Goal: Transaction & Acquisition: Purchase product/service

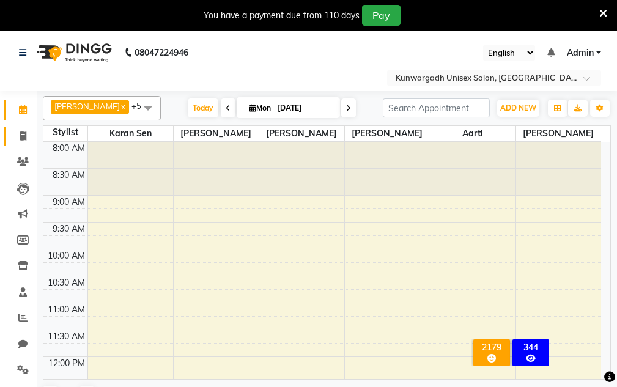
click at [21, 132] on icon at bounding box center [23, 135] width 7 height 9
select select "service"
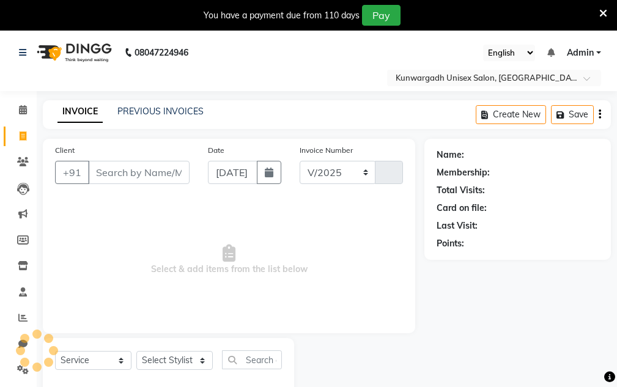
select select "7931"
type input "4327"
click at [601, 15] on icon at bounding box center [603, 13] width 8 height 11
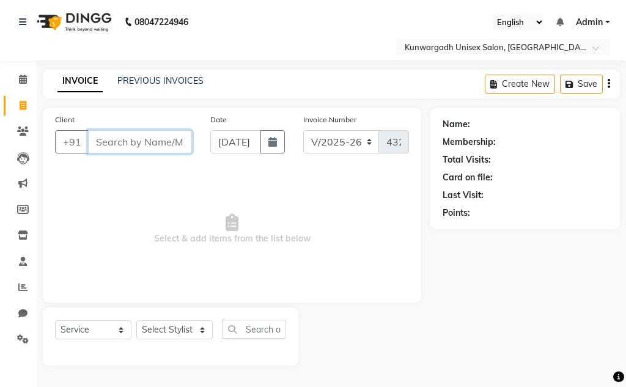
click at [186, 145] on input "Client" at bounding box center [140, 141] width 104 height 23
type input "7000189904"
click at [172, 150] on button "Add Client" at bounding box center [160, 141] width 63 height 23
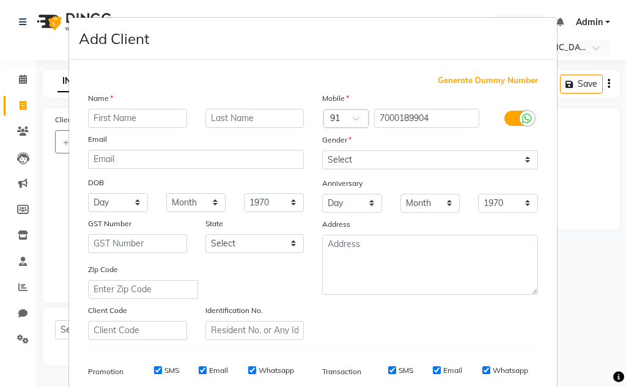
click at [172, 140] on div "Email" at bounding box center [196, 141] width 234 height 17
click at [447, 116] on input "7000189904" at bounding box center [427, 118] width 106 height 19
type input "7000189902"
click at [172, 115] on input "text" at bounding box center [137, 118] width 99 height 19
type input "[PERSON_NAME] Sir"
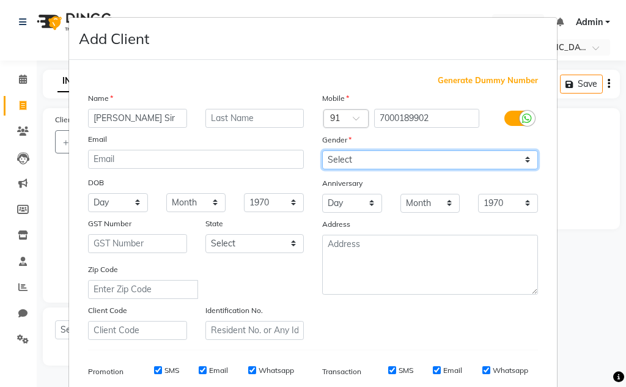
click at [367, 169] on select "Select [DEMOGRAPHIC_DATA] [DEMOGRAPHIC_DATA] Other Prefer Not To Say" at bounding box center [430, 159] width 216 height 19
click at [322, 150] on select "Select [DEMOGRAPHIC_DATA] [DEMOGRAPHIC_DATA] Other Prefer Not To Say" at bounding box center [430, 159] width 216 height 19
click at [367, 163] on select "Select [DEMOGRAPHIC_DATA] [DEMOGRAPHIC_DATA] Other Prefer Not To Say" at bounding box center [430, 159] width 216 height 19
select select "[DEMOGRAPHIC_DATA]"
click at [322, 150] on select "Select [DEMOGRAPHIC_DATA] [DEMOGRAPHIC_DATA] Other Prefer Not To Say" at bounding box center [430, 159] width 216 height 19
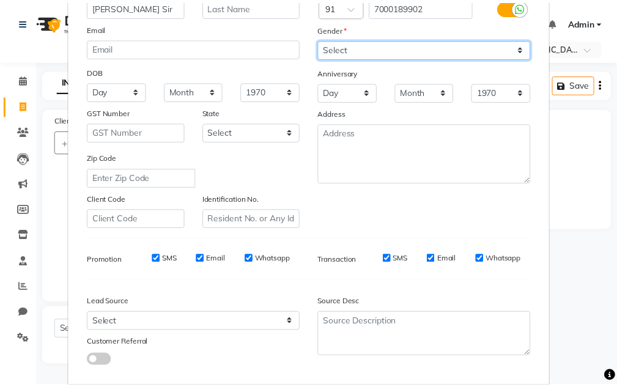
scroll to position [177, 0]
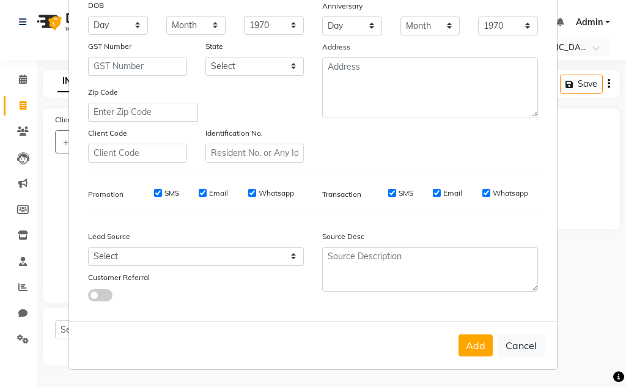
click at [468, 333] on div "Add Cancel" at bounding box center [313, 345] width 488 height 48
click at [467, 339] on button "Add" at bounding box center [475, 345] width 34 height 22
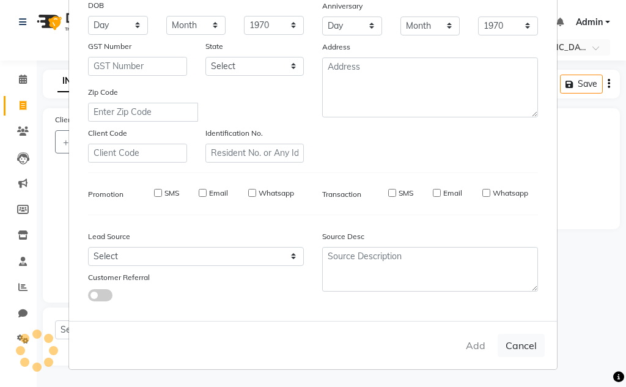
type input "7000189902"
select select
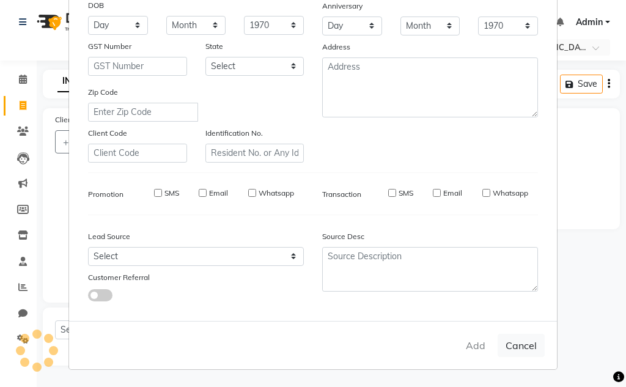
select select
checkbox input "false"
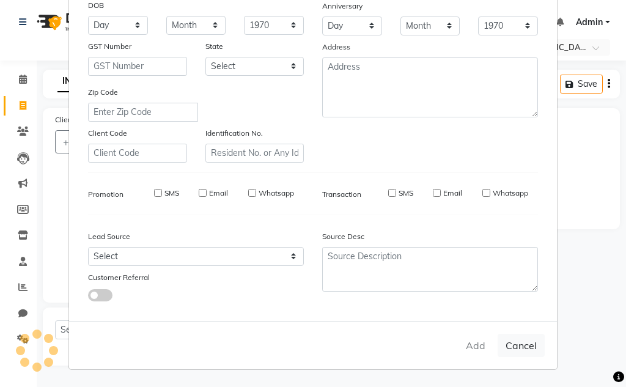
checkbox input "false"
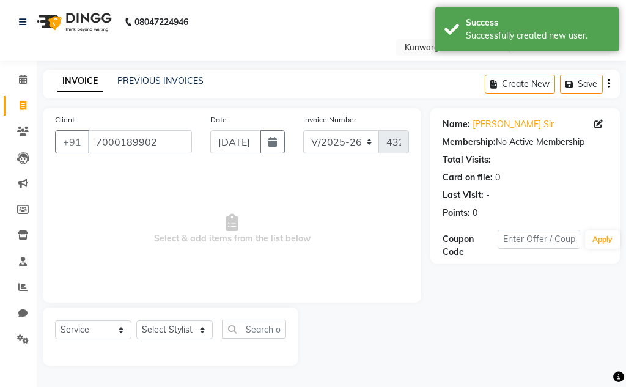
click at [185, 320] on div "Select Service Product Membership Package Voucher Prepaid Gift Card Select Styl…" at bounding box center [170, 336] width 255 height 58
click at [185, 336] on select "Select Stylist Aarti [PERSON_NAME] Sir Chiku [PERSON_NAME] [PERSON_NAME] [PERSO…" at bounding box center [174, 329] width 76 height 19
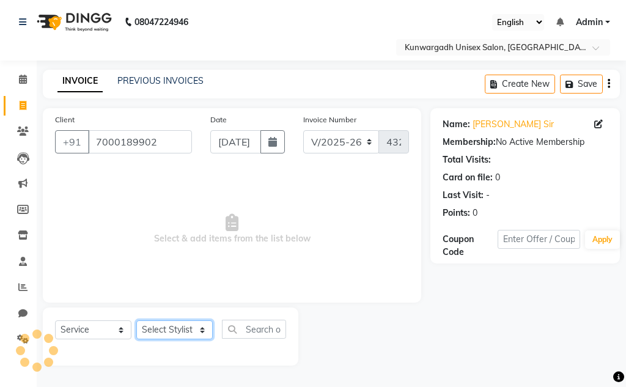
select select "84120"
click at [136, 320] on select "Select Stylist Aarti [PERSON_NAME] Sir Chiku [PERSON_NAME] [PERSON_NAME] [PERSO…" at bounding box center [174, 329] width 76 height 19
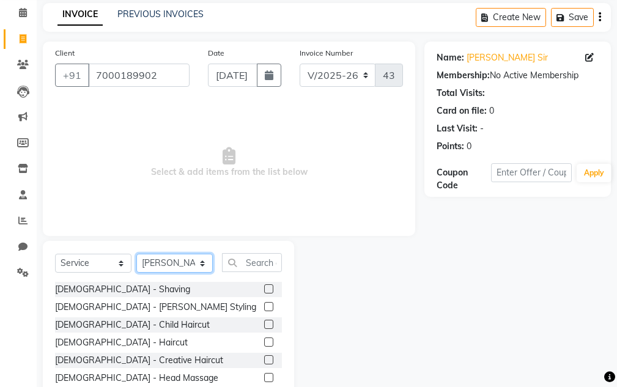
scroll to position [119, 0]
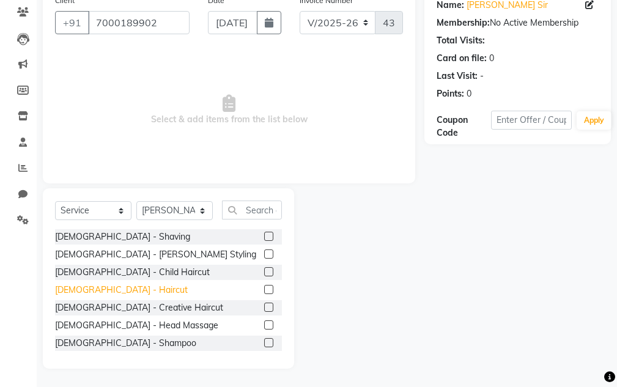
click at [104, 287] on div "[DEMOGRAPHIC_DATA] - Haircut" at bounding box center [121, 290] width 133 height 13
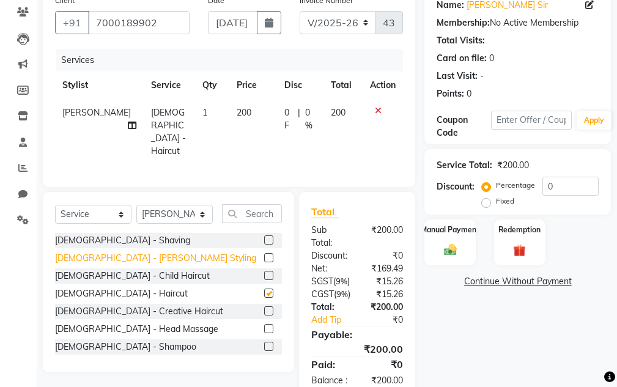
checkbox input "false"
click at [105, 252] on div "[DEMOGRAPHIC_DATA] - [PERSON_NAME] Styling" at bounding box center [155, 258] width 201 height 13
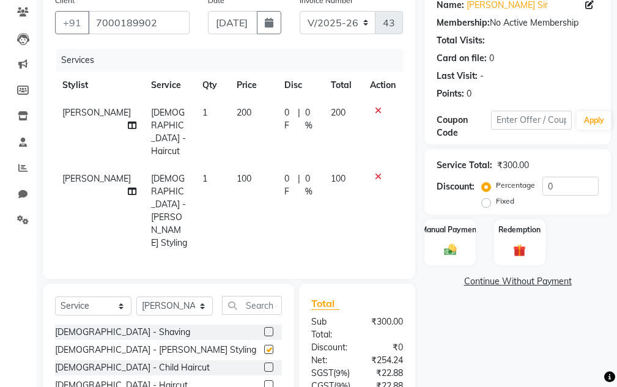
checkbox input "false"
click at [449, 253] on img at bounding box center [449, 250] width 21 height 15
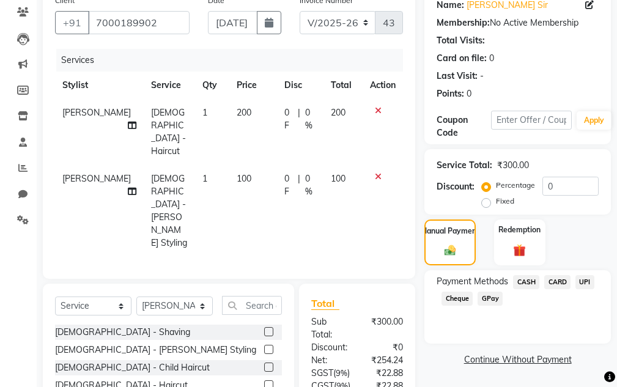
click at [584, 284] on span "UPI" at bounding box center [584, 282] width 19 height 14
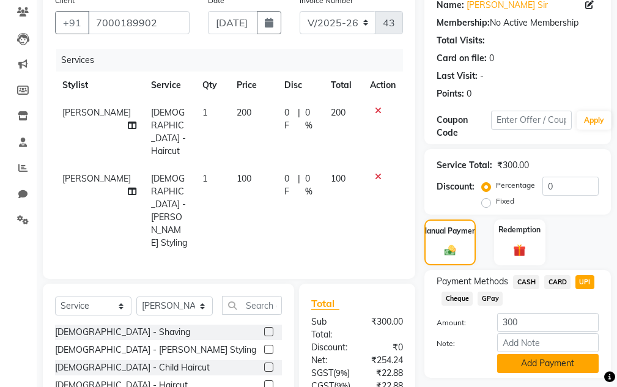
click at [552, 362] on button "Add Payment" at bounding box center [547, 363] width 101 height 19
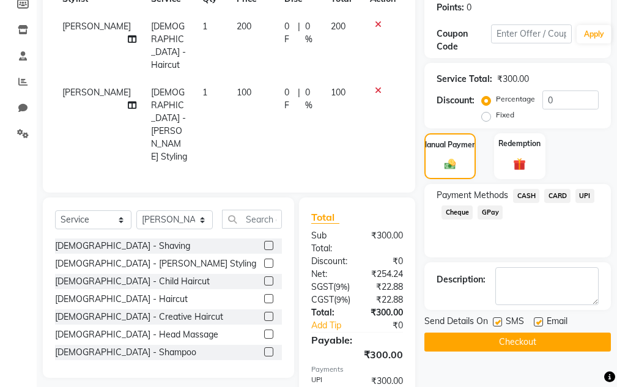
scroll to position [263, 0]
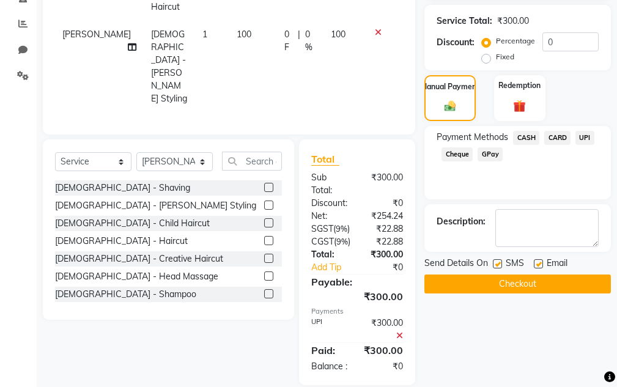
click at [530, 292] on button "Checkout" at bounding box center [517, 283] width 186 height 19
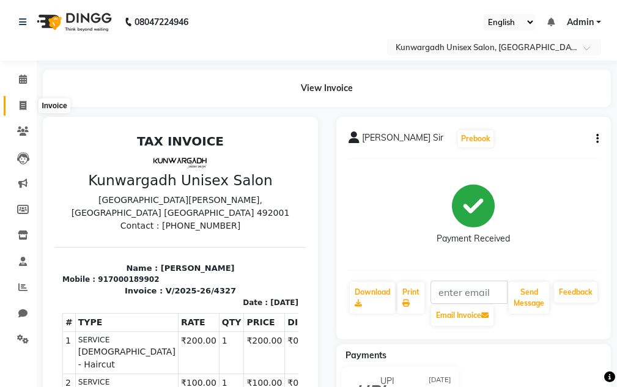
click at [20, 109] on icon at bounding box center [23, 105] width 7 height 9
select select "service"
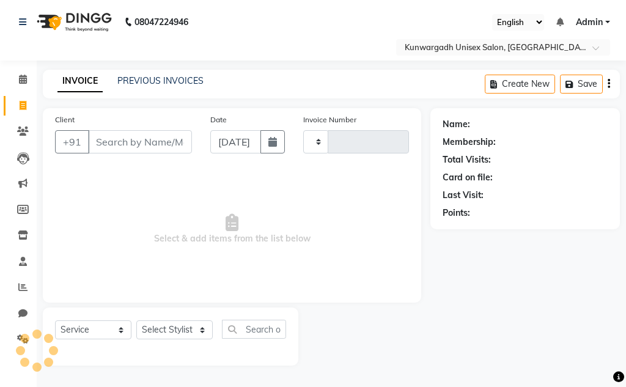
type input "4328"
select select "7931"
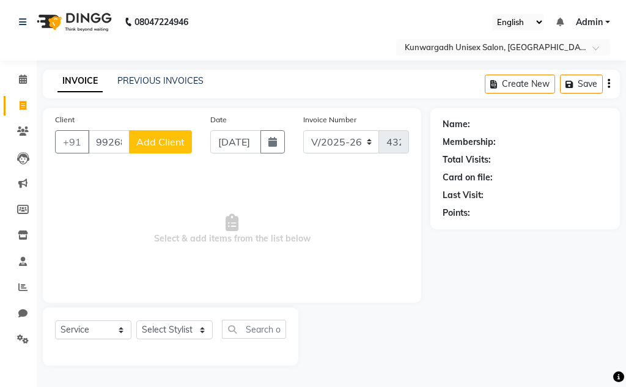
type input "992687.3"
click at [156, 144] on span "Add Client" at bounding box center [160, 142] width 48 height 12
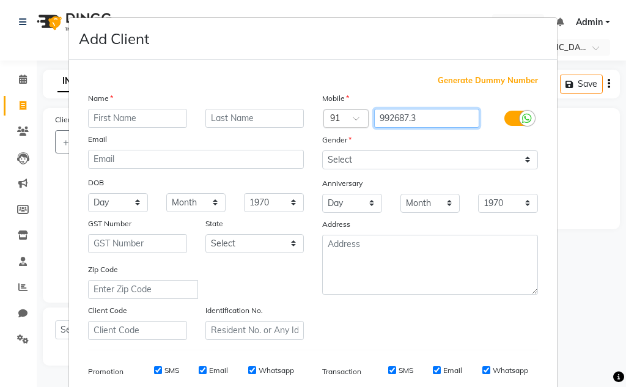
click at [444, 116] on input "992687.3" at bounding box center [427, 118] width 106 height 19
type input "9926873999"
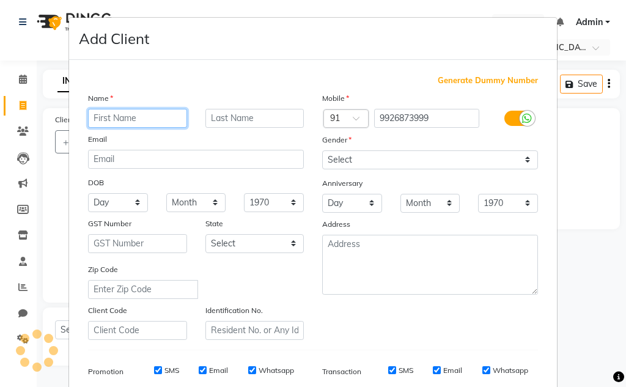
click at [147, 111] on input "text" at bounding box center [137, 118] width 99 height 19
type input "G"
type input "[PERSON_NAME] Sir"
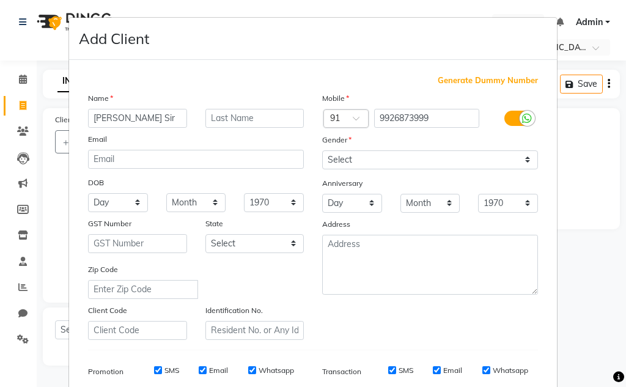
click at [348, 142] on div "Gender" at bounding box center [430, 141] width 234 height 17
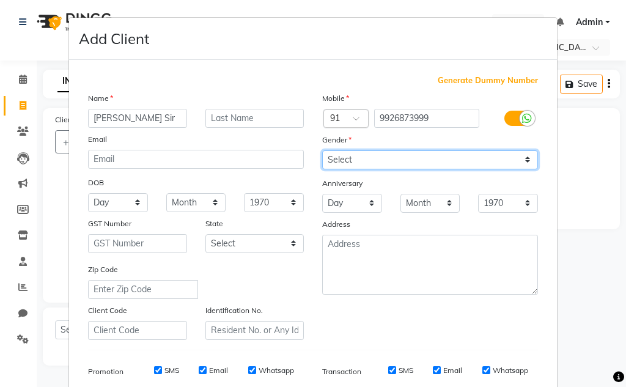
click at [349, 160] on select "Select [DEMOGRAPHIC_DATA] [DEMOGRAPHIC_DATA] Other Prefer Not To Say" at bounding box center [430, 159] width 216 height 19
select select "[DEMOGRAPHIC_DATA]"
click at [322, 150] on select "Select [DEMOGRAPHIC_DATA] [DEMOGRAPHIC_DATA] Other Prefer Not To Say" at bounding box center [430, 159] width 216 height 19
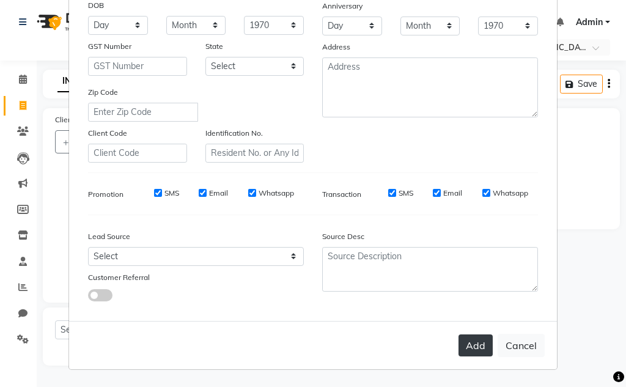
click at [466, 345] on button "Add" at bounding box center [475, 345] width 34 height 22
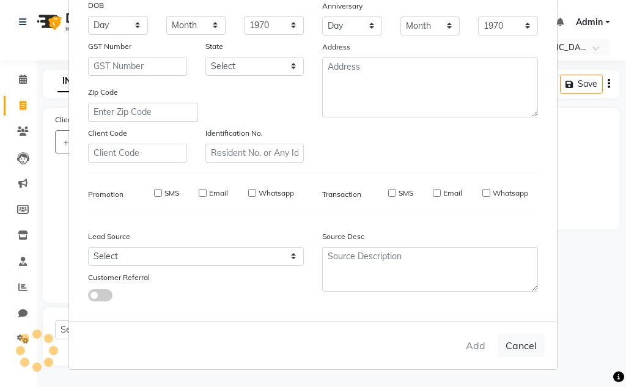
type input "9926873999"
select select
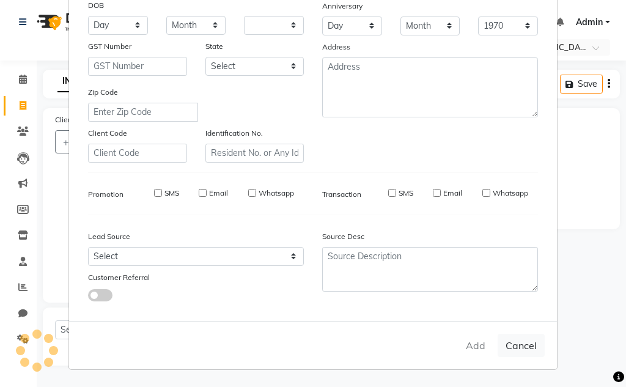
select select
checkbox input "false"
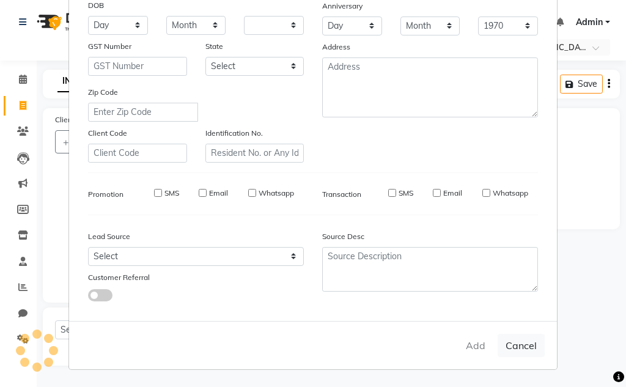
checkbox input "false"
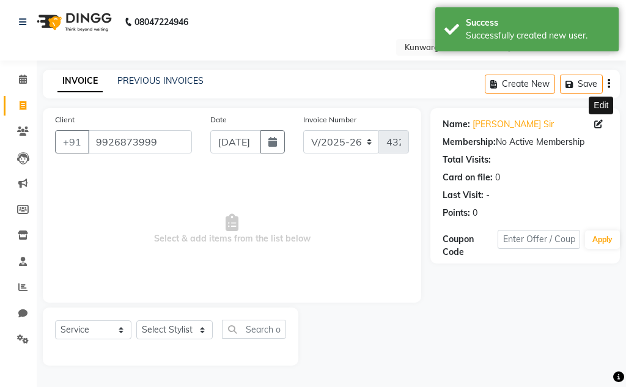
click at [602, 124] on icon at bounding box center [598, 124] width 9 height 9
select select "[DEMOGRAPHIC_DATA]"
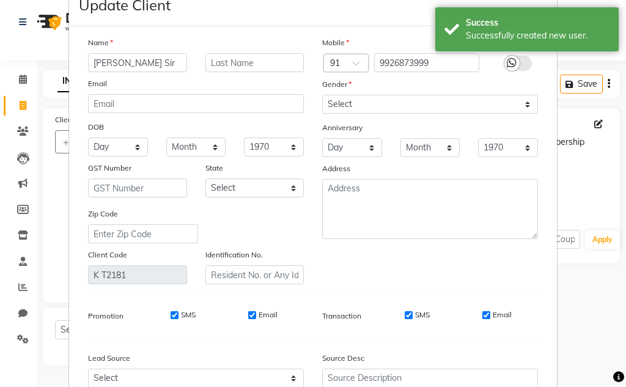
scroll to position [61, 0]
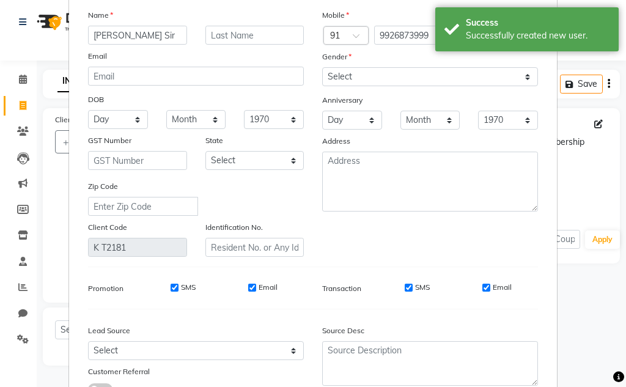
click at [367, 150] on div "Address" at bounding box center [430, 142] width 234 height 17
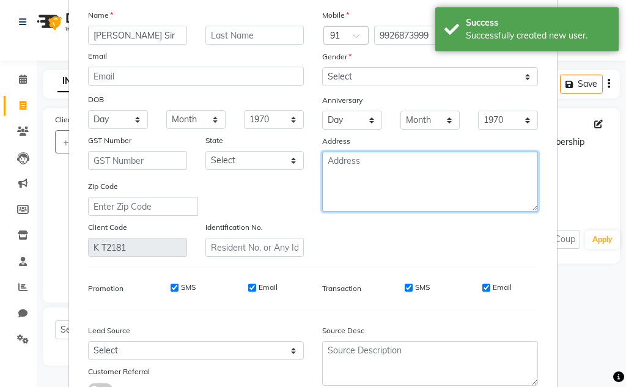
click at [370, 175] on textarea at bounding box center [430, 182] width 216 height 60
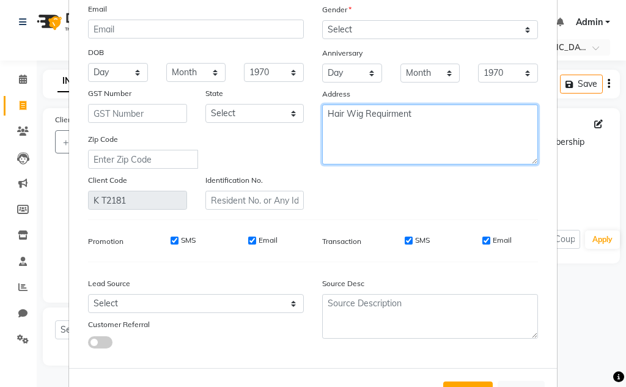
scroll to position [155, 0]
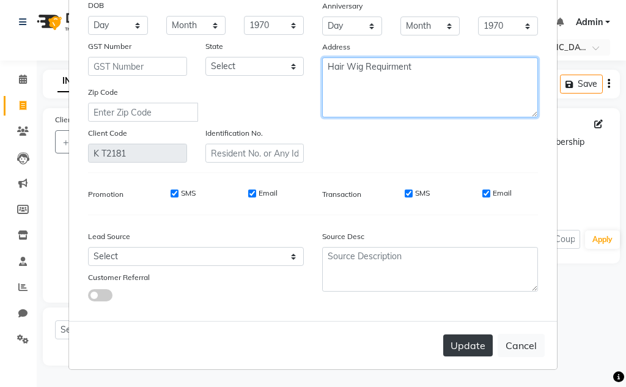
type textarea "Hair Wig Requirment"
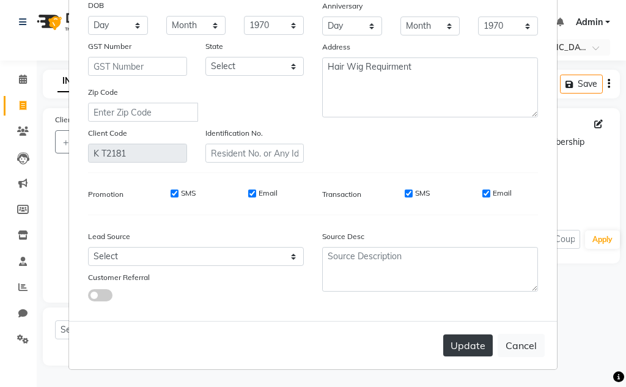
click at [468, 345] on button "Update" at bounding box center [468, 345] width 50 height 22
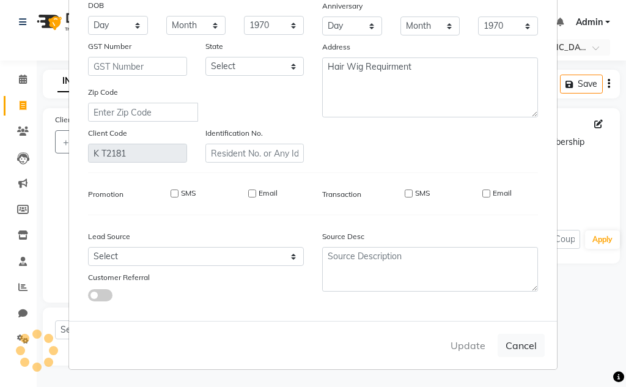
select select
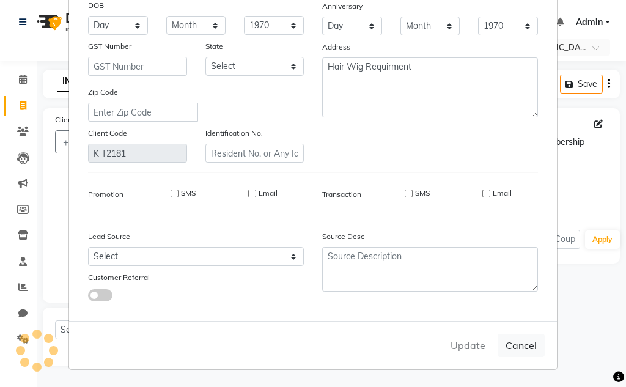
select select
checkbox input "false"
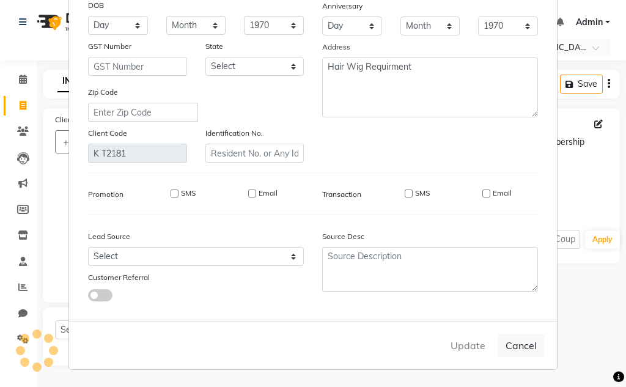
checkbox input "false"
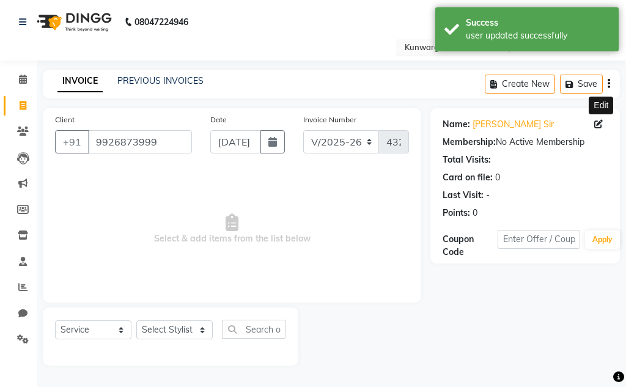
click at [518, 51] on input "text" at bounding box center [490, 48] width 177 height 12
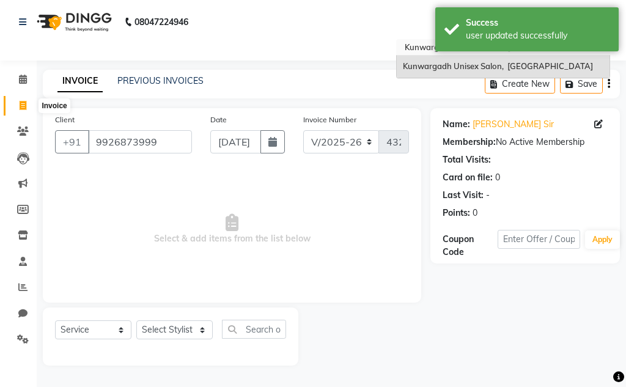
click at [21, 112] on span at bounding box center [22, 106] width 21 height 14
select select "service"
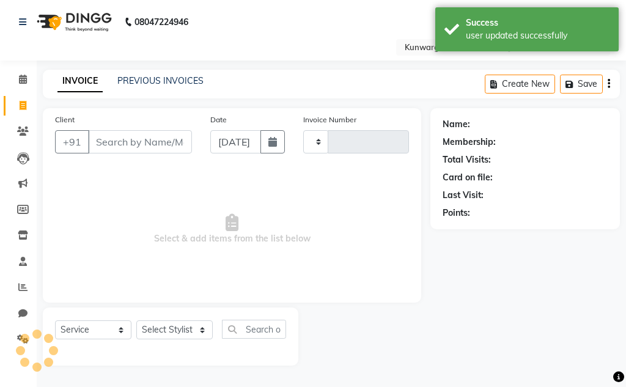
type input "4328"
select select "7931"
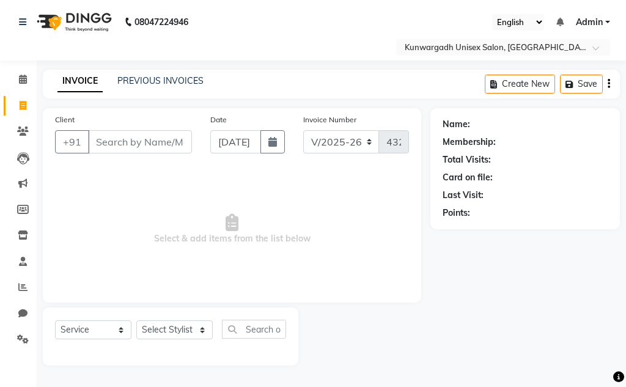
click at [34, 123] on div "Client +91 Date [DATE] Invoice Number V/2025 V/[PHONE_NUMBER] Select & add item…" at bounding box center [232, 236] width 397 height 257
click at [26, 130] on icon at bounding box center [23, 131] width 12 height 9
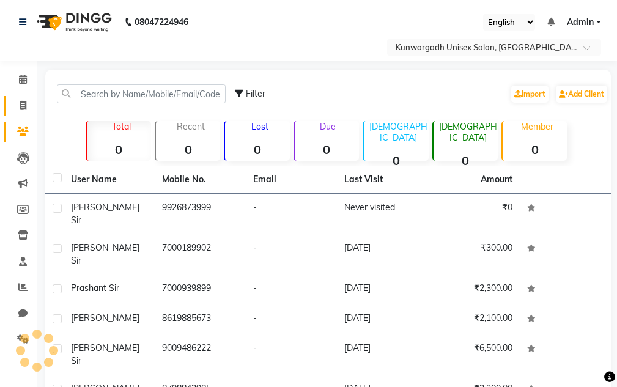
click at [17, 98] on link "Invoice" at bounding box center [18, 106] width 29 height 20
select select "service"
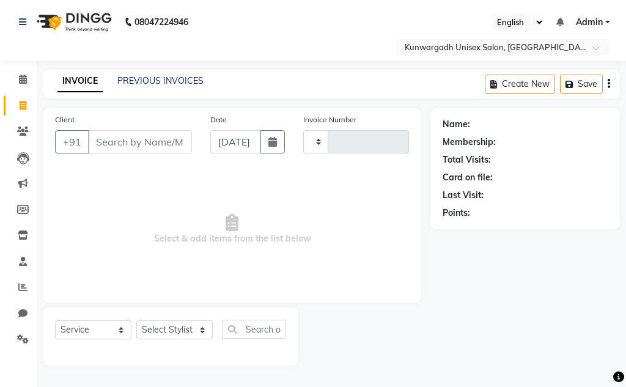
type input "4328"
select select "7931"
click at [23, 125] on span at bounding box center [22, 132] width 21 height 14
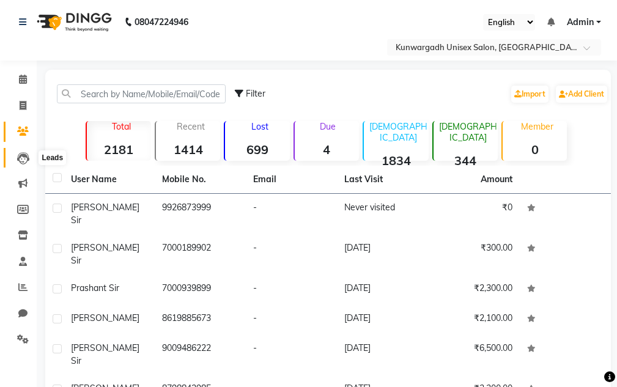
click at [23, 158] on icon at bounding box center [23, 158] width 12 height 12
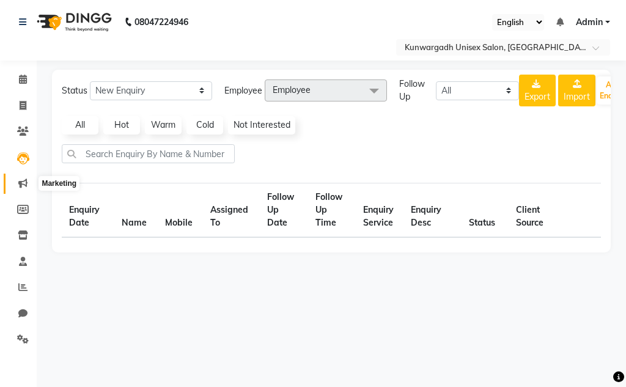
click at [19, 183] on icon at bounding box center [22, 182] width 9 height 9
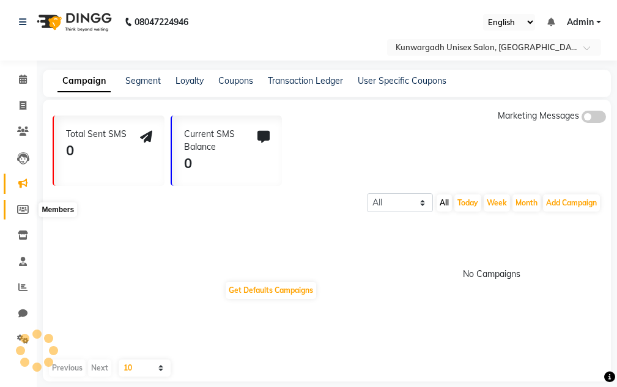
click at [17, 209] on span at bounding box center [22, 210] width 21 height 14
select select
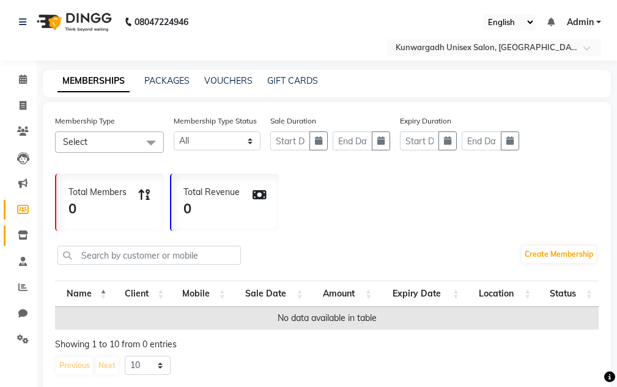
click at [11, 233] on link "Inventory" at bounding box center [18, 236] width 29 height 20
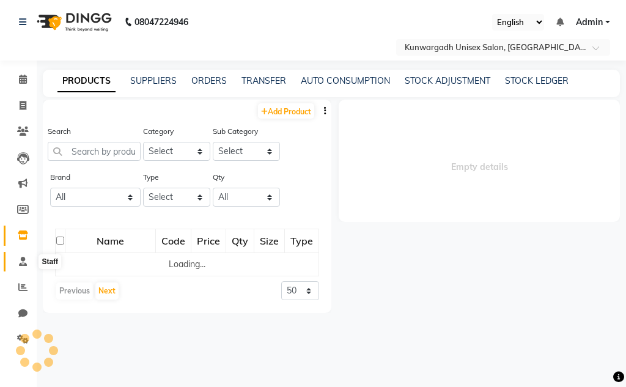
click at [15, 260] on span at bounding box center [22, 262] width 21 height 14
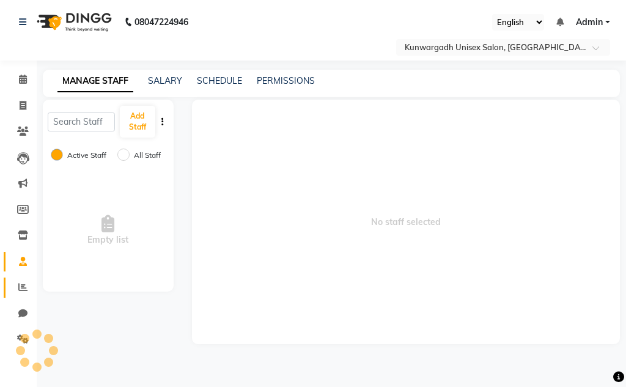
click at [21, 281] on span at bounding box center [22, 288] width 21 height 14
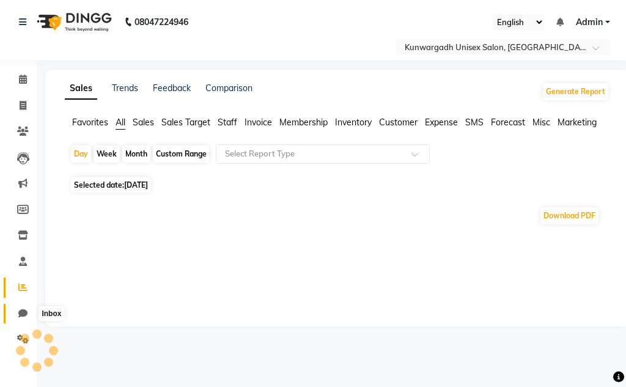
click at [20, 309] on icon at bounding box center [22, 313] width 9 height 9
select select "100"
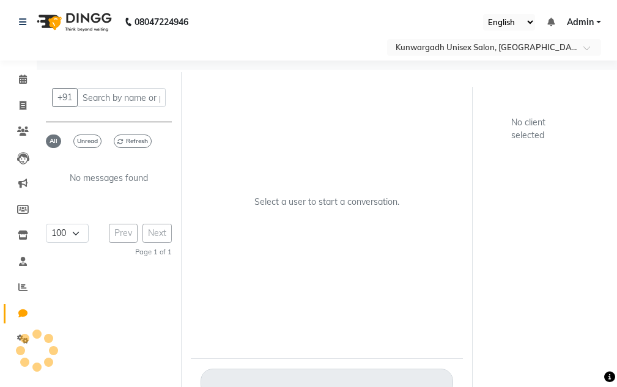
click at [20, 334] on div at bounding box center [36, 350] width 37 height 37
click at [20, 337] on div at bounding box center [36, 350] width 37 height 37
click at [21, 343] on app-root "08047224946 Select Location × Kunwargadh Unisex Salon, Tikrapara English ENGLIS…" at bounding box center [308, 204] width 617 height 408
click at [21, 343] on icon at bounding box center [23, 338] width 12 height 9
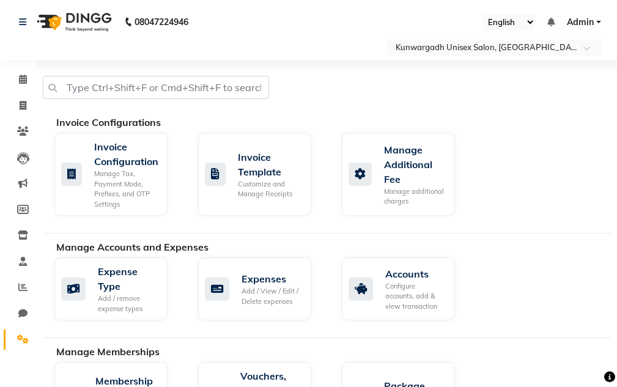
click at [25, 93] on li "Invoice" at bounding box center [18, 106] width 37 height 26
click at [22, 101] on icon at bounding box center [23, 105] width 7 height 9
select select "service"
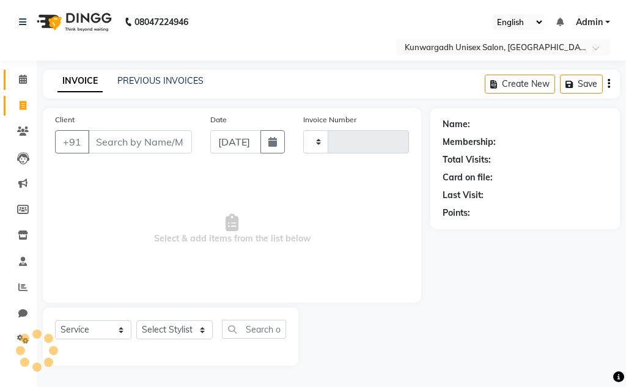
type input "4328"
select select "7931"
click at [22, 83] on icon at bounding box center [23, 79] width 8 height 9
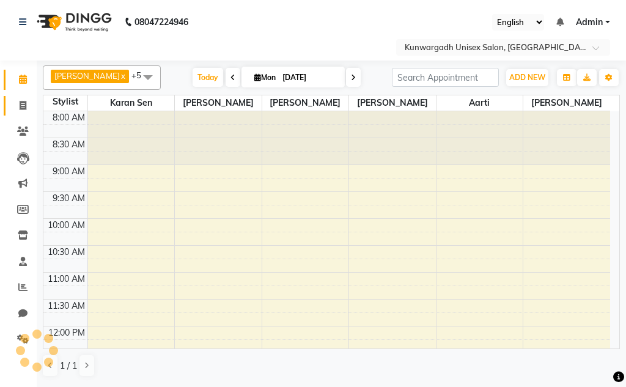
scroll to position [377, 0]
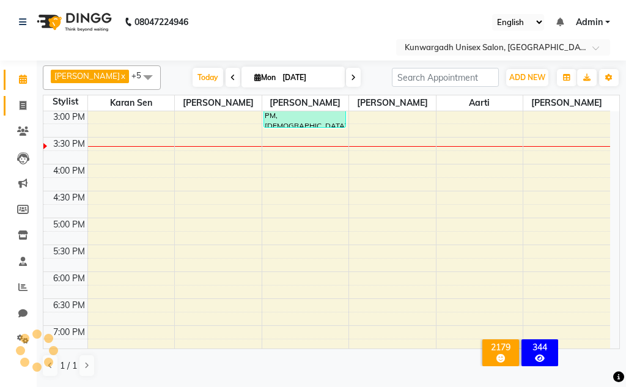
click at [18, 112] on link "Invoice" at bounding box center [18, 106] width 29 height 20
select select "service"
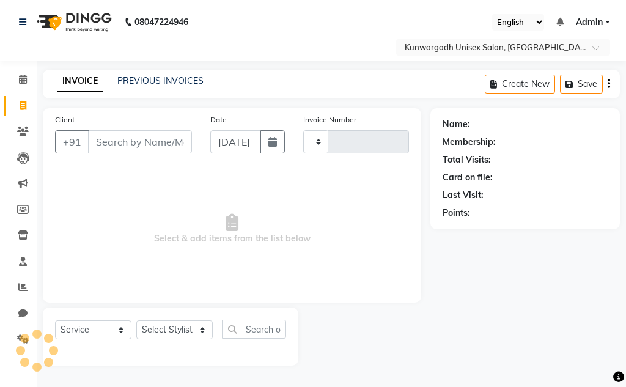
type input "4328"
select select "7931"
click at [15, 86] on span at bounding box center [22, 80] width 21 height 14
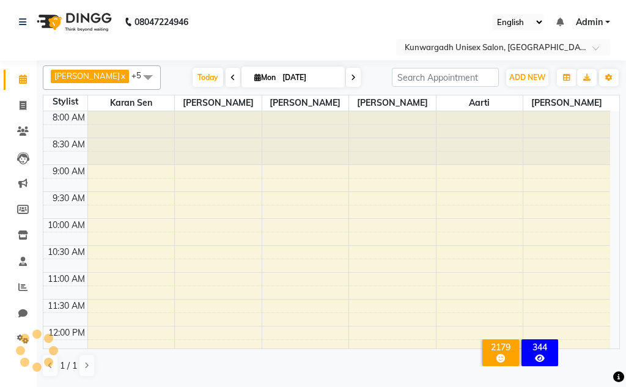
click at [503, 73] on div "ADD NEW Toggle Dropdown Add Appointment Add Invoice Add Expense Add Attendance …" at bounding box center [506, 78] width 228 height 20
click at [509, 77] on span "ADD NEW" at bounding box center [527, 77] width 36 height 9
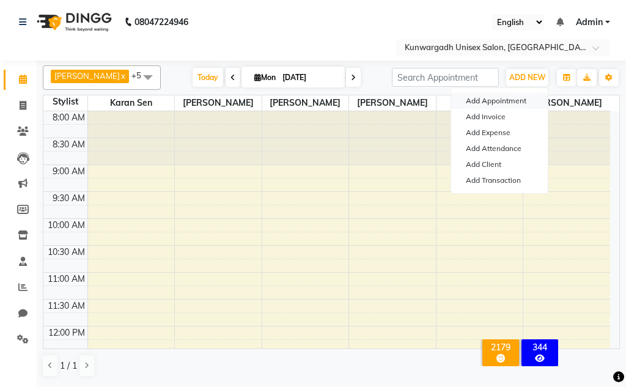
click at [512, 98] on button "Add Appointment" at bounding box center [499, 101] width 97 height 16
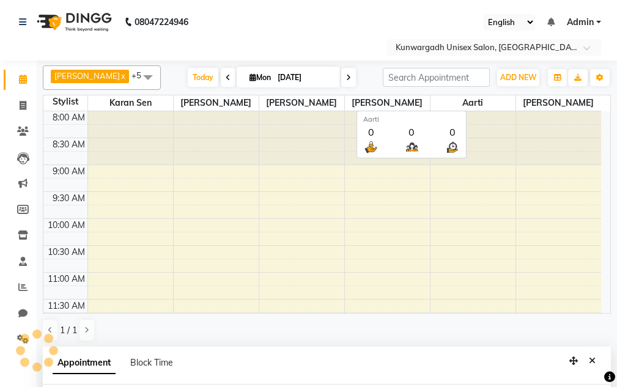
scroll to position [5, 0]
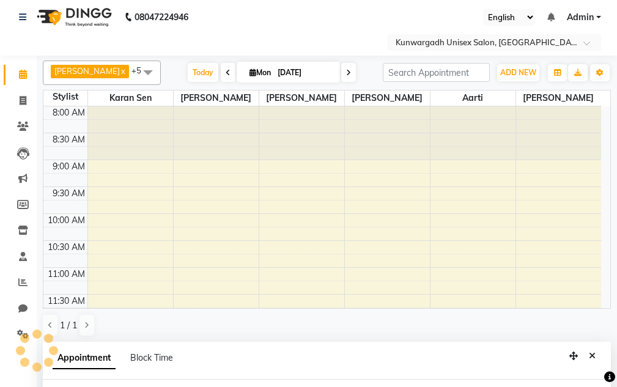
select select "540"
select select "tentative"
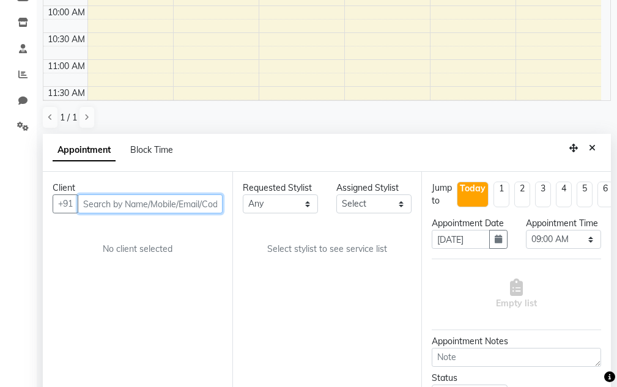
scroll to position [223, 0]
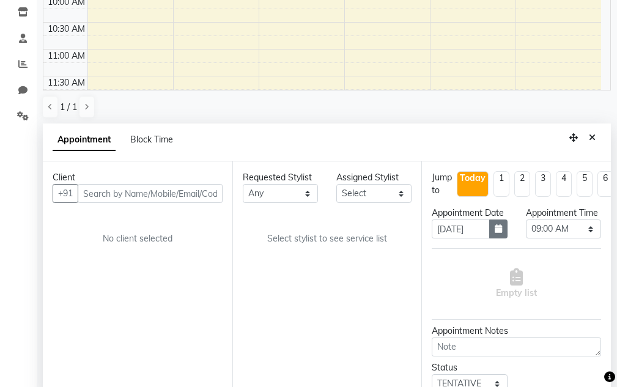
click at [496, 233] on icon "button" at bounding box center [497, 228] width 7 height 9
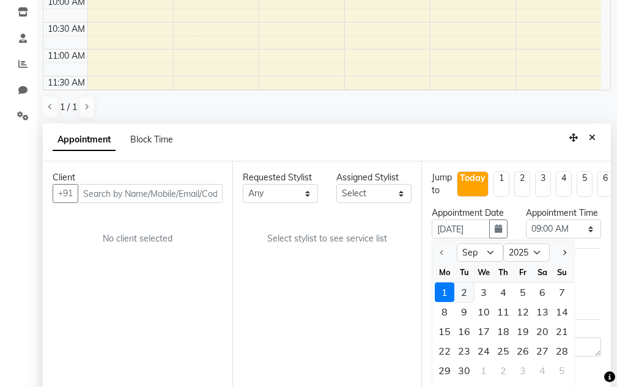
click at [470, 302] on div "2" at bounding box center [464, 292] width 20 height 20
type input "02-09-2025"
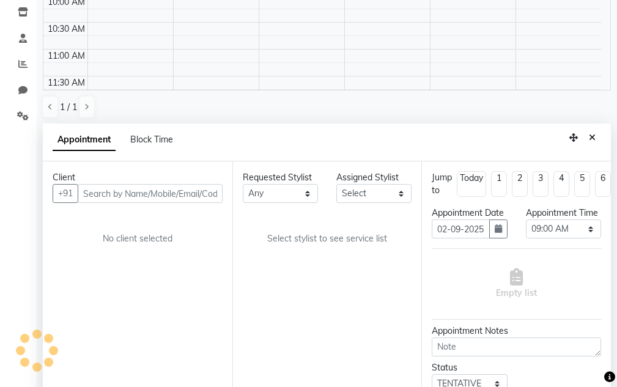
scroll to position [377, 0]
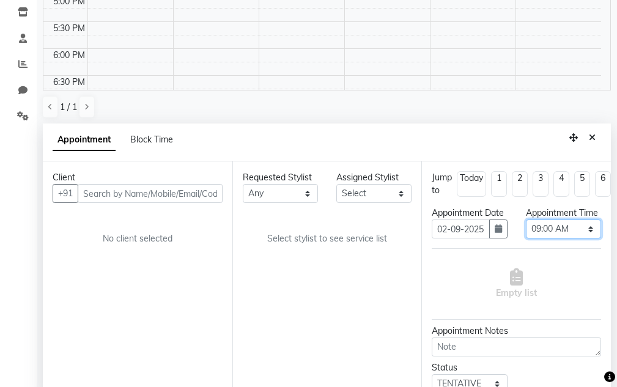
click at [556, 238] on select "Select 09:00 AM 09:15 AM 09:30 AM 09:45 AM 10:00 AM 10:15 AM 10:30 AM 10:45 AM …" at bounding box center [563, 228] width 75 height 19
select select "570"
click at [526, 232] on select "Select 09:00 AM 09:15 AM 09:30 AM 09:45 AM 10:00 AM 10:15 AM 10:30 AM 10:45 AM …" at bounding box center [563, 228] width 75 height 19
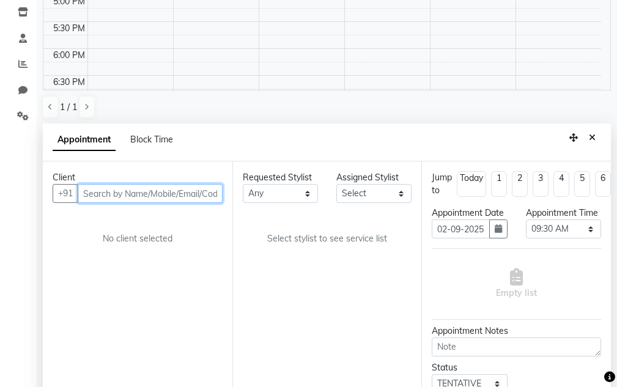
click at [216, 188] on input "text" at bounding box center [150, 193] width 145 height 19
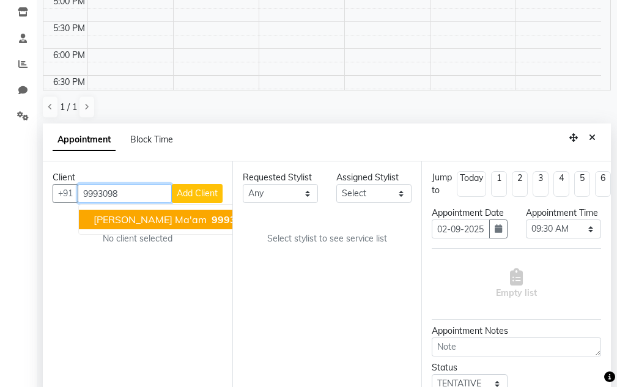
click at [211, 222] on span "9993098" at bounding box center [232, 219] width 43 height 12
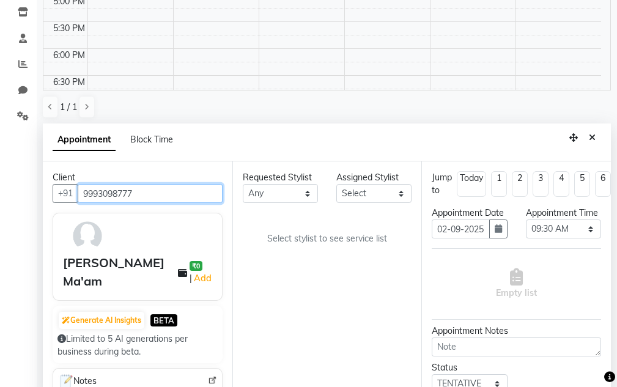
type input "9993098777"
click at [370, 193] on select "Select Aarti [PERSON_NAME] Sir Chiku [PERSON_NAME] [PERSON_NAME] [PERSON_NAME] …" at bounding box center [373, 193] width 75 height 19
select select "82467"
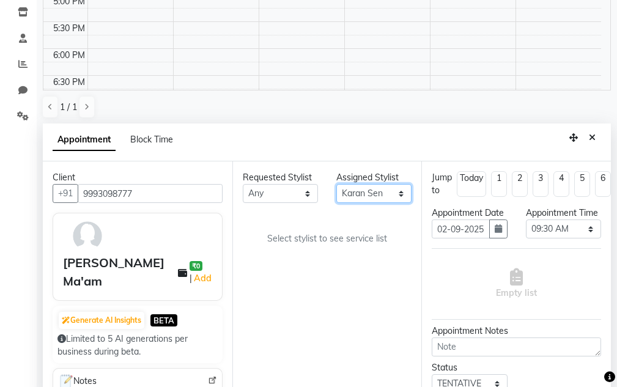
click at [336, 184] on select "Select Aarti [PERSON_NAME] Sir Chiku [PERSON_NAME] [PERSON_NAME] [PERSON_NAME] …" at bounding box center [373, 193] width 75 height 19
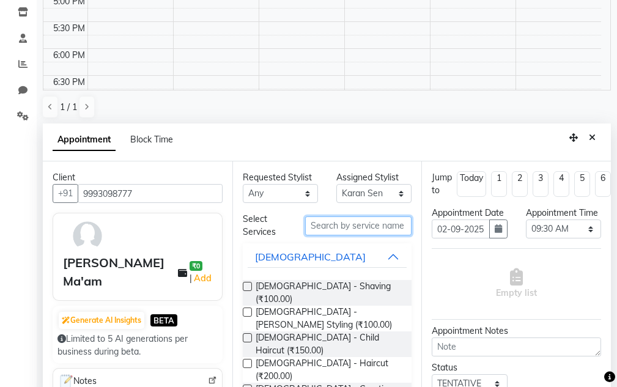
click at [329, 226] on input "text" at bounding box center [358, 225] width 106 height 19
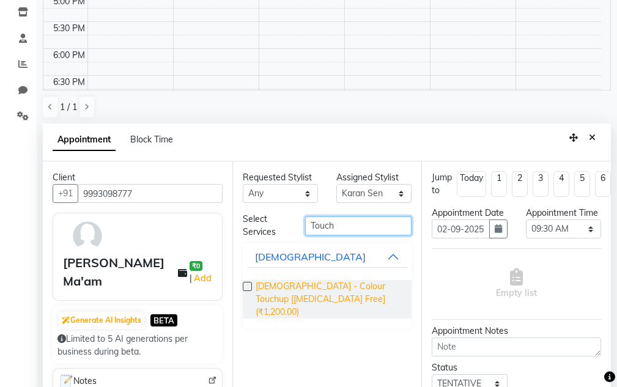
type input "Touch"
click at [329, 292] on span "[DEMOGRAPHIC_DATA] - Colour Touchup [[MEDICAL_DATA] Free] (₹1,200.00)" at bounding box center [328, 299] width 147 height 39
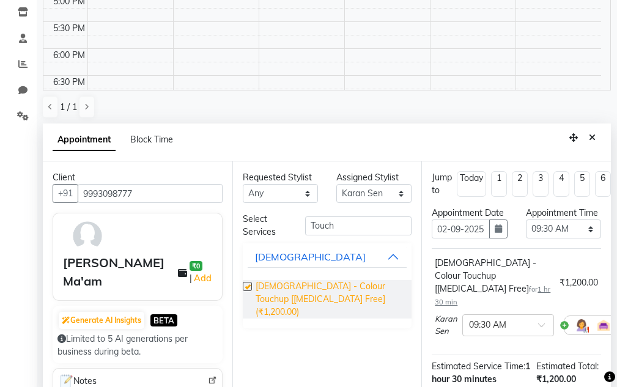
checkbox input "false"
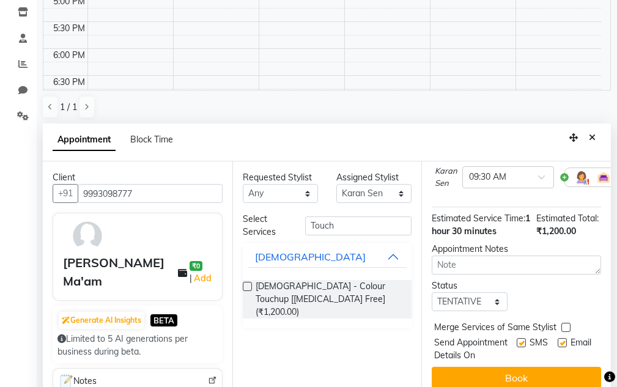
scroll to position [183, 0]
click at [495, 292] on select "Select TENTATIVE CONFIRM UPCOMING" at bounding box center [469, 301] width 75 height 19
select select "confirm booking"
click at [432, 292] on select "Select TENTATIVE CONFIRM UPCOMING" at bounding box center [469, 301] width 75 height 19
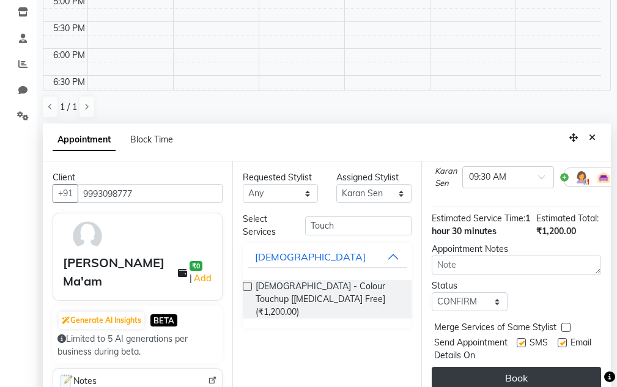
click at [485, 367] on button "Book" at bounding box center [516, 378] width 169 height 22
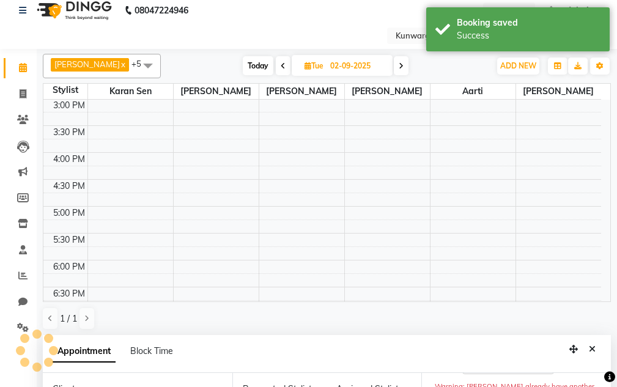
scroll to position [0, 0]
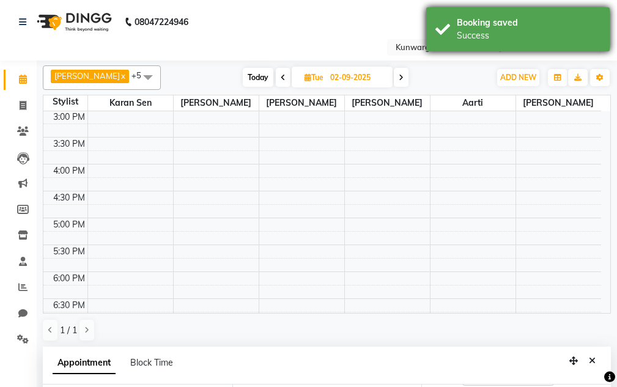
drag, startPoint x: 480, startPoint y: 15, endPoint x: 473, endPoint y: 76, distance: 61.0
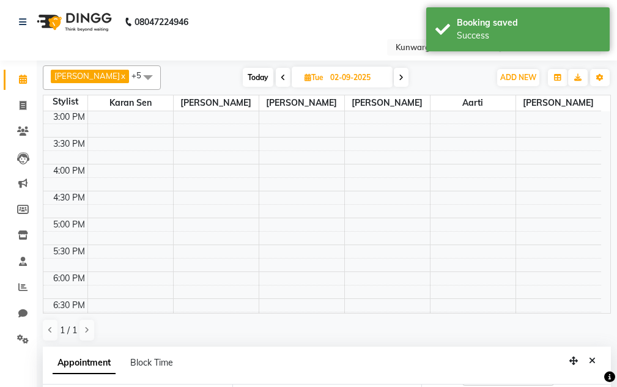
click at [480, 17] on div "Booking saved Success" at bounding box center [517, 29] width 183 height 44
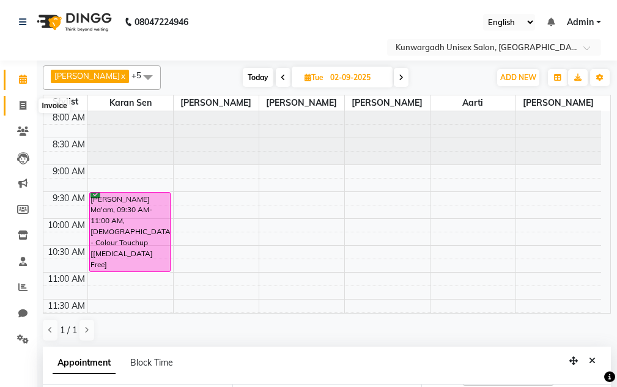
click at [14, 105] on span at bounding box center [22, 106] width 21 height 14
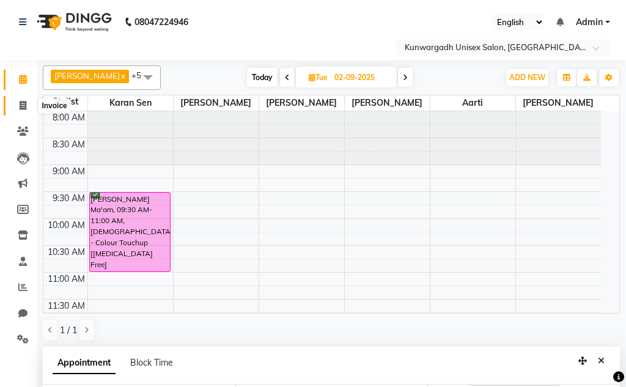
select select "service"
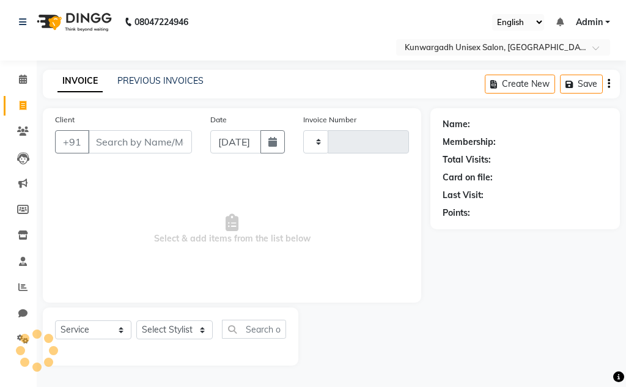
type input "4328"
select select "7931"
click at [20, 125] on link "Clients" at bounding box center [18, 132] width 29 height 20
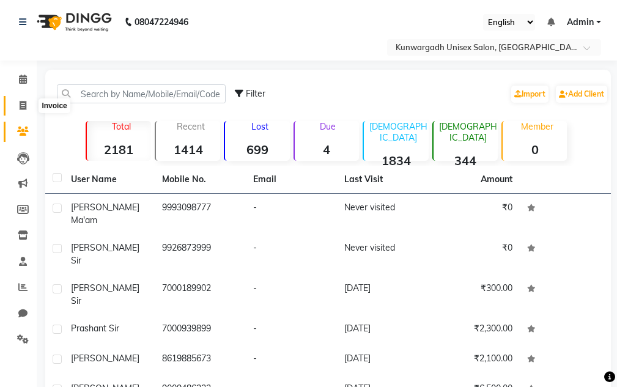
click at [21, 106] on icon at bounding box center [23, 105] width 7 height 9
select select "service"
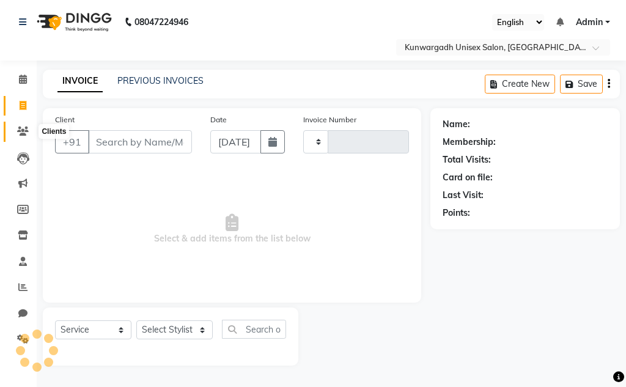
click at [20, 136] on span at bounding box center [22, 132] width 21 height 14
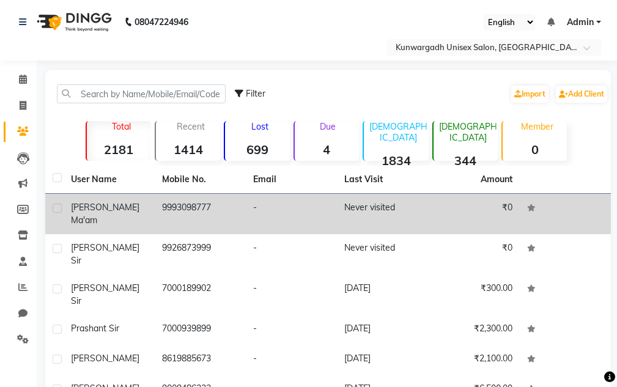
click at [484, 197] on td "₹0" at bounding box center [473, 214] width 91 height 40
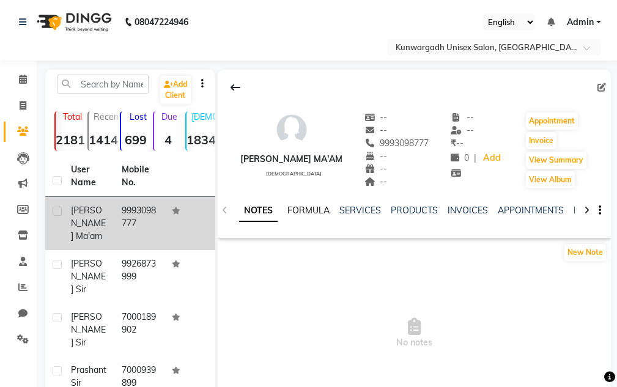
click at [323, 213] on link "FORMULA" at bounding box center [308, 210] width 42 height 11
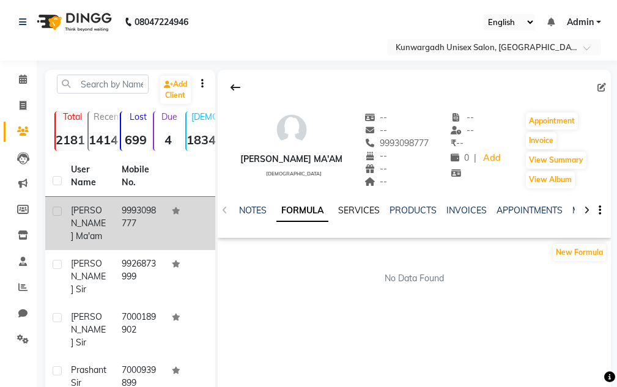
click at [378, 208] on link "SERVICES" at bounding box center [359, 210] width 42 height 11
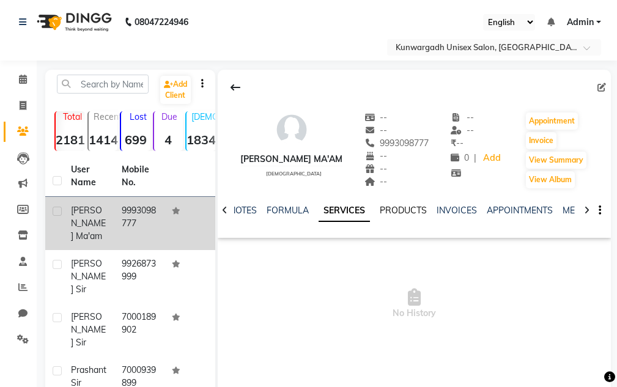
click at [411, 211] on link "PRODUCTS" at bounding box center [403, 210] width 47 height 11
click at [437, 213] on link "INVOICES" at bounding box center [448, 210] width 40 height 11
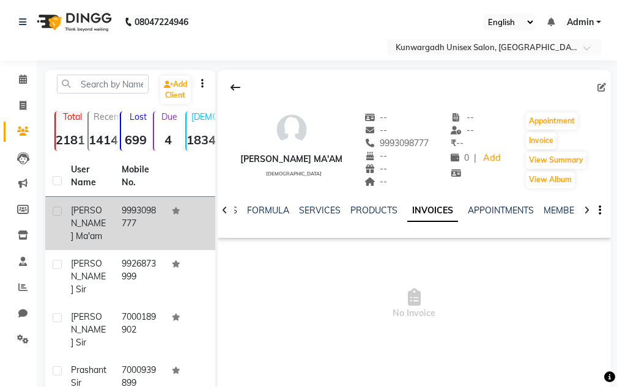
drag, startPoint x: 336, startPoint y: 216, endPoint x: 328, endPoint y: 213, distance: 7.7
click at [335, 215] on div "SERVICES" at bounding box center [320, 210] width 42 height 13
click at [328, 213] on link "SERVICES" at bounding box center [320, 210] width 42 height 11
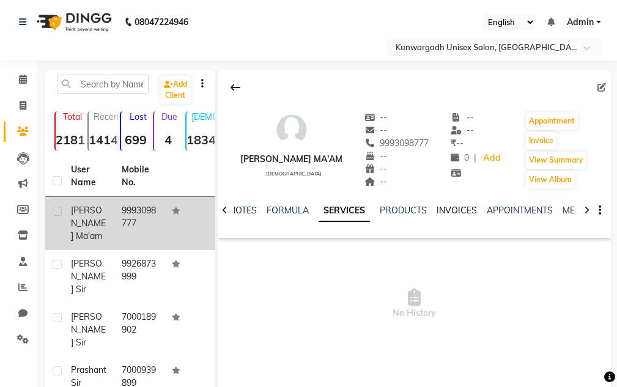
click at [456, 214] on link "INVOICES" at bounding box center [456, 210] width 40 height 11
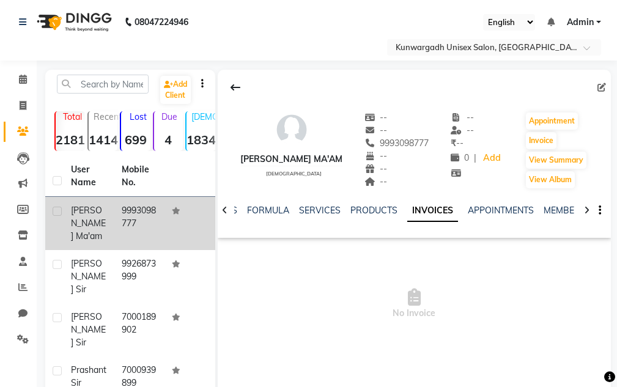
click at [499, 217] on div "NOTES FORMULA SERVICES PRODUCTS INVOICES APPOINTMENTS MEMBERSHIP PACKAGES VOUCH…" at bounding box center [399, 215] width 321 height 23
click at [496, 212] on link "APPOINTMENTS" at bounding box center [501, 210] width 66 height 11
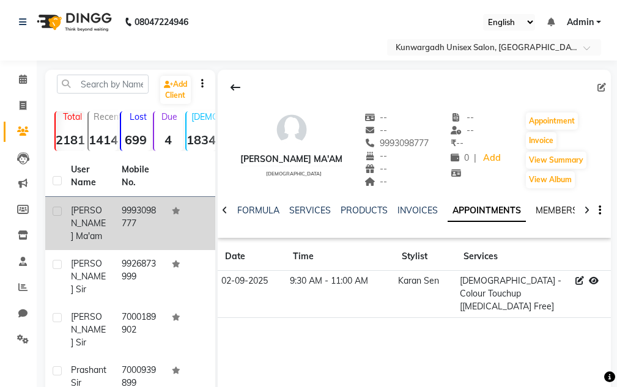
click at [542, 211] on link "MEMBERSHIP" at bounding box center [563, 210] width 57 height 11
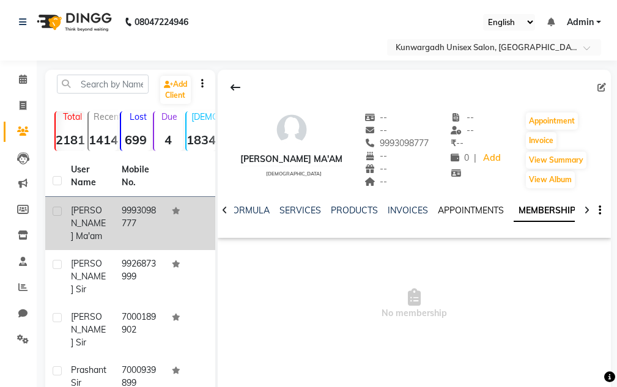
click at [444, 214] on link "APPOINTMENTS" at bounding box center [471, 210] width 66 height 11
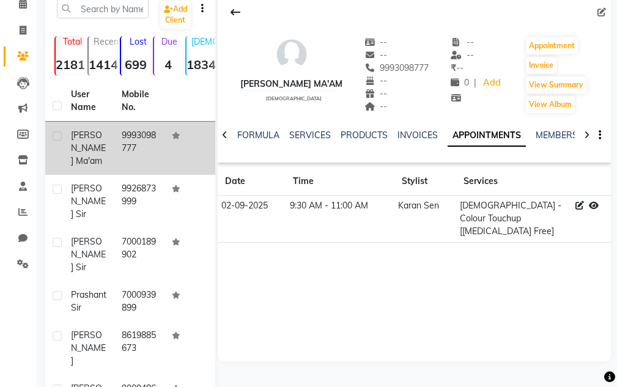
scroll to position [61, 0]
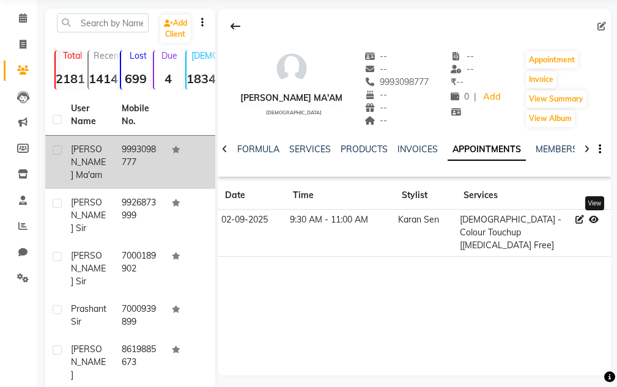
click at [596, 218] on icon at bounding box center [594, 219] width 10 height 9
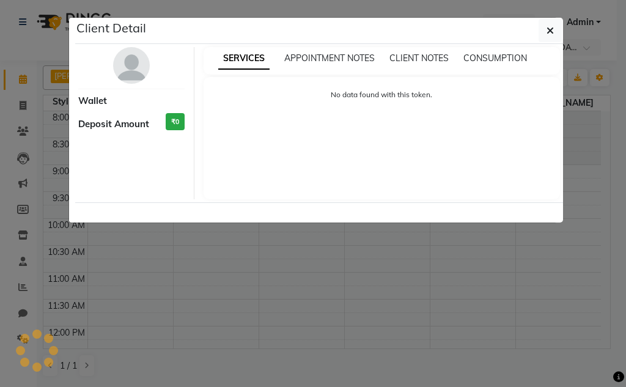
select select "6"
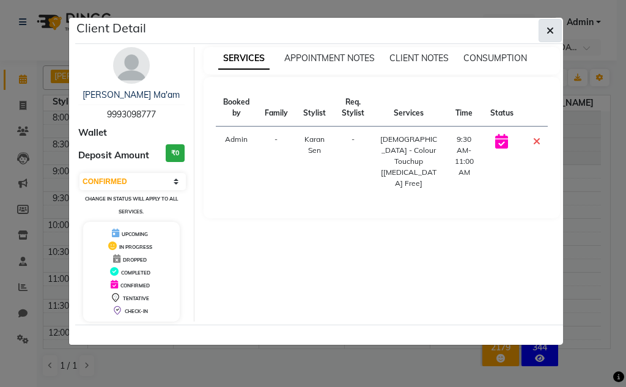
click at [551, 28] on icon "button" at bounding box center [549, 31] width 7 height 10
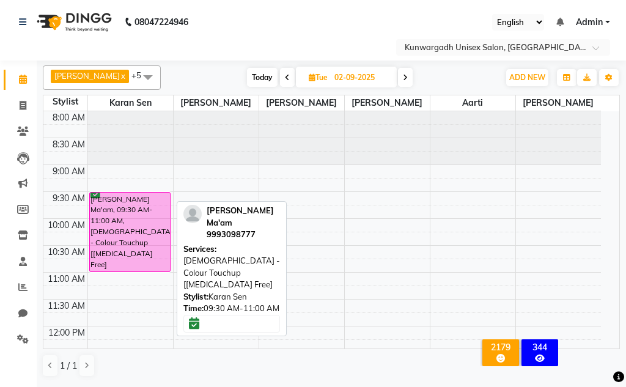
click at [144, 224] on div "[PERSON_NAME] Ma'am, 09:30 AM-11:00 AM, [DEMOGRAPHIC_DATA] - Colour Touchup [[M…" at bounding box center [130, 232] width 81 height 79
select select "6"
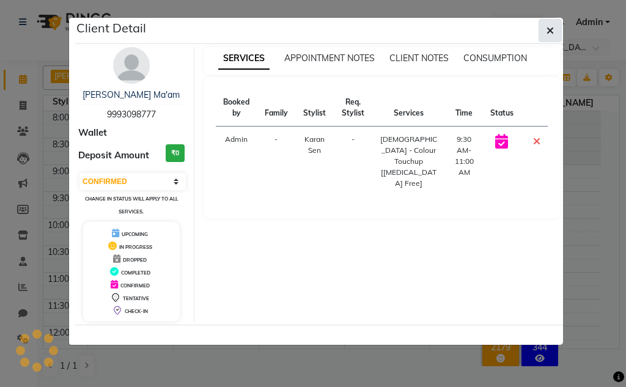
click at [548, 24] on span "button" at bounding box center [549, 30] width 7 height 12
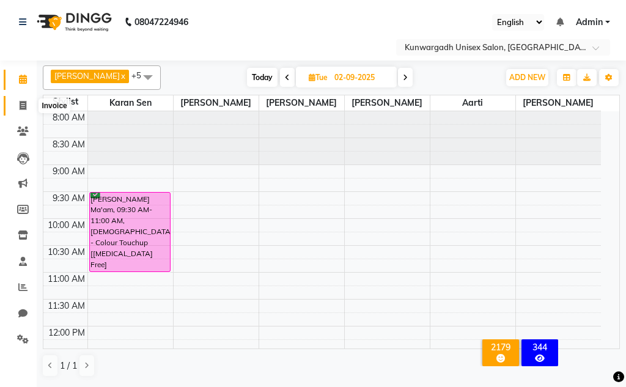
click at [20, 105] on icon at bounding box center [23, 105] width 7 height 9
select select "service"
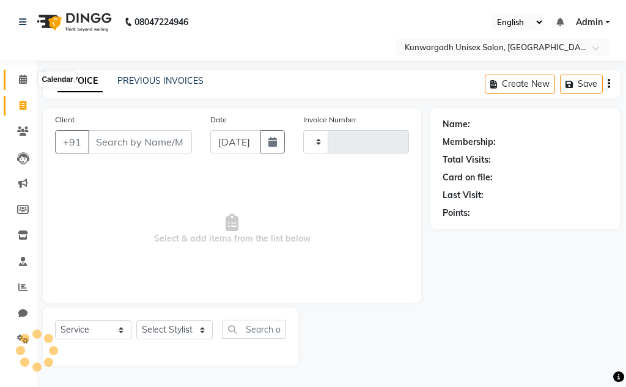
click at [29, 75] on span at bounding box center [22, 80] width 21 height 14
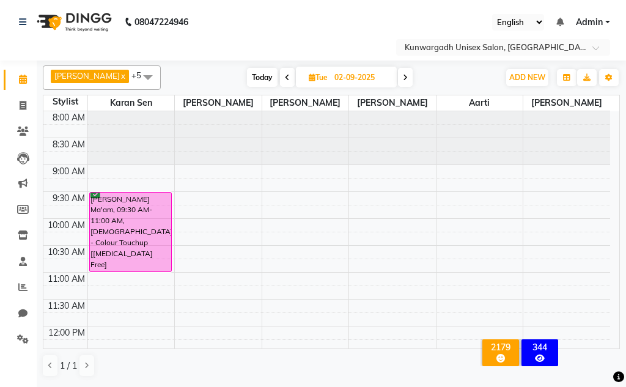
click at [348, 82] on input "02-09-2025" at bounding box center [361, 77] width 61 height 18
select select "9"
select select "2025"
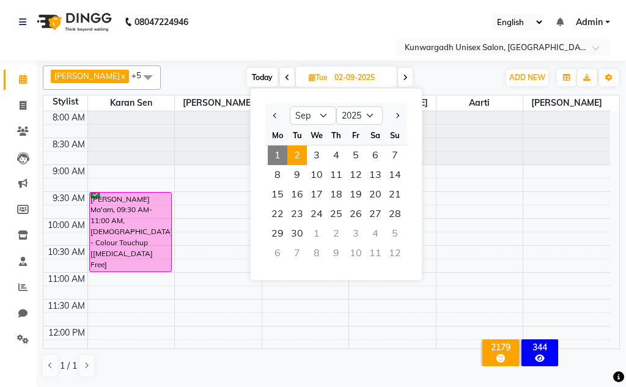
click at [277, 152] on span "1" at bounding box center [278, 155] width 20 height 20
type input "[DATE]"
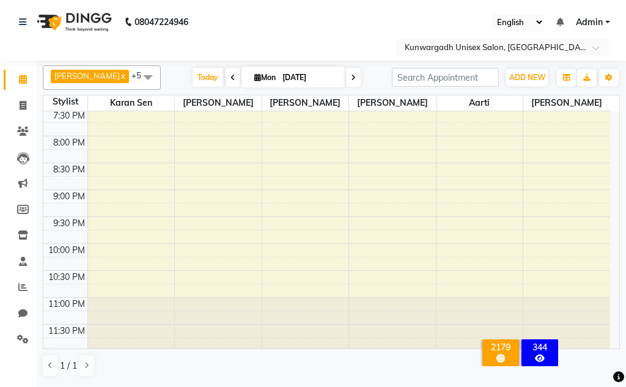
scroll to position [623, 0]
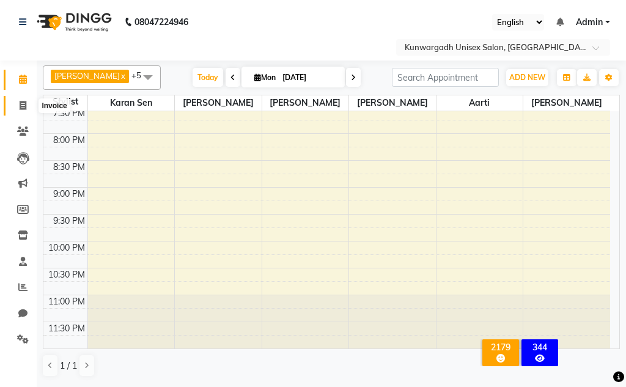
click at [28, 104] on span at bounding box center [22, 106] width 21 height 14
select select "service"
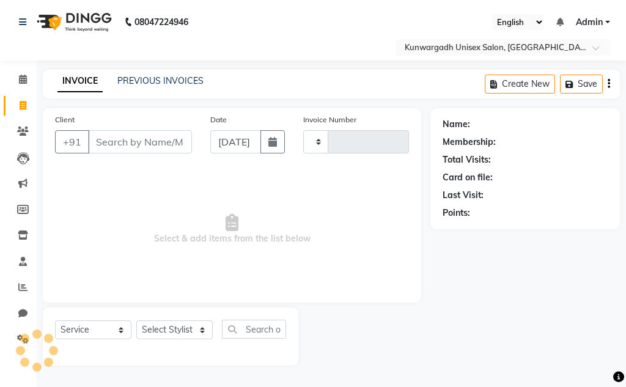
type input "4328"
select select "7931"
click at [18, 105] on span at bounding box center [22, 106] width 21 height 14
select select "service"
type input "4328"
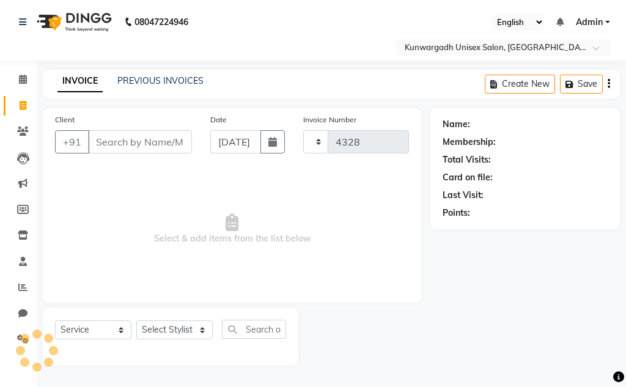
select select "7931"
click at [20, 105] on icon at bounding box center [23, 105] width 7 height 9
select select "service"
type input "4328"
select select "7931"
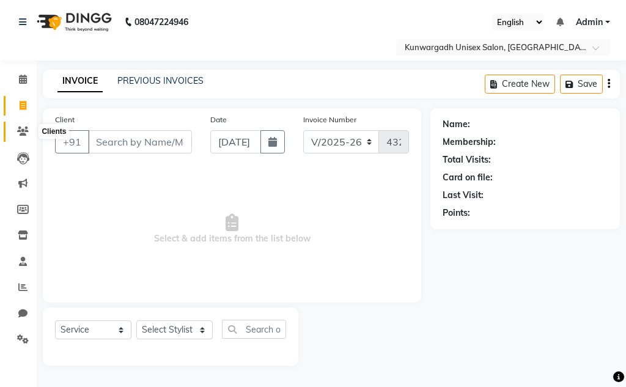
click at [21, 131] on icon at bounding box center [23, 131] width 12 height 9
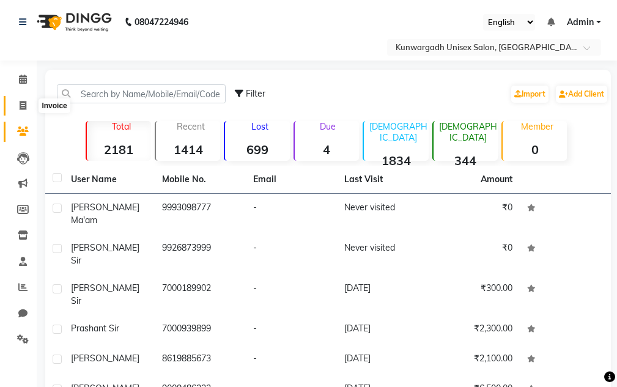
click at [23, 108] on icon at bounding box center [23, 105] width 7 height 9
select select "service"
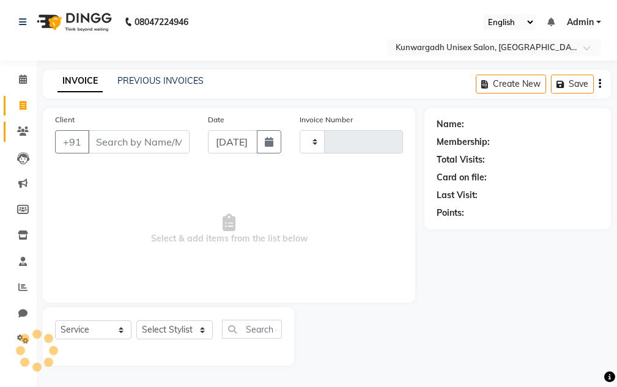
type input "4328"
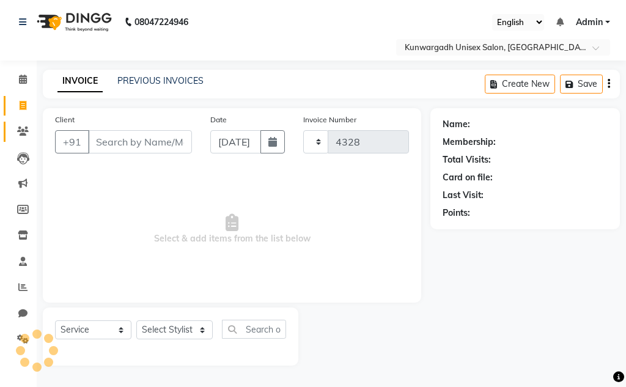
select select "7931"
click at [23, 132] on icon at bounding box center [23, 131] width 12 height 9
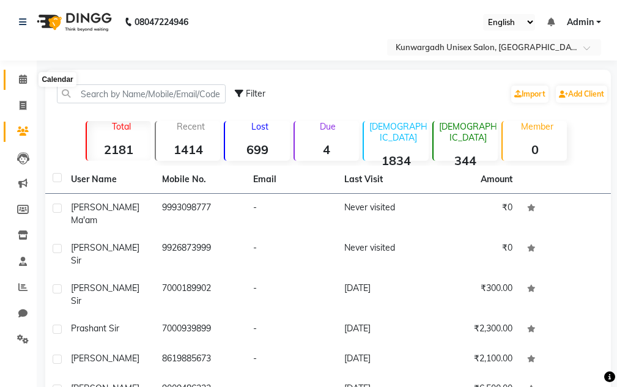
click at [21, 79] on icon at bounding box center [23, 79] width 8 height 9
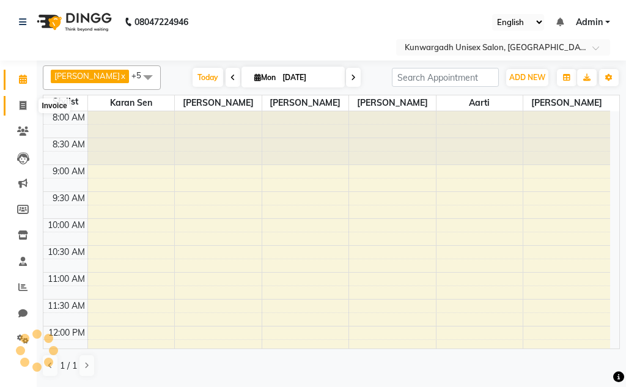
scroll to position [377, 0]
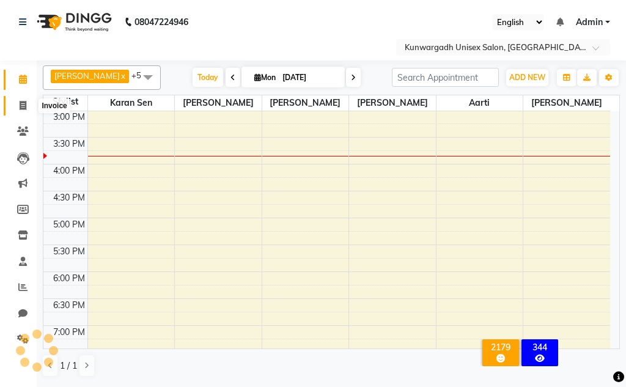
click at [20, 101] on icon at bounding box center [23, 105] width 7 height 9
select select "service"
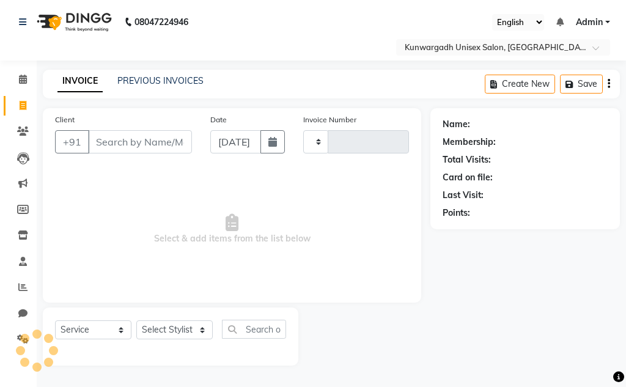
type input "4328"
select select "7931"
click at [20, 119] on ul "Calendar Invoice Clients Leads Marketing Members Inventory Staff Reports Chat S…" at bounding box center [18, 213] width 37 height 292
click at [20, 126] on span at bounding box center [22, 132] width 21 height 14
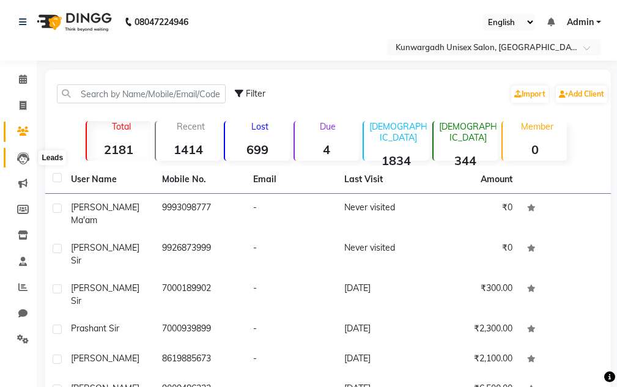
click at [18, 158] on icon at bounding box center [23, 158] width 12 height 12
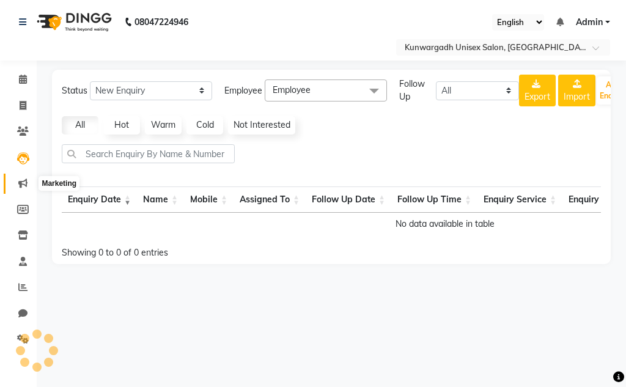
click at [18, 180] on icon at bounding box center [22, 182] width 9 height 9
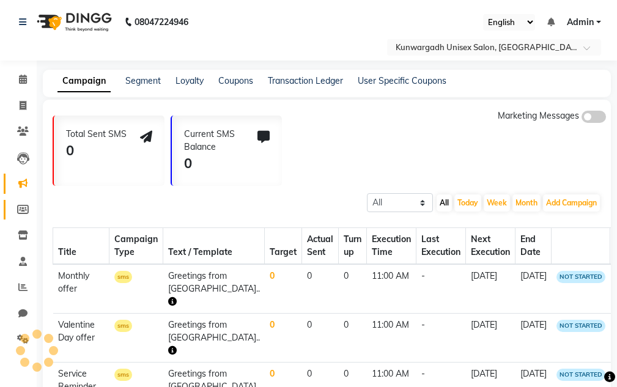
click at [24, 205] on icon at bounding box center [23, 209] width 12 height 9
select select
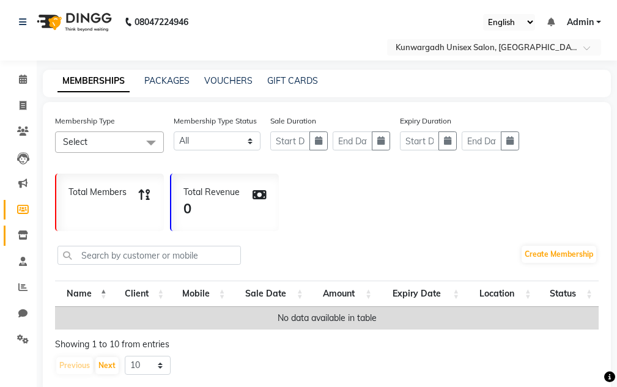
click at [20, 229] on span at bounding box center [22, 236] width 21 height 14
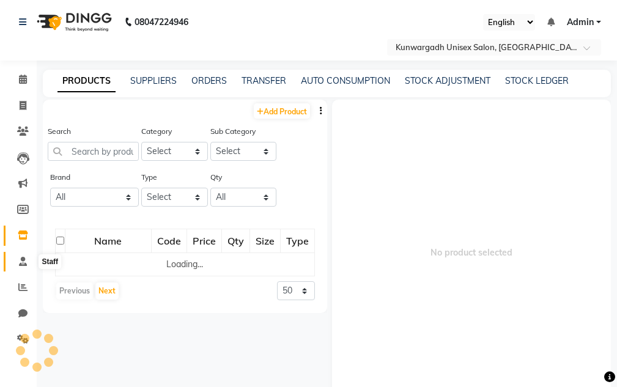
click at [17, 255] on span at bounding box center [22, 262] width 21 height 14
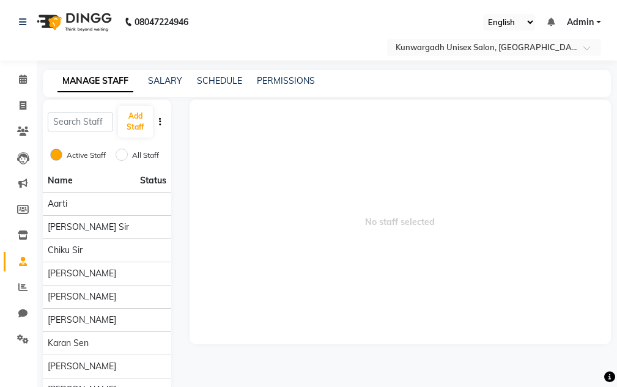
click at [20, 276] on li "Reports" at bounding box center [18, 287] width 37 height 26
click at [19, 286] on icon at bounding box center [22, 286] width 9 height 9
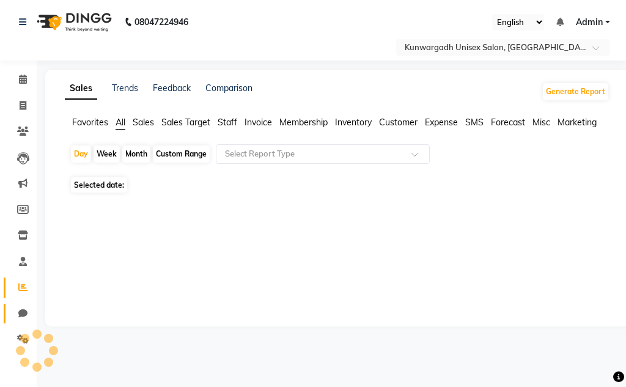
click at [21, 305] on link "Chat" at bounding box center [18, 314] width 29 height 20
select select "100"
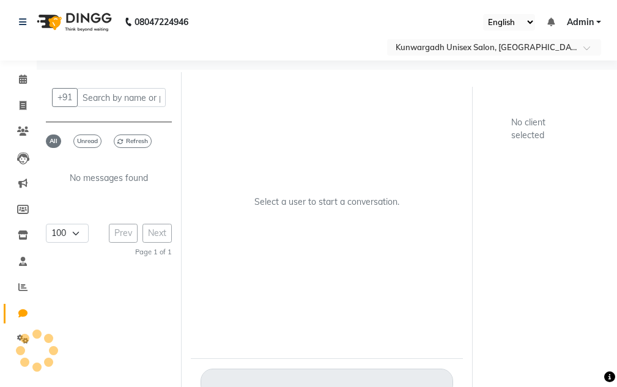
click at [21, 328] on li "Settings" at bounding box center [18, 339] width 37 height 26
click at [19, 332] on div at bounding box center [36, 350] width 37 height 37
click at [18, 334] on span at bounding box center [22, 339] width 21 height 14
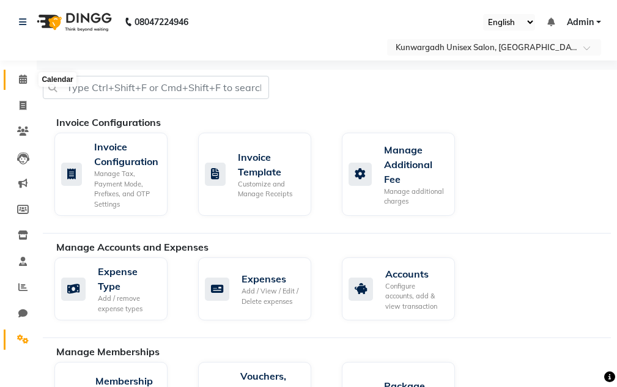
click at [13, 75] on span at bounding box center [22, 80] width 21 height 14
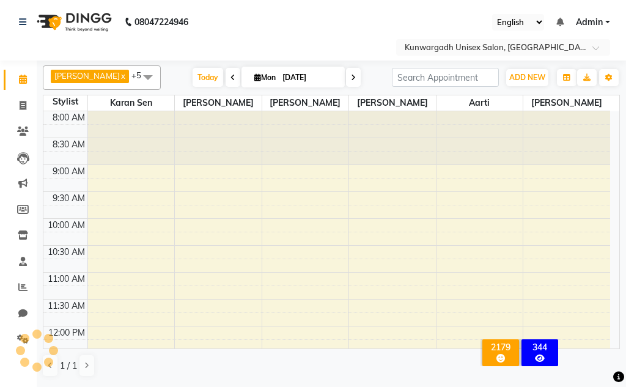
click at [18, 117] on li "Invoice" at bounding box center [18, 106] width 37 height 26
click at [19, 114] on link "Invoice" at bounding box center [18, 106] width 29 height 20
select select "7931"
select select "service"
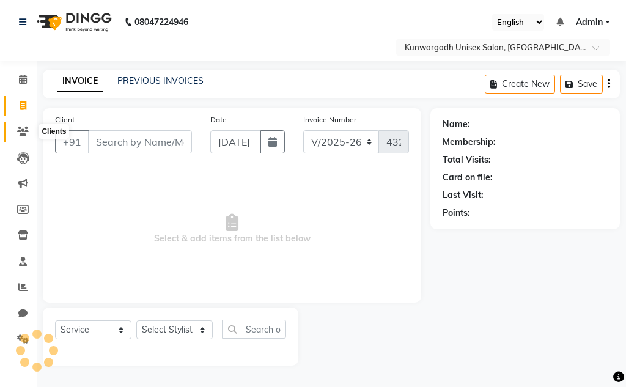
click at [19, 128] on icon at bounding box center [23, 131] width 12 height 9
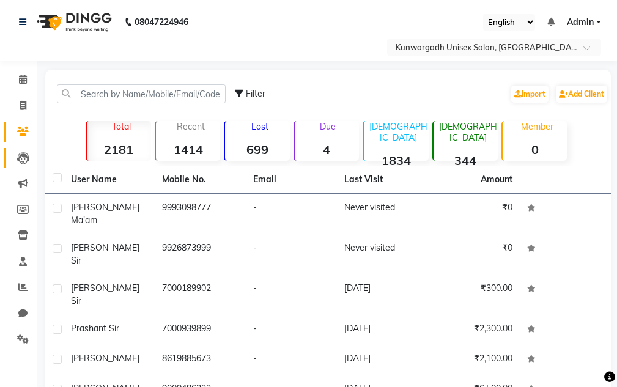
click at [16, 149] on link "Leads" at bounding box center [18, 158] width 29 height 20
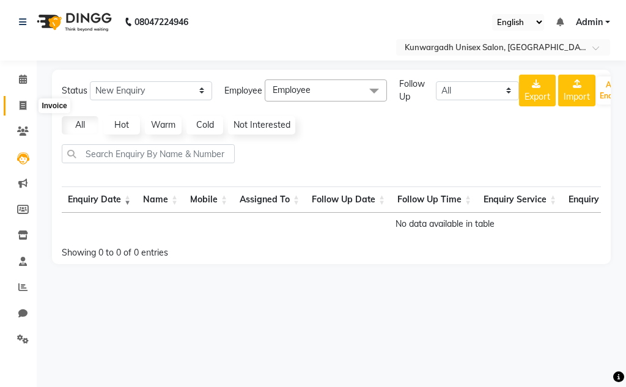
click at [13, 108] on span at bounding box center [22, 106] width 21 height 14
select select "7931"
select select "service"
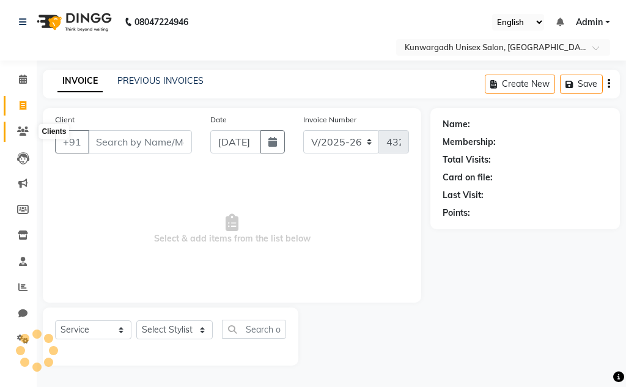
drag, startPoint x: 15, startPoint y: 127, endPoint x: 16, endPoint y: 143, distance: 16.5
click at [15, 127] on span at bounding box center [22, 132] width 21 height 14
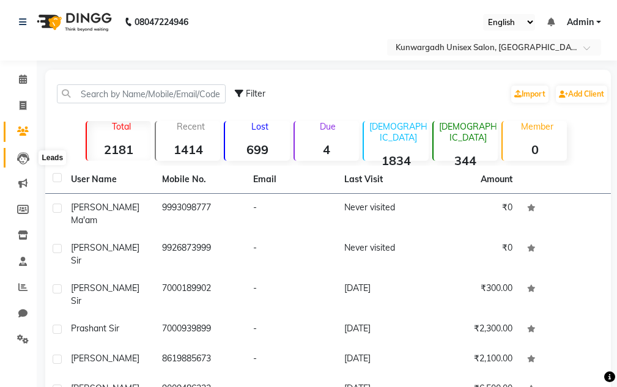
click at [19, 162] on icon at bounding box center [23, 158] width 12 height 12
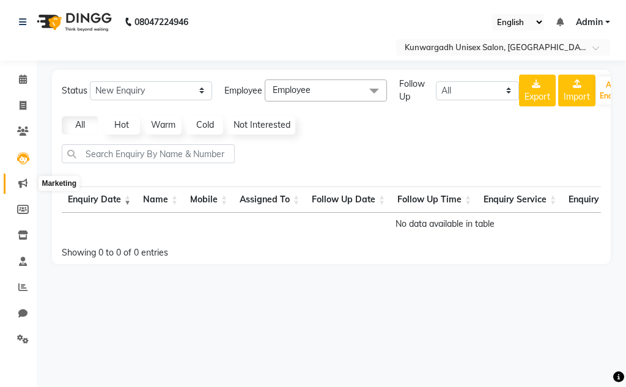
click at [19, 188] on span at bounding box center [22, 184] width 21 height 14
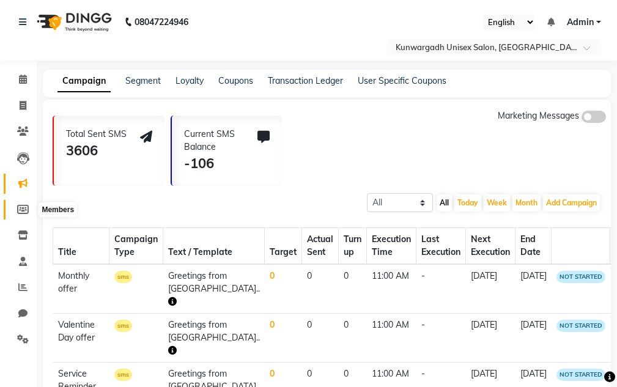
click at [19, 218] on link "Members" at bounding box center [18, 210] width 29 height 20
select select
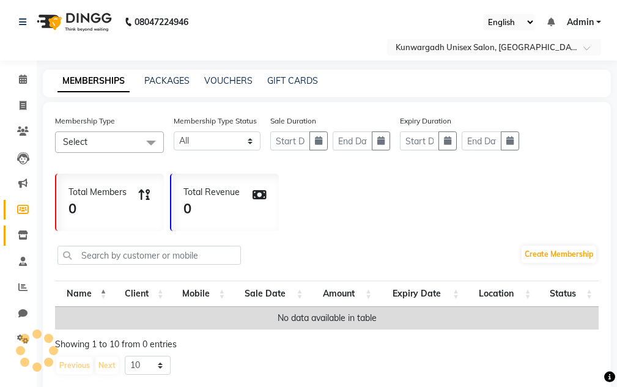
click at [19, 243] on link "Inventory" at bounding box center [18, 236] width 29 height 20
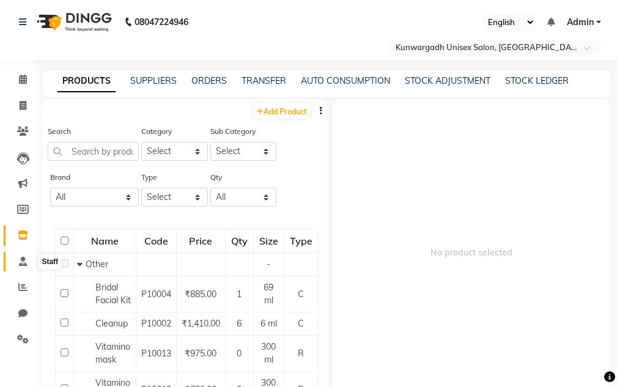
click at [19, 260] on icon at bounding box center [23, 261] width 8 height 9
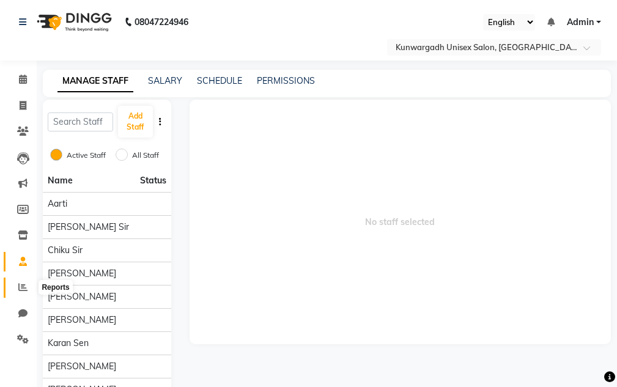
click at [19, 285] on icon at bounding box center [22, 286] width 9 height 9
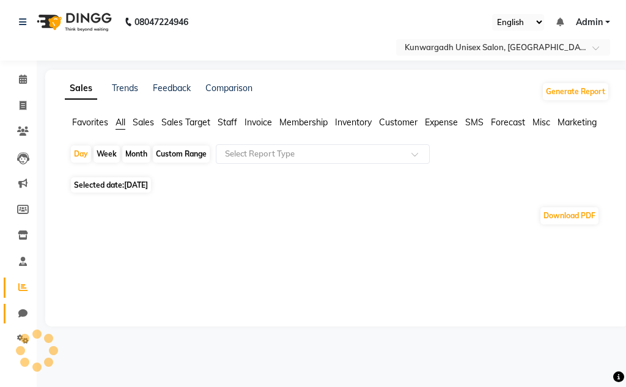
click at [18, 306] on link "Chat" at bounding box center [18, 314] width 29 height 20
select select "100"
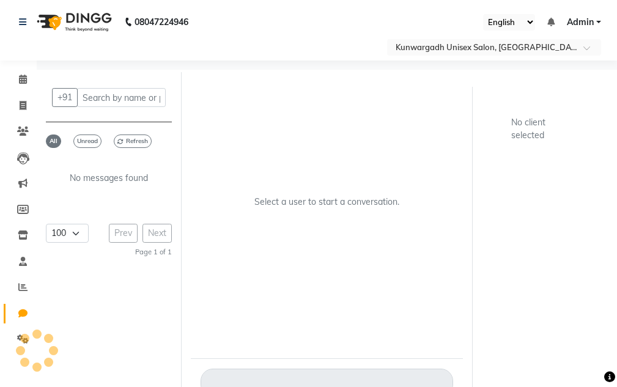
click at [18, 348] on div at bounding box center [20, 350] width 9 height 9
click at [19, 345] on span at bounding box center [22, 339] width 21 height 14
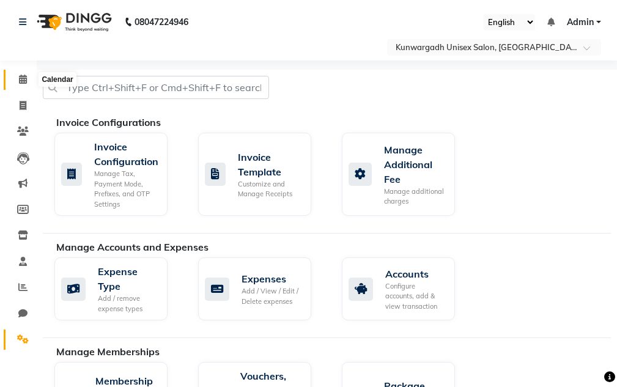
drag, startPoint x: 20, startPoint y: 80, endPoint x: 20, endPoint y: 95, distance: 14.7
click at [20, 81] on icon at bounding box center [23, 79] width 8 height 9
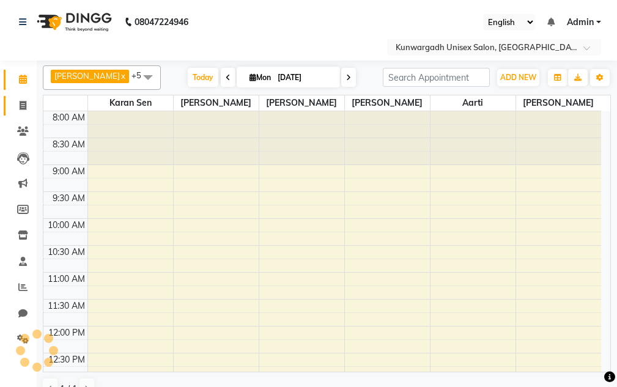
click at [20, 101] on icon at bounding box center [23, 105] width 7 height 9
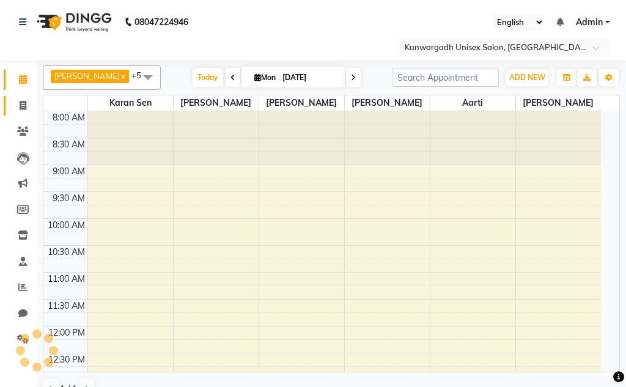
select select "service"
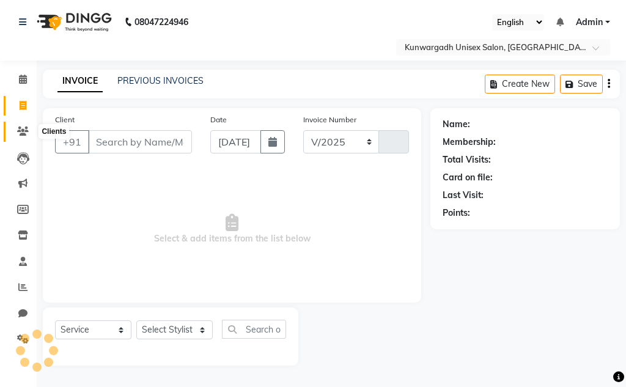
select select "7931"
type input "4328"
click at [21, 133] on icon at bounding box center [23, 131] width 12 height 9
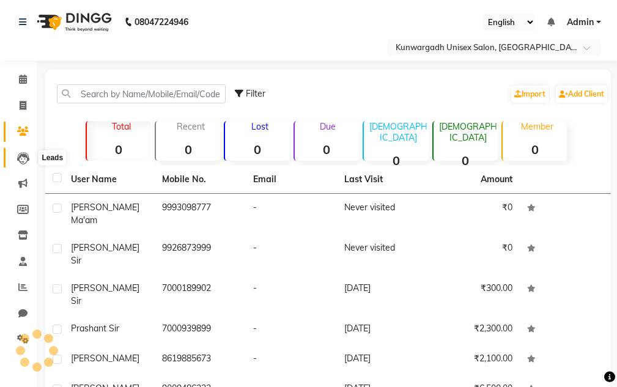
click at [20, 160] on icon at bounding box center [23, 158] width 12 height 12
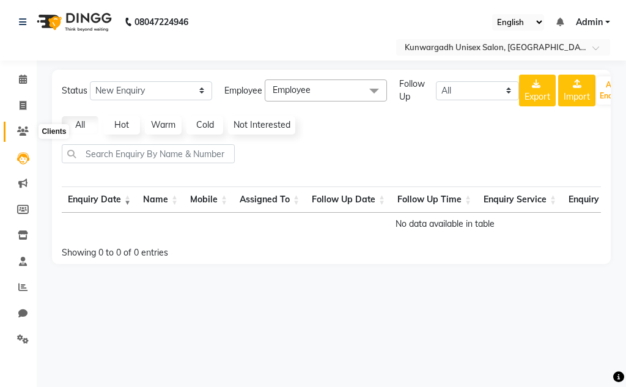
click at [28, 132] on icon at bounding box center [23, 131] width 12 height 9
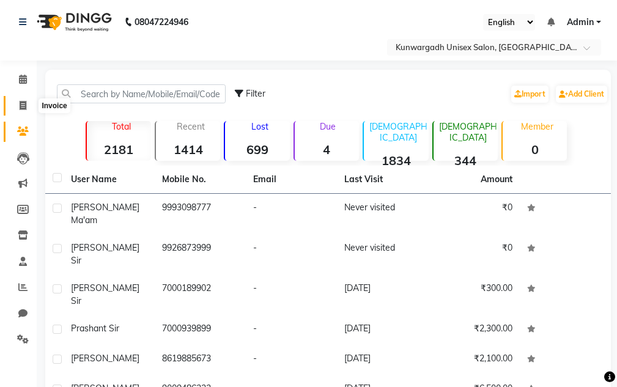
click at [28, 105] on span at bounding box center [22, 106] width 21 height 14
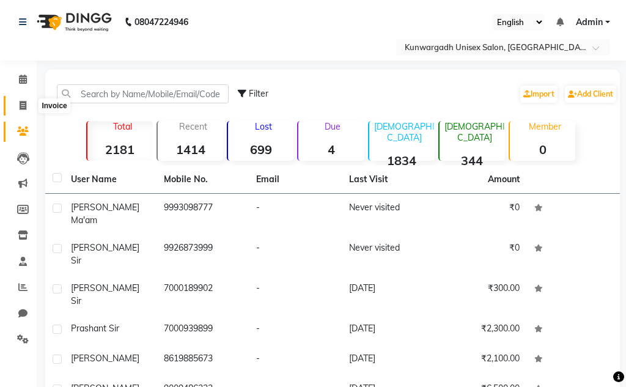
select select "7931"
select select "service"
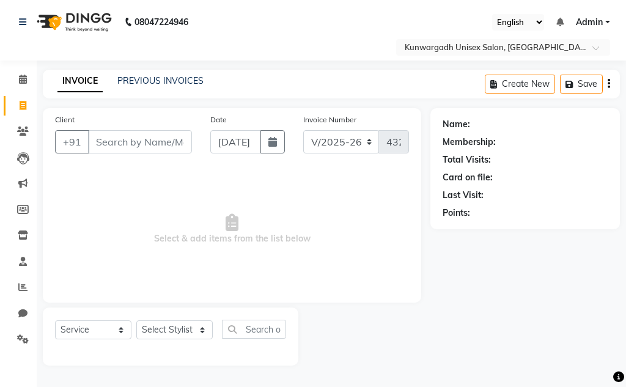
click at [34, 145] on div "Client +91 Date [DATE] Invoice Number V/2025 V/[PHONE_NUMBER] Select & add item…" at bounding box center [232, 236] width 397 height 257
click at [32, 160] on span at bounding box center [22, 158] width 21 height 14
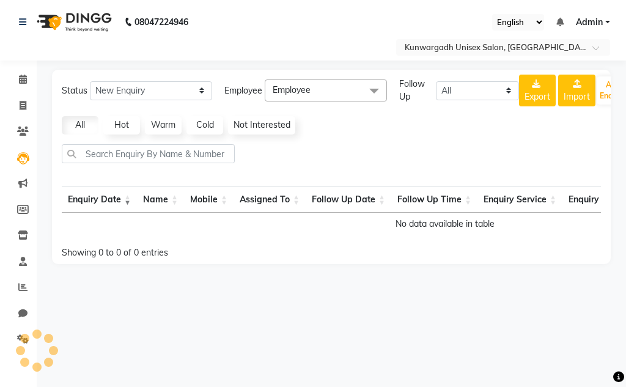
drag, startPoint x: 27, startPoint y: 172, endPoint x: 24, endPoint y: 194, distance: 22.2
click at [27, 173] on li "Marketing" at bounding box center [18, 184] width 37 height 26
click at [24, 189] on span at bounding box center [22, 184] width 21 height 14
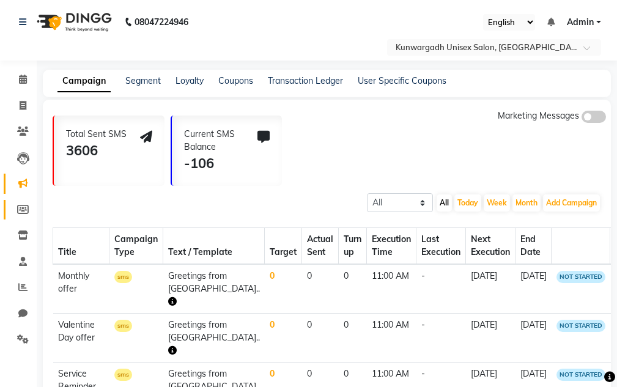
click at [20, 216] on link "Members" at bounding box center [18, 210] width 29 height 20
select select
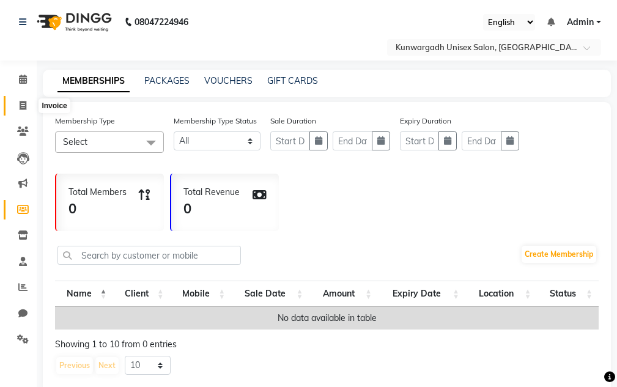
click at [18, 100] on span at bounding box center [22, 106] width 21 height 14
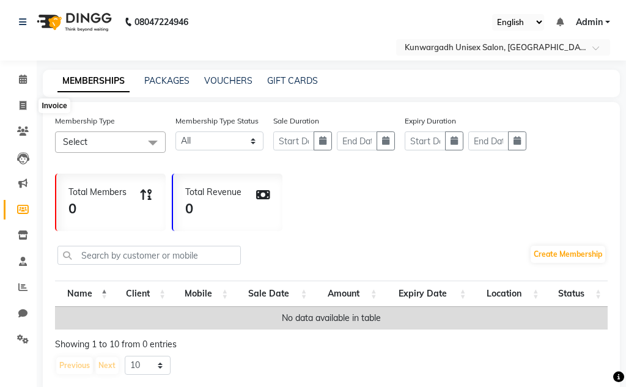
select select "7931"
select select "service"
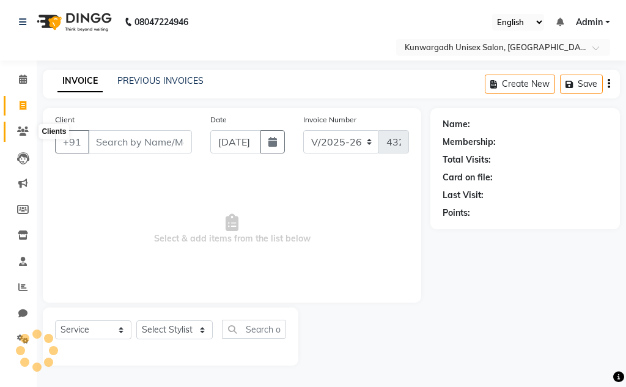
click at [23, 132] on icon at bounding box center [23, 131] width 12 height 9
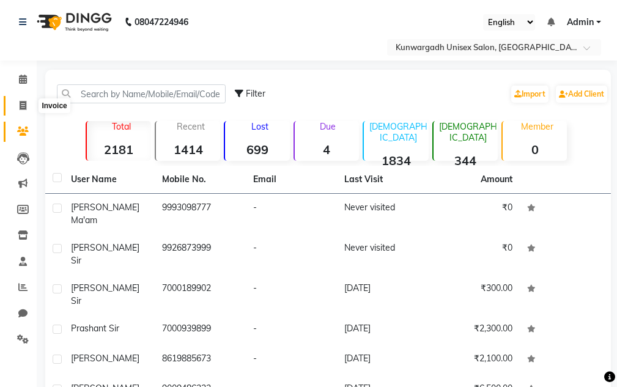
click at [23, 109] on icon at bounding box center [23, 105] width 7 height 9
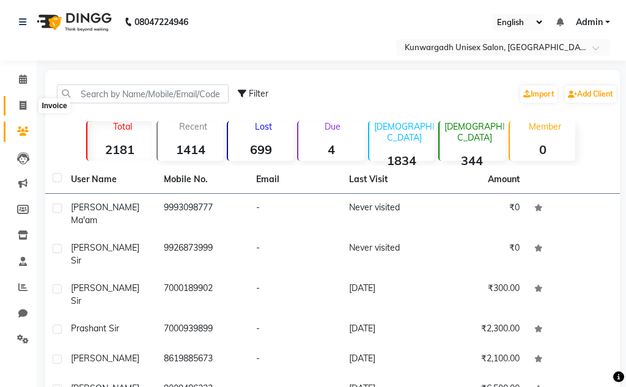
select select "service"
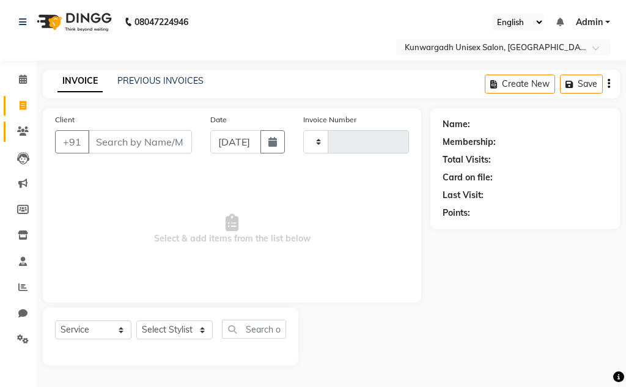
type input "4328"
select select "7931"
click at [23, 136] on span at bounding box center [22, 132] width 21 height 14
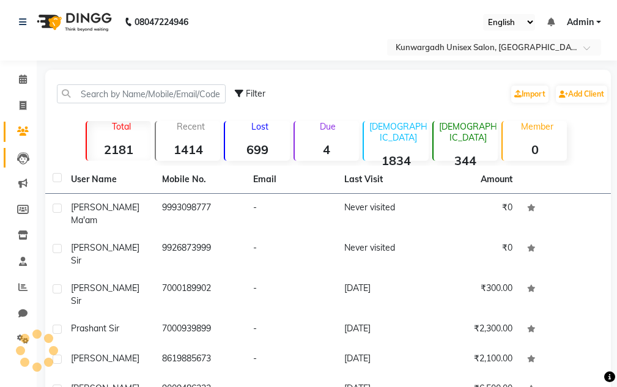
click at [21, 166] on link "Leads" at bounding box center [18, 158] width 29 height 20
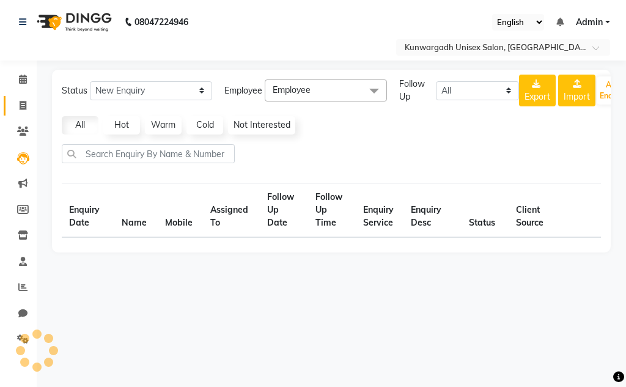
click at [20, 101] on icon at bounding box center [23, 105] width 7 height 9
select select "service"
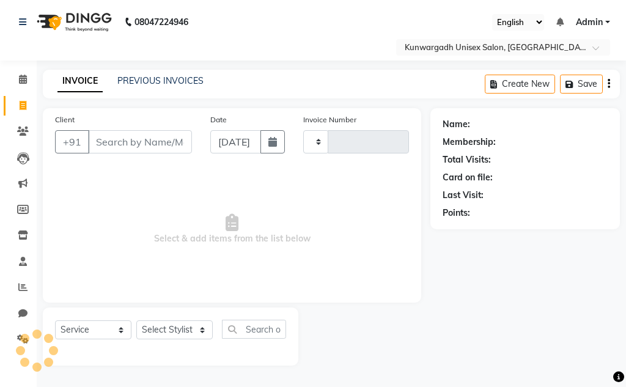
type input "4328"
select select "7931"
click at [15, 103] on span at bounding box center [22, 106] width 21 height 14
select select "service"
type input "4328"
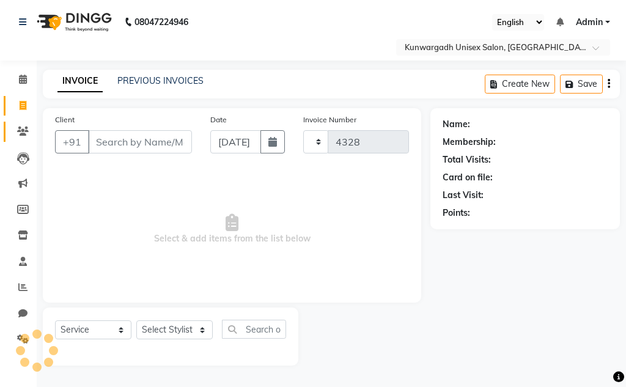
select select "7931"
click at [18, 125] on span at bounding box center [22, 132] width 21 height 14
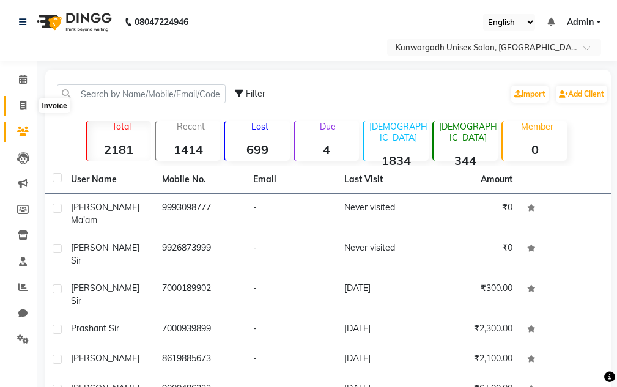
click at [20, 106] on icon at bounding box center [23, 105] width 7 height 9
select select "7931"
select select "service"
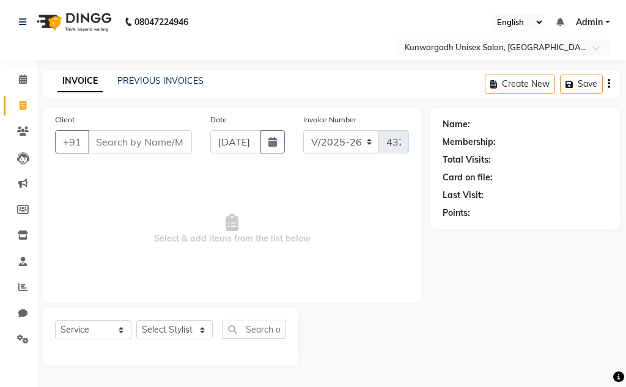
click at [13, 106] on span at bounding box center [22, 106] width 21 height 14
select select "service"
select select "7931"
type input "4328"
click at [169, 332] on select "Select Stylist Aarti [PERSON_NAME] Sir Chiku [PERSON_NAME] [PERSON_NAME] [PERSO…" at bounding box center [174, 329] width 76 height 19
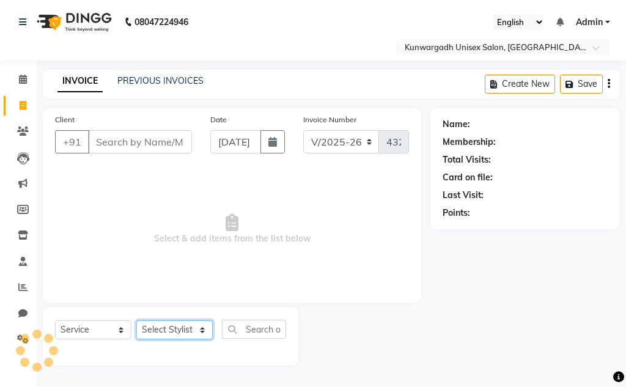
select select "89556"
click at [136, 320] on select "Select Stylist Aarti [PERSON_NAME] Sir Chiku [PERSON_NAME] [PERSON_NAME] [PERSO…" at bounding box center [174, 329] width 76 height 19
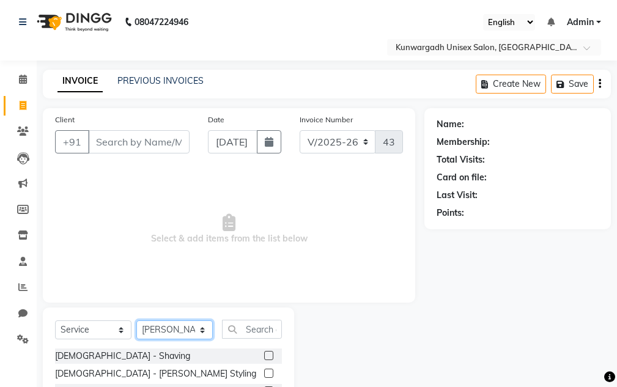
scroll to position [119, 0]
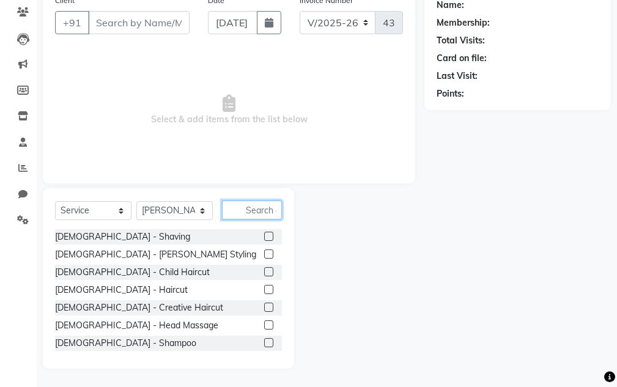
click at [255, 204] on input "text" at bounding box center [252, 209] width 60 height 19
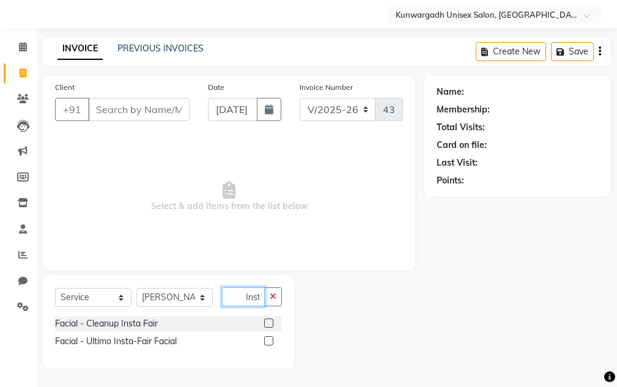
scroll to position [0, 5]
type input "Insta"
click at [126, 321] on div "Facial - Cleanup Insta Fair" at bounding box center [106, 323] width 103 height 13
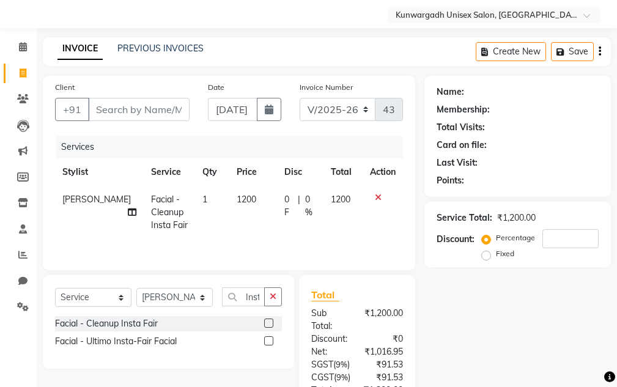
checkbox input "false"
click at [269, 292] on button "button" at bounding box center [273, 296] width 18 height 19
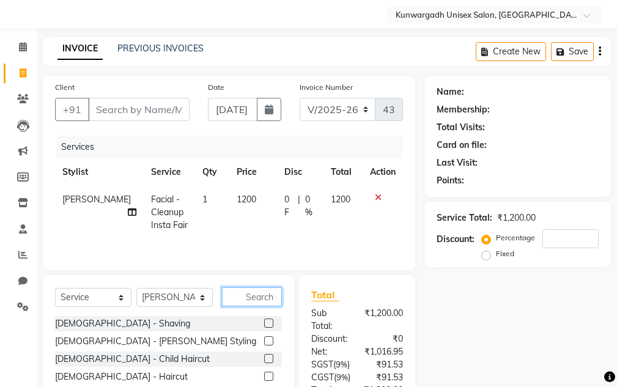
scroll to position [155, 0]
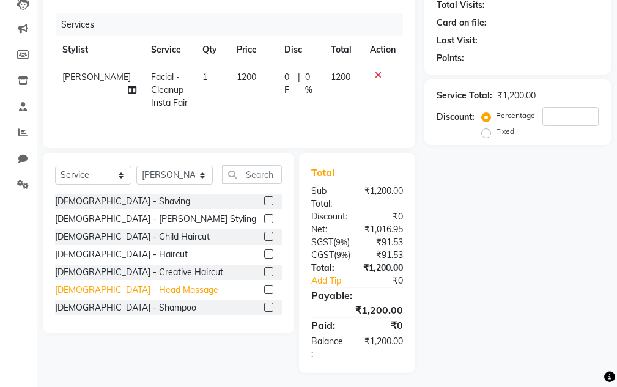
click at [128, 291] on div "[DEMOGRAPHIC_DATA] - Head Massage" at bounding box center [136, 290] width 163 height 13
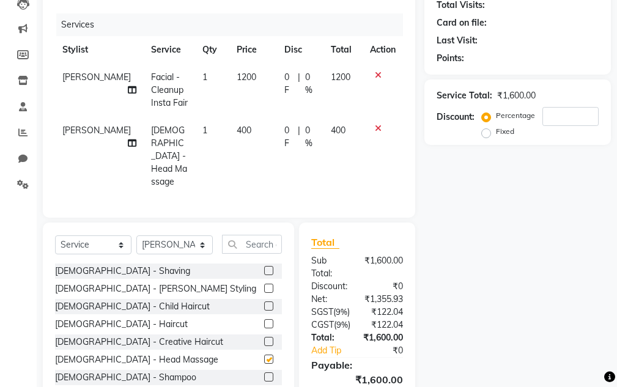
checkbox input "false"
click at [264, 235] on input "text" at bounding box center [252, 244] width 60 height 19
click at [182, 235] on select "Select Stylist Aarti [PERSON_NAME] Sir Chiku [PERSON_NAME] [PERSON_NAME] [PERSO…" at bounding box center [174, 244] width 76 height 19
select select "84120"
click at [136, 235] on select "Select Stylist Aarti [PERSON_NAME] Sir Chiku [PERSON_NAME] [PERSON_NAME] [PERSO…" at bounding box center [174, 244] width 76 height 19
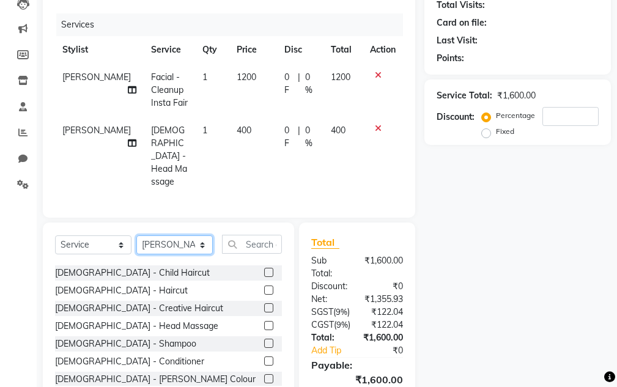
scroll to position [61, 0]
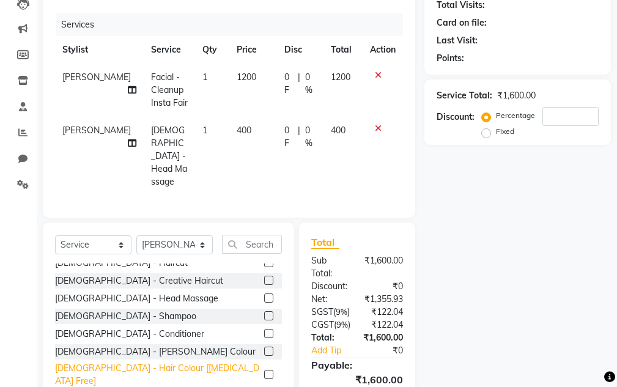
click at [112, 362] on div "[DEMOGRAPHIC_DATA] - Hair Colour [[MEDICAL_DATA] Free]" at bounding box center [157, 375] width 204 height 26
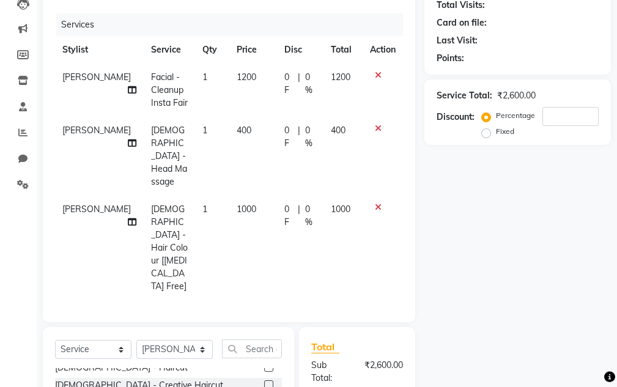
checkbox input "false"
click at [334, 204] on span "1000" at bounding box center [341, 209] width 20 height 11
select select "84120"
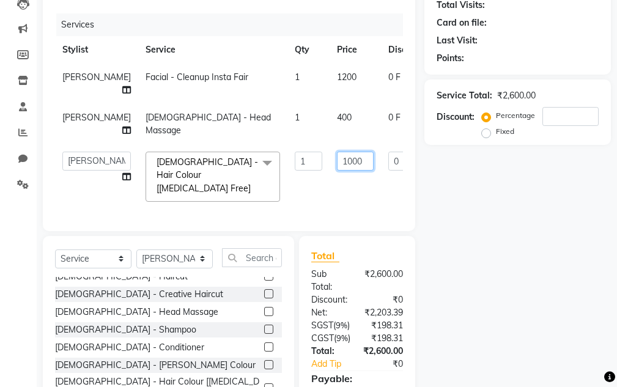
click at [337, 163] on input "1000" at bounding box center [355, 161] width 37 height 19
type input "500"
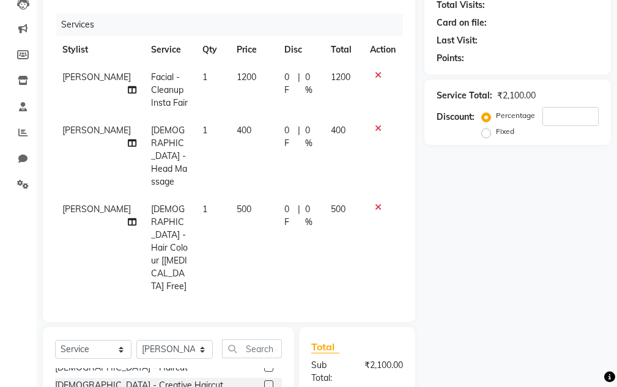
click at [469, 196] on div "Name: Membership: Total Visits: Card on file: Last Visit: Points: Service Total…" at bounding box center [522, 250] width 196 height 593
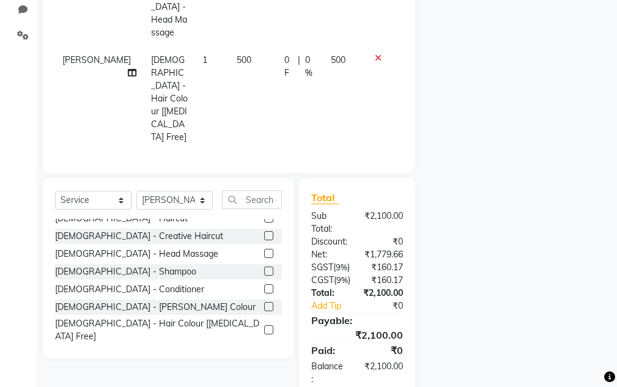
scroll to position [0, 0]
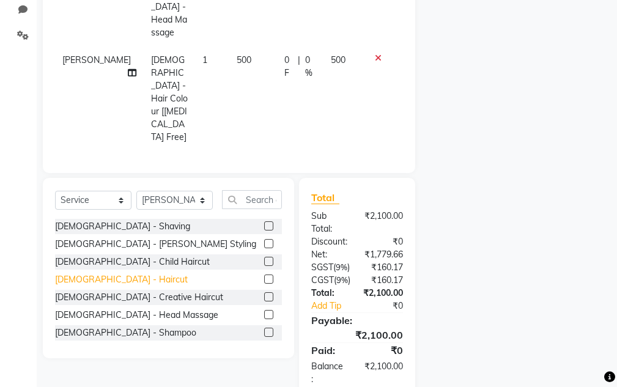
click at [102, 273] on div "[DEMOGRAPHIC_DATA] - Haircut" at bounding box center [121, 279] width 133 height 13
checkbox input "false"
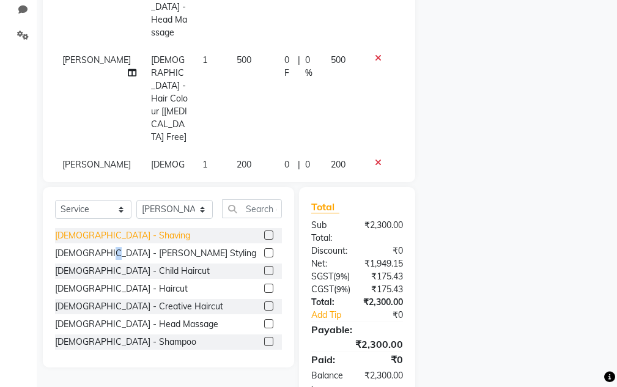
click at [104, 247] on div "[DEMOGRAPHIC_DATA] - [PERSON_NAME] Styling" at bounding box center [155, 253] width 201 height 13
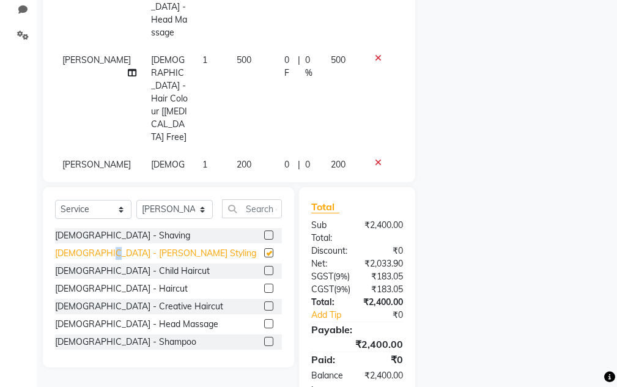
checkbox input "false"
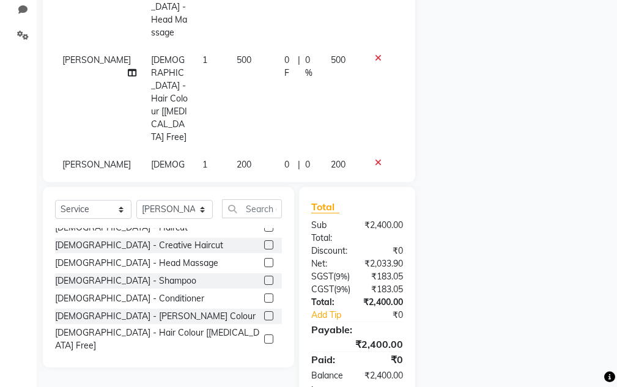
scroll to position [122, 0]
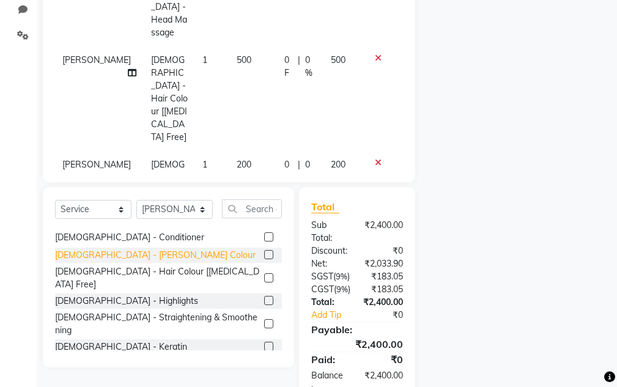
click at [125, 255] on div "[DEMOGRAPHIC_DATA] - [PERSON_NAME] Colour" at bounding box center [155, 255] width 200 height 13
checkbox input "false"
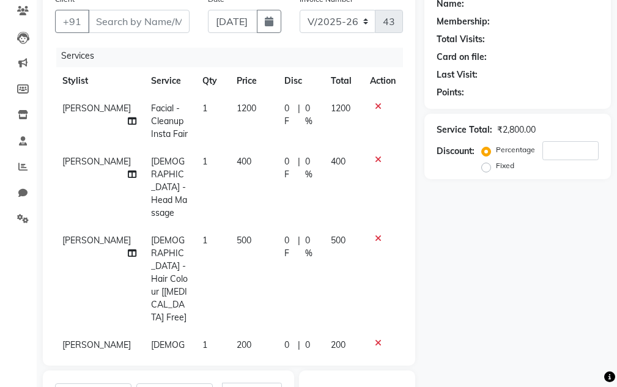
scroll to position [0, 0]
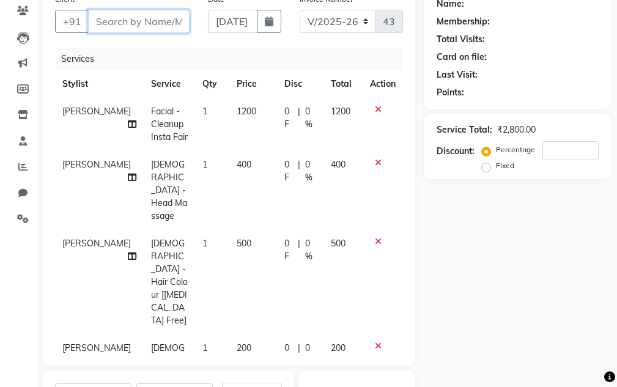
click at [165, 21] on input "Client" at bounding box center [138, 21] width 101 height 23
type input "7"
type input "0"
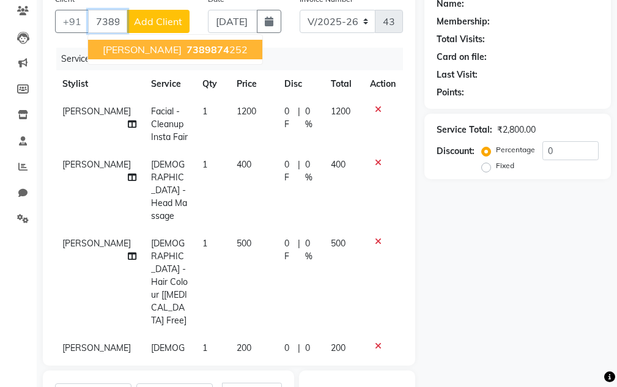
click at [199, 50] on span "7389874" at bounding box center [207, 49] width 43 height 12
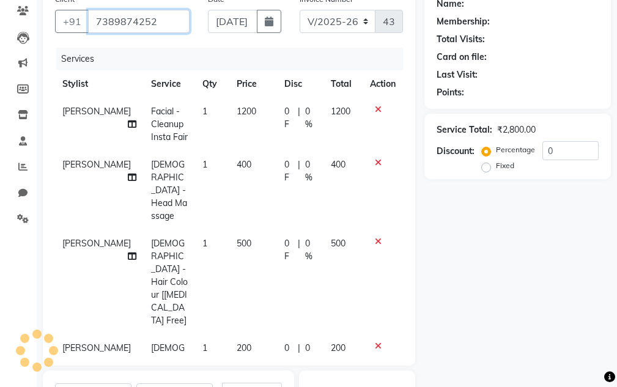
type input "7389874252"
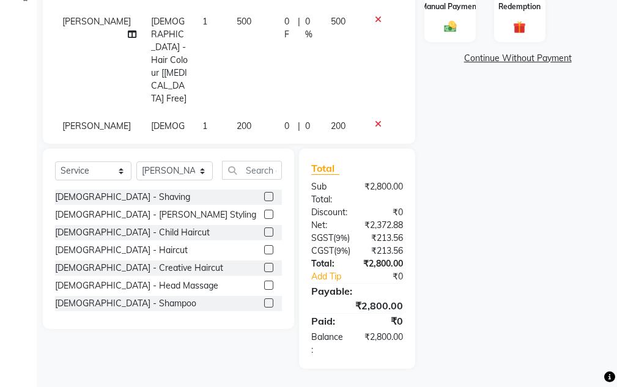
scroll to position [123, 0]
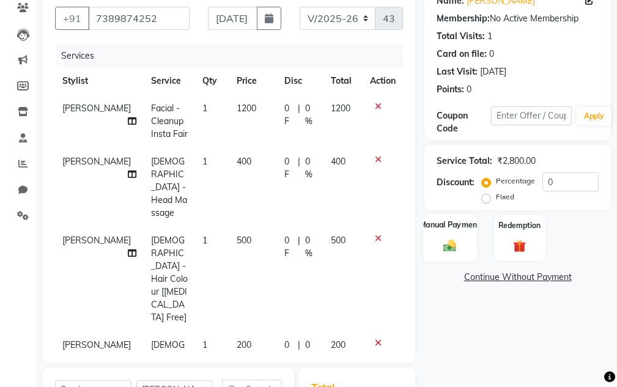
click at [446, 223] on label "Manual Payment" at bounding box center [449, 225] width 61 height 12
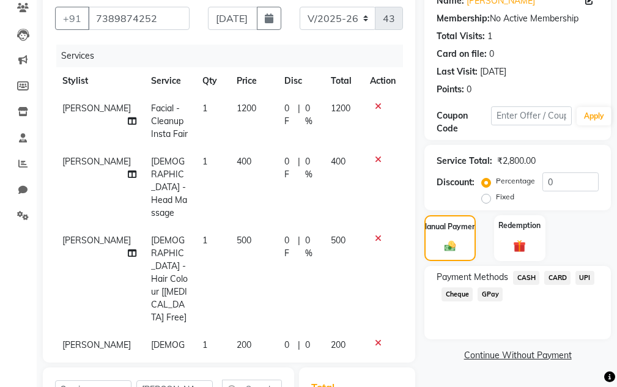
click at [575, 277] on div "UPI" at bounding box center [582, 279] width 24 height 17
click at [583, 279] on span "UPI" at bounding box center [584, 278] width 19 height 14
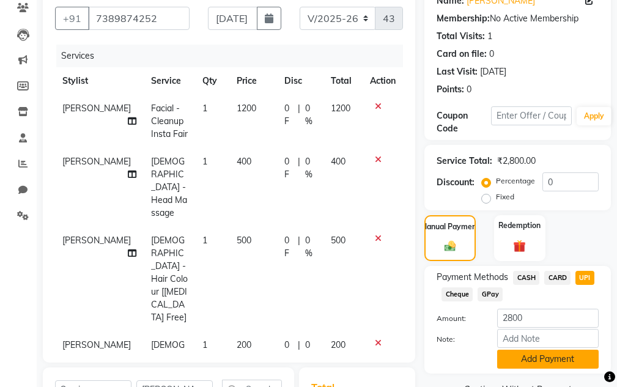
click at [548, 361] on button "Add Payment" at bounding box center [547, 359] width 101 height 19
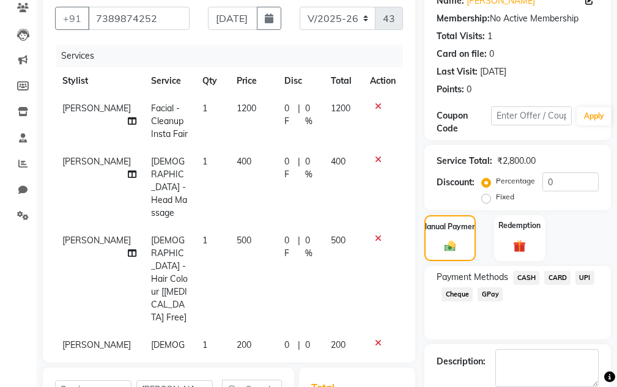
scroll to position [406, 0]
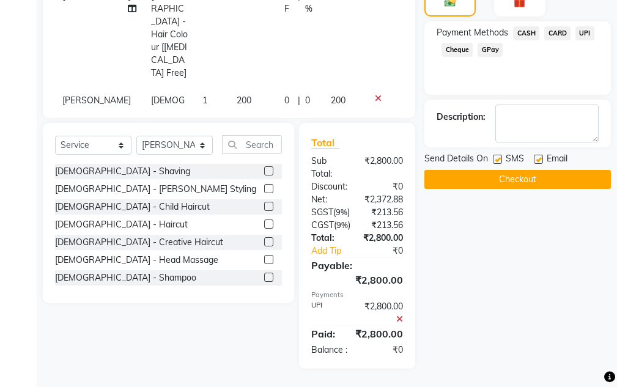
click at [520, 170] on button "Checkout" at bounding box center [517, 179] width 186 height 19
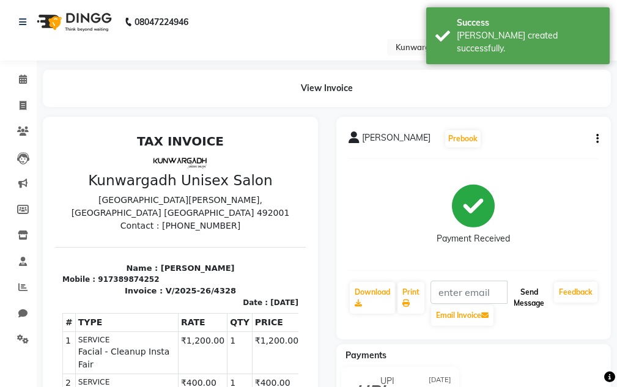
click at [532, 301] on button "Send Message" at bounding box center [529, 298] width 40 height 32
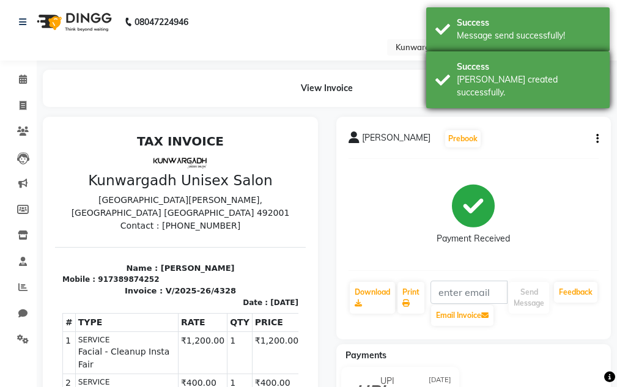
drag, startPoint x: 527, startPoint y: 75, endPoint x: 523, endPoint y: 49, distance: 26.1
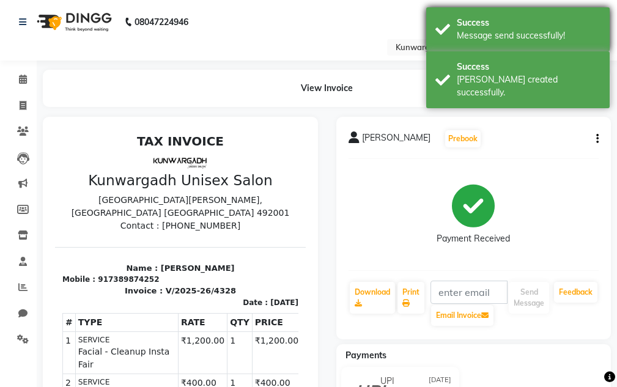
click at [527, 72] on div "Success [PERSON_NAME] created successfully." at bounding box center [517, 79] width 183 height 57
click at [520, 37] on div "Message send successfully!" at bounding box center [529, 35] width 144 height 13
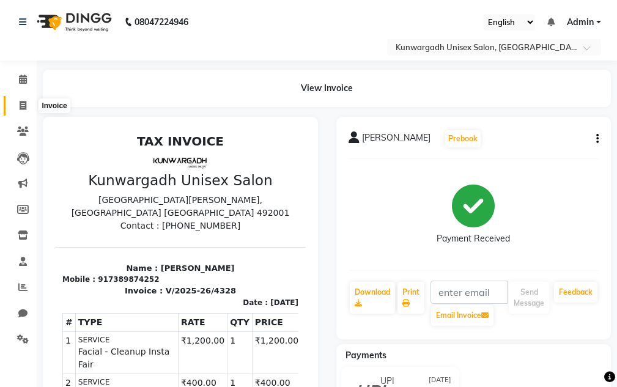
click at [25, 103] on icon at bounding box center [23, 105] width 7 height 9
select select "service"
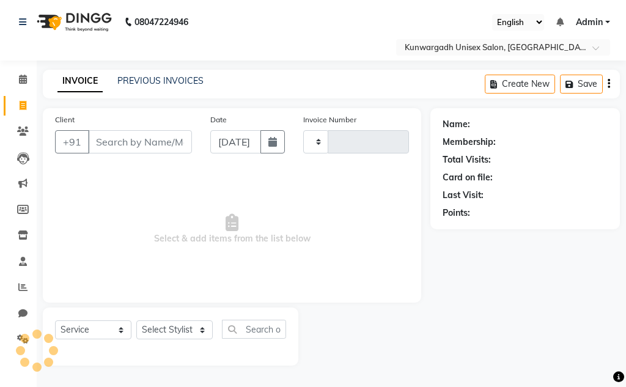
type input "4329"
select select "7931"
click at [23, 125] on span at bounding box center [22, 132] width 21 height 14
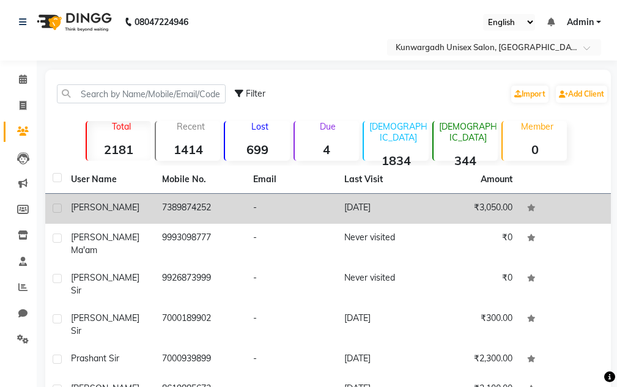
click at [202, 212] on td "7389874252" at bounding box center [200, 209] width 91 height 30
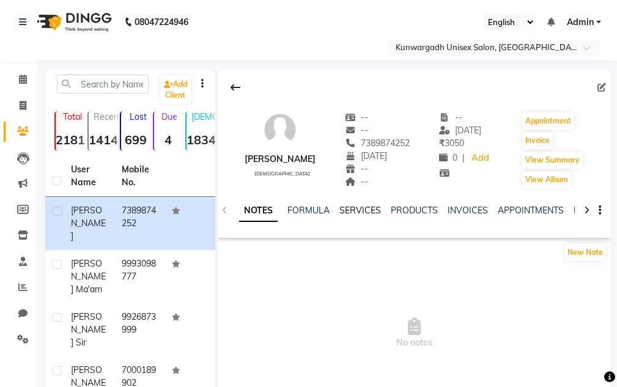
click at [345, 207] on link "SERVICES" at bounding box center [360, 210] width 42 height 11
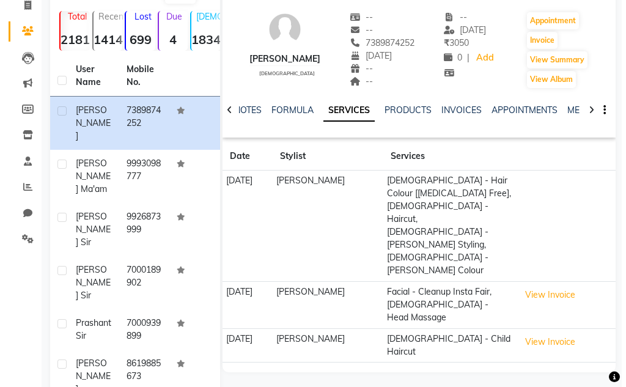
scroll to position [122, 0]
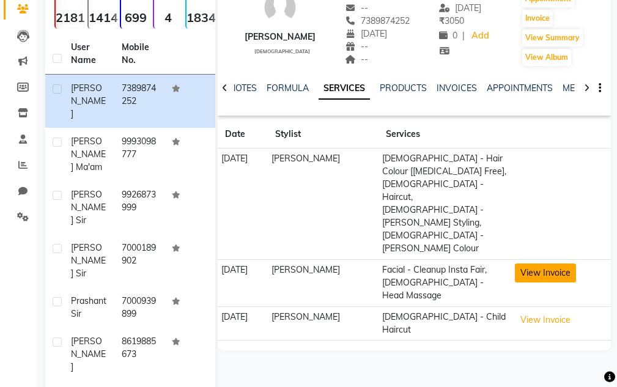
click at [531, 263] on button "View Invoice" at bounding box center [545, 272] width 61 height 19
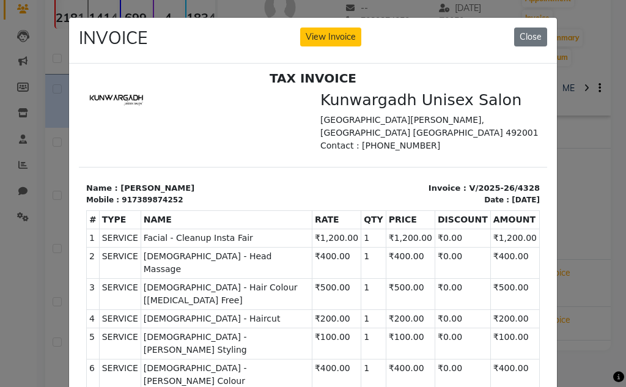
scroll to position [10, 0]
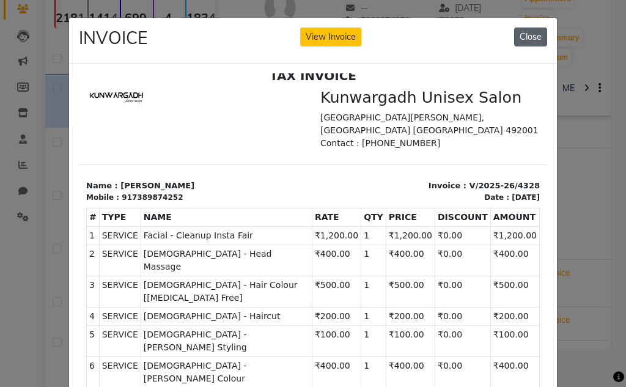
drag, startPoint x: 523, startPoint y: 22, endPoint x: 526, endPoint y: 30, distance: 8.5
click at [525, 24] on div "INVOICE View Invoice Close" at bounding box center [313, 41] width 488 height 46
click at [526, 30] on button "Close" at bounding box center [530, 37] width 33 height 19
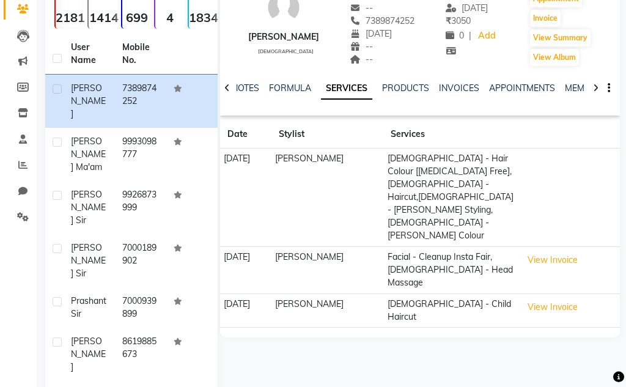
scroll to position [0, 0]
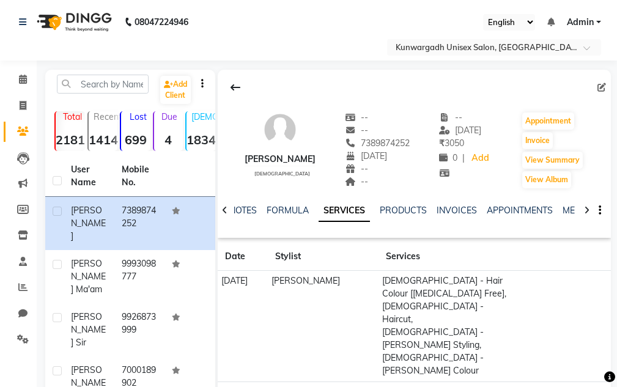
click at [35, 105] on li "Invoice" at bounding box center [18, 106] width 37 height 26
click at [28, 106] on span at bounding box center [22, 106] width 21 height 14
select select "service"
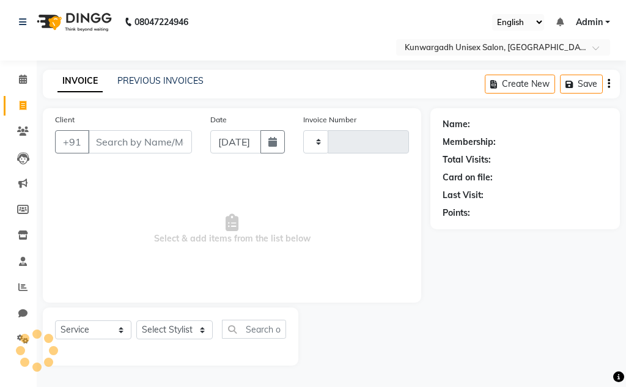
type input "4329"
select select "7931"
click at [9, 83] on link "Calendar" at bounding box center [18, 80] width 29 height 20
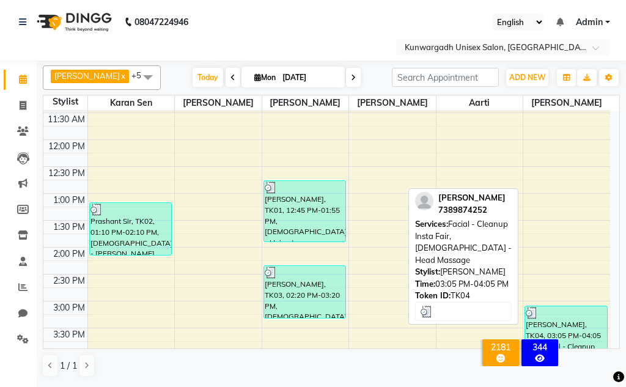
scroll to position [248, 0]
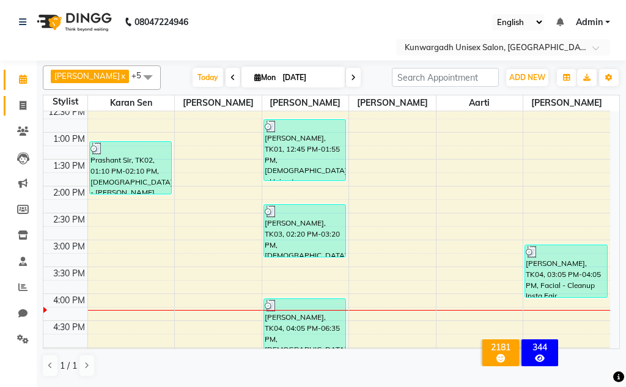
click at [8, 104] on link "Invoice" at bounding box center [18, 106] width 29 height 20
select select "service"
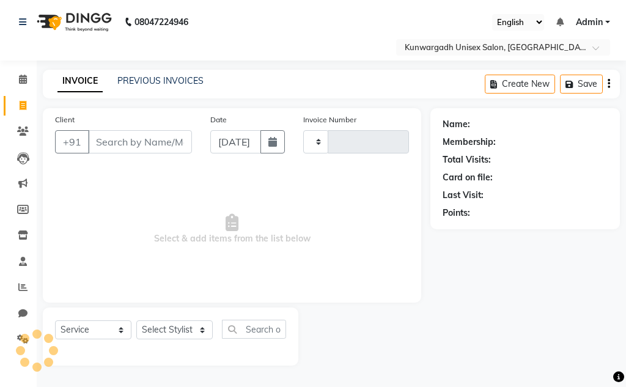
type input "4329"
select select "7931"
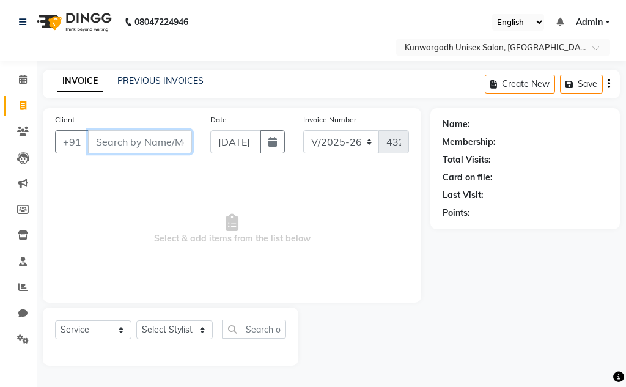
click at [130, 142] on input "Client" at bounding box center [140, 141] width 104 height 23
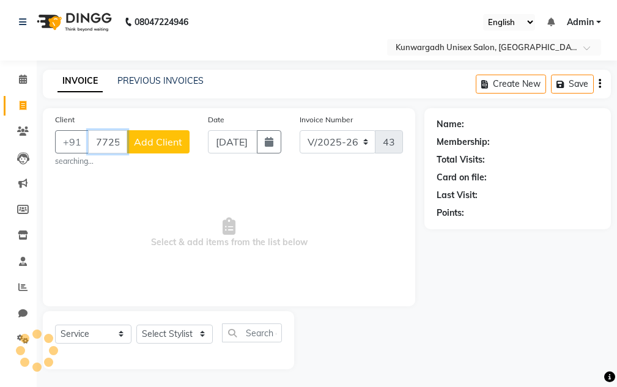
type input "7725850753"
click at [174, 148] on button "Add Client" at bounding box center [158, 141] width 63 height 23
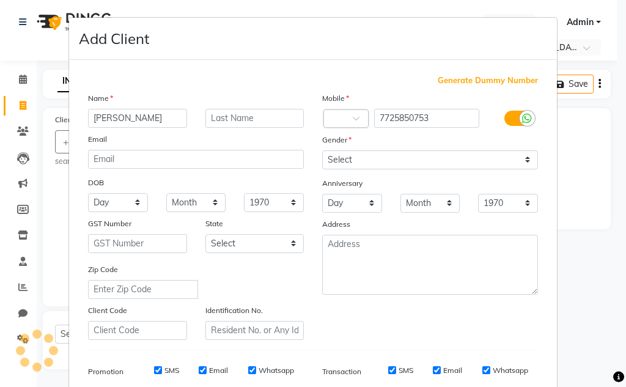
scroll to position [0, 4]
type input "[PERSON_NAME]"
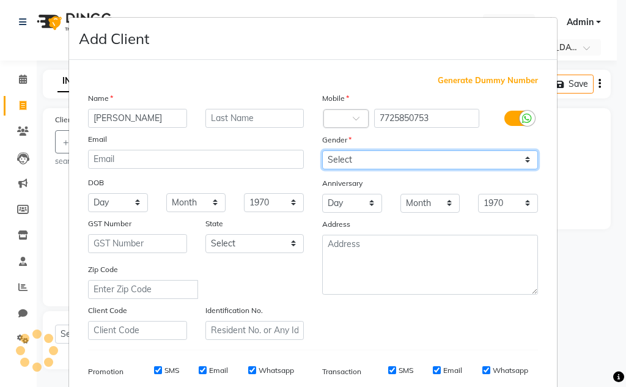
click at [406, 160] on select "Select [DEMOGRAPHIC_DATA] [DEMOGRAPHIC_DATA] Other Prefer Not To Say" at bounding box center [430, 159] width 216 height 19
click at [322, 150] on select "Select [DEMOGRAPHIC_DATA] [DEMOGRAPHIC_DATA] Other Prefer Not To Say" at bounding box center [430, 159] width 216 height 19
drag, startPoint x: 373, startPoint y: 160, endPoint x: 373, endPoint y: 168, distance: 8.6
click at [373, 160] on select "Select [DEMOGRAPHIC_DATA] [DEMOGRAPHIC_DATA] Other Prefer Not To Say" at bounding box center [430, 159] width 216 height 19
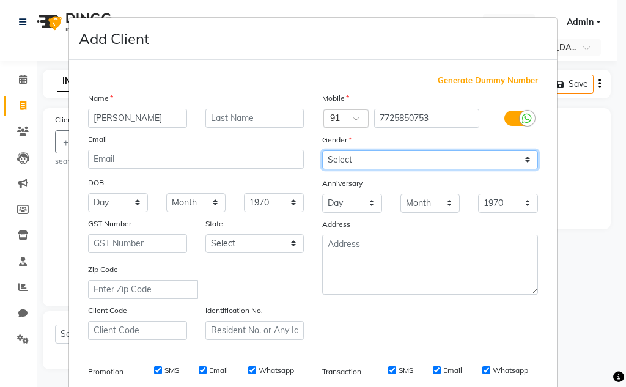
select select "[DEMOGRAPHIC_DATA]"
click at [322, 150] on select "Select [DEMOGRAPHIC_DATA] [DEMOGRAPHIC_DATA] Other Prefer Not To Say" at bounding box center [430, 159] width 216 height 19
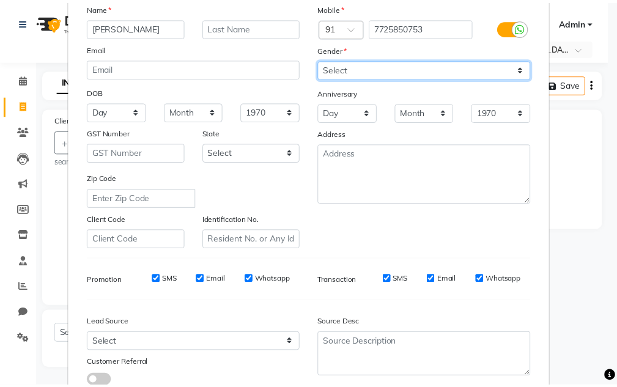
scroll to position [177, 0]
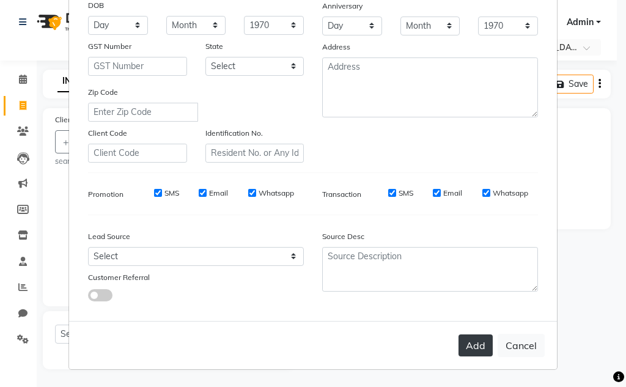
click at [478, 345] on button "Add" at bounding box center [475, 345] width 34 height 22
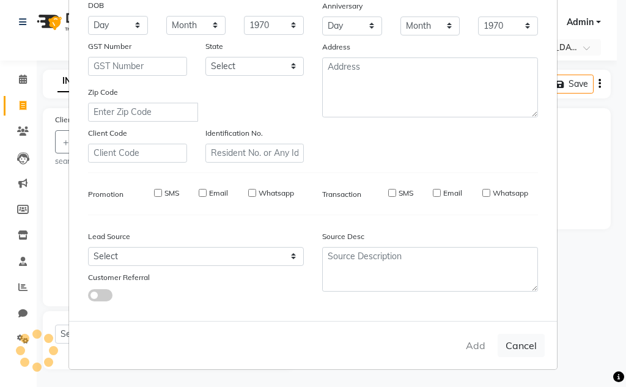
select select
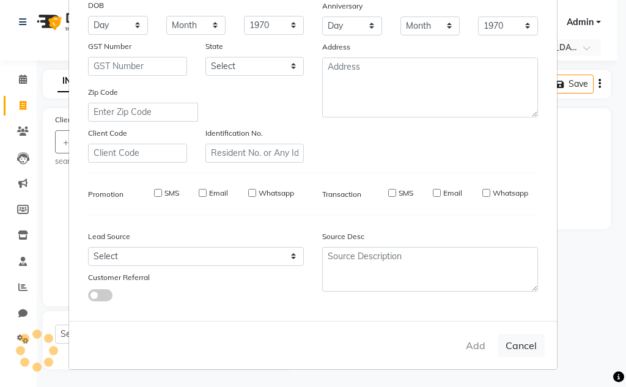
select select
checkbox input "false"
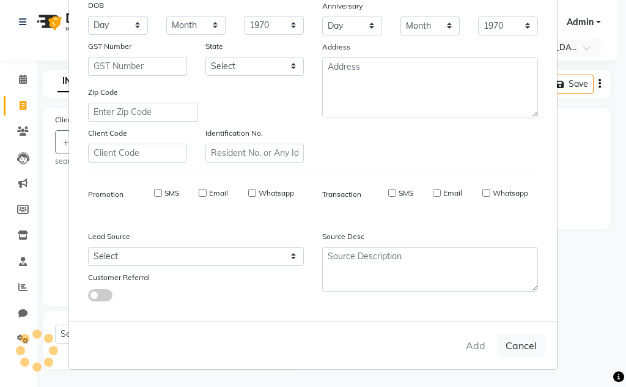
checkbox input "false"
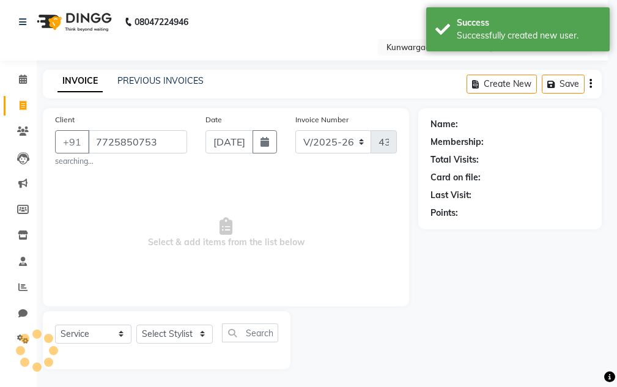
click at [149, 323] on div "Select Service Product Membership Package Voucher Prepaid Gift Card Select Styl…" at bounding box center [167, 340] width 248 height 58
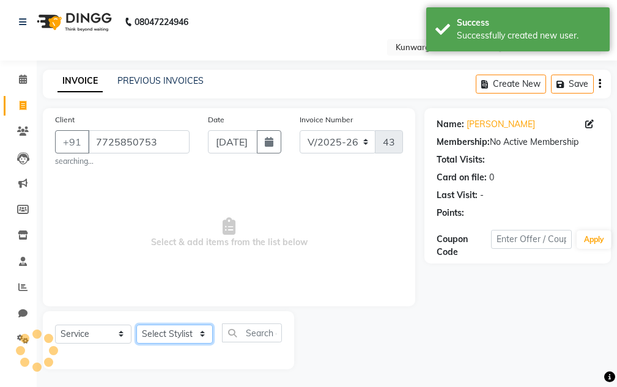
click at [151, 326] on select "Select Stylist Aarti [PERSON_NAME] Sir Chiku [PERSON_NAME] [PERSON_NAME] [PERSO…" at bounding box center [174, 334] width 76 height 19
select select "82467"
click at [136, 325] on select "Select Stylist Aarti [PERSON_NAME] Sir Chiku [PERSON_NAME] [PERSON_NAME] [PERSO…" at bounding box center [174, 334] width 76 height 19
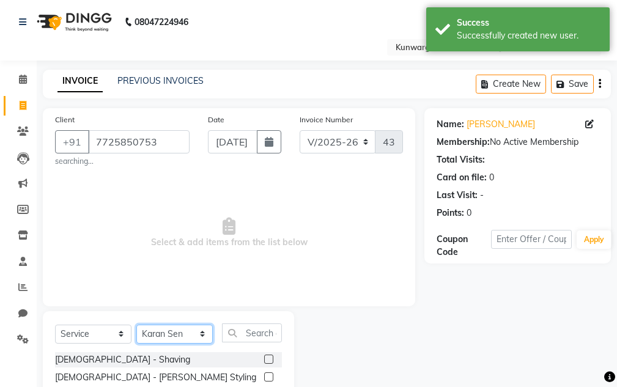
scroll to position [123, 0]
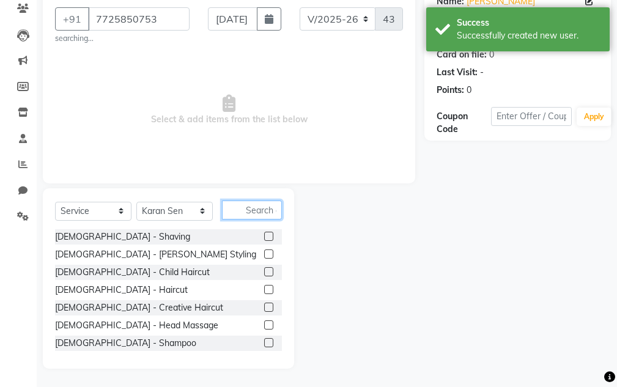
click at [273, 209] on input "text" at bounding box center [252, 209] width 60 height 19
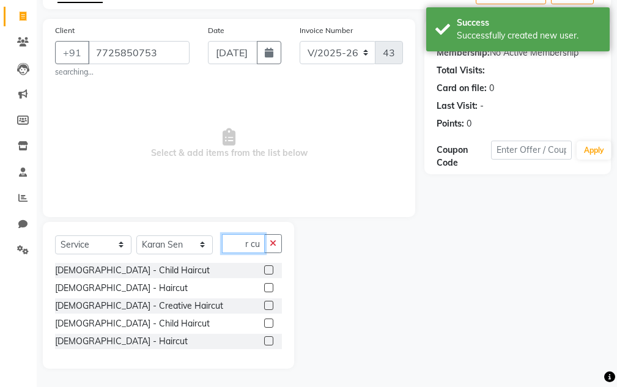
scroll to position [0, 17]
type input "Hair cut"
click at [100, 343] on div "[DEMOGRAPHIC_DATA] - Haircut" at bounding box center [121, 341] width 133 height 13
checkbox input "false"
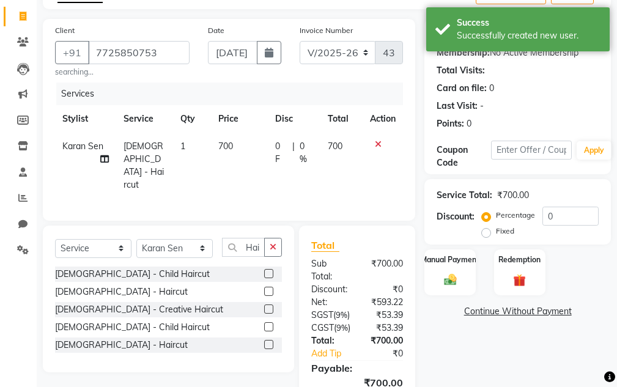
click at [491, 237] on div "Fixed" at bounding box center [499, 231] width 30 height 15
click at [496, 237] on label "Fixed" at bounding box center [505, 231] width 18 height 11
click at [488, 235] on input "Fixed" at bounding box center [488, 231] width 9 height 9
radio input "true"
click at [564, 213] on input "0" at bounding box center [570, 216] width 56 height 19
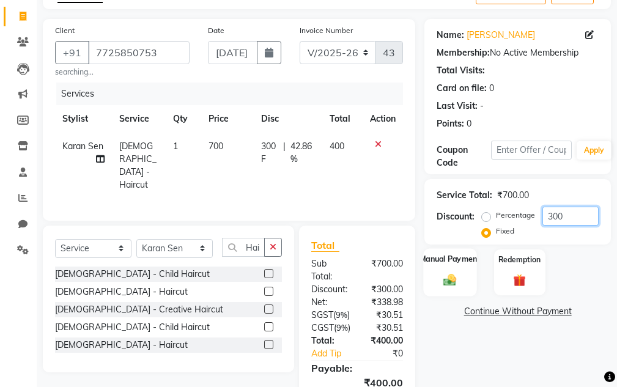
type input "300"
click at [457, 290] on div "Manual Payment" at bounding box center [450, 272] width 53 height 48
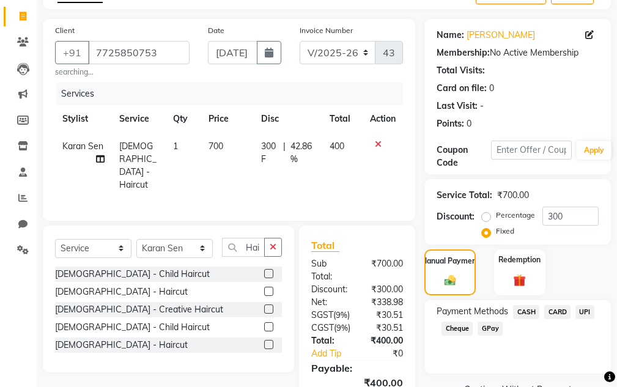
click at [589, 310] on span "UPI" at bounding box center [584, 312] width 19 height 14
click at [525, 312] on span "CASH" at bounding box center [526, 312] width 26 height 14
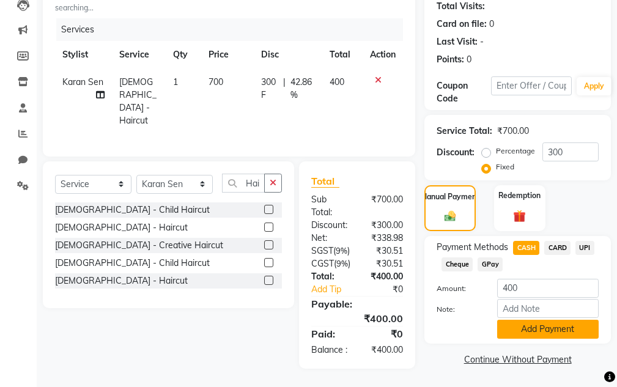
click at [520, 320] on button "Add Payment" at bounding box center [547, 329] width 101 height 19
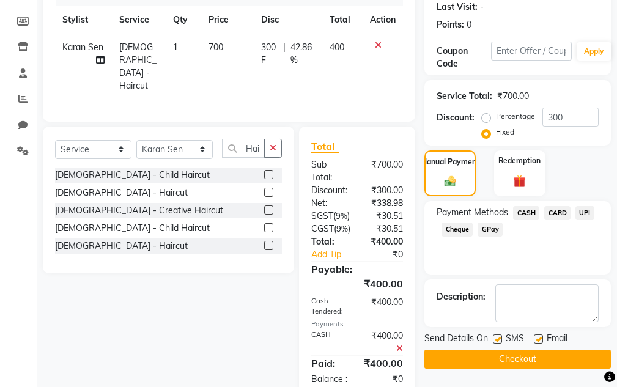
scroll to position [252, 0]
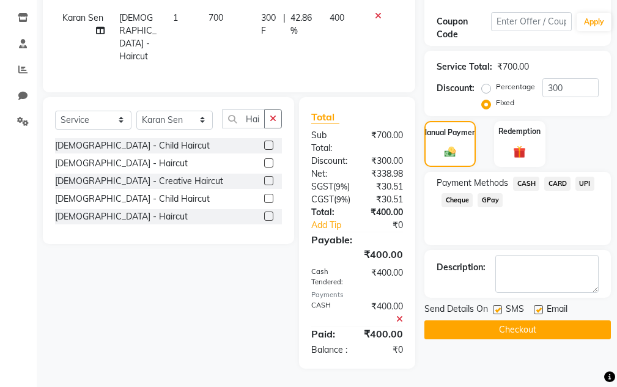
click at [509, 320] on button "Checkout" at bounding box center [517, 329] width 186 height 19
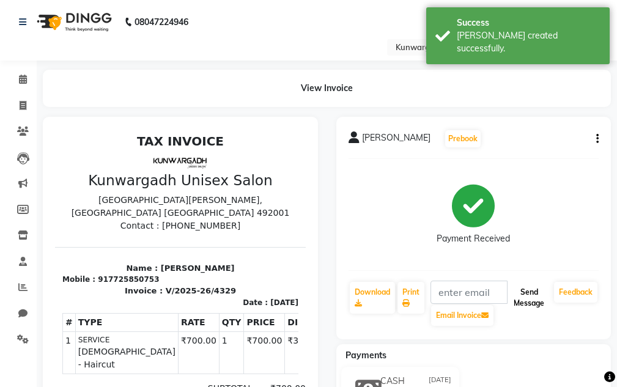
click at [527, 311] on button "Send Message" at bounding box center [529, 298] width 40 height 32
click at [527, 310] on button "Send Message" at bounding box center [529, 298] width 40 height 32
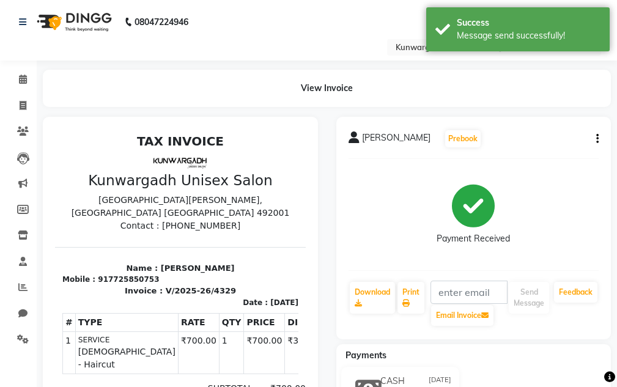
click at [542, 57] on nav "08047224946 Select Location × [GEOGRAPHIC_DATA] Unisex Salon, Tikrapara English…" at bounding box center [308, 30] width 617 height 61
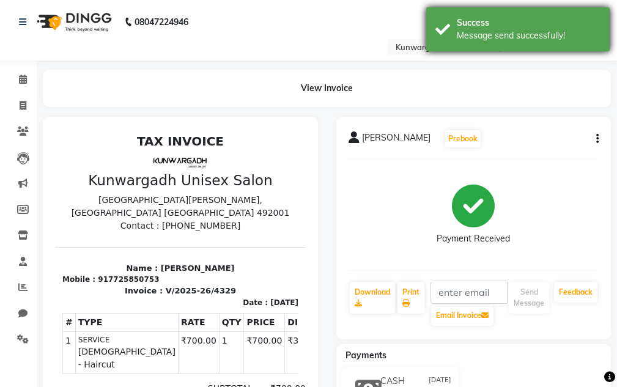
click at [542, 48] on div "Success Message send successfully!" at bounding box center [517, 29] width 183 height 44
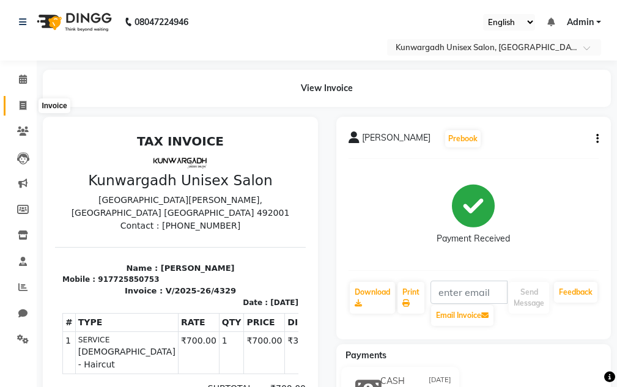
click at [23, 105] on icon at bounding box center [23, 105] width 7 height 9
select select "service"
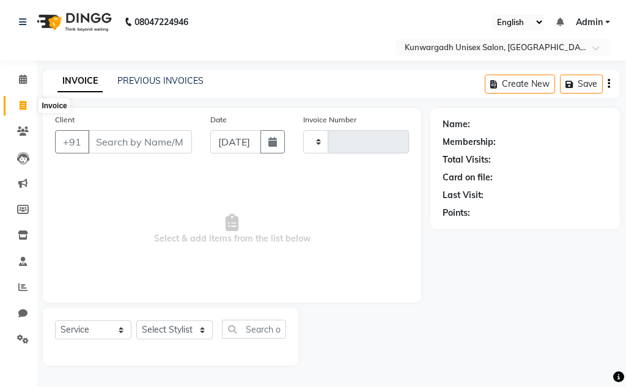
click at [21, 108] on icon at bounding box center [23, 105] width 7 height 9
select select "service"
type input "4330"
select select "7931"
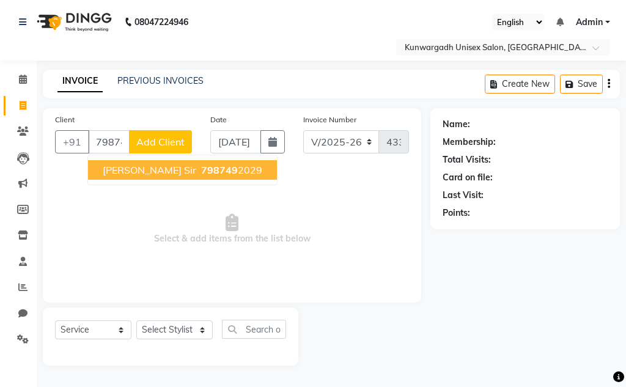
click at [118, 171] on span "[PERSON_NAME] Sir" at bounding box center [150, 170] width 94 height 12
type input "7987492029"
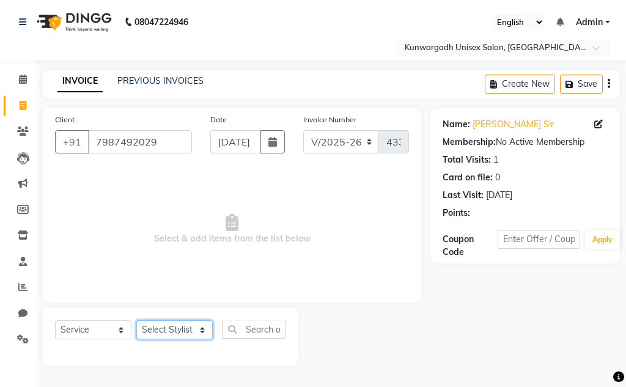
click at [188, 324] on select "Select Stylist Aarti [PERSON_NAME] Sir Chiku [PERSON_NAME] [PERSON_NAME] [PERSO…" at bounding box center [174, 329] width 76 height 19
select select "82467"
click at [136, 320] on select "Select Stylist Aarti [PERSON_NAME] Sir Chiku [PERSON_NAME] [PERSON_NAME] [PERSO…" at bounding box center [174, 329] width 76 height 19
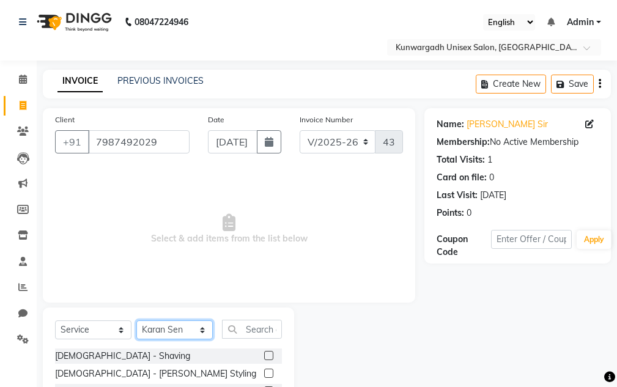
scroll to position [119, 0]
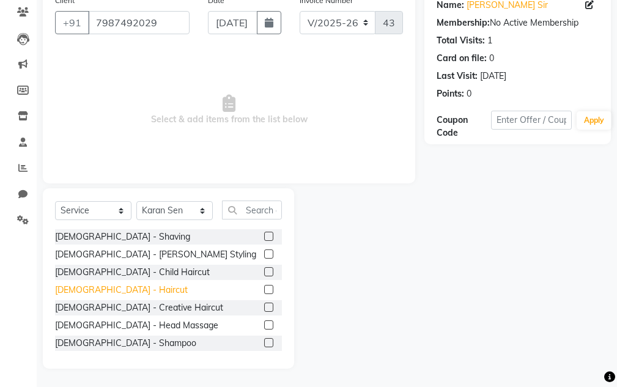
click at [70, 291] on div "[DEMOGRAPHIC_DATA] - Haircut" at bounding box center [121, 290] width 133 height 13
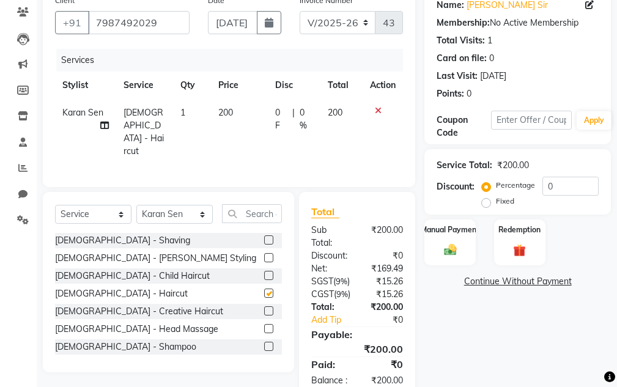
checkbox input "false"
click at [443, 244] on img at bounding box center [449, 250] width 21 height 15
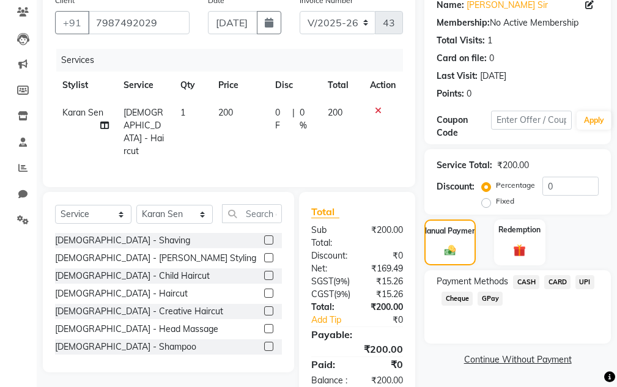
drag, startPoint x: 523, startPoint y: 281, endPoint x: 525, endPoint y: 289, distance: 8.3
click at [523, 283] on span "CASH" at bounding box center [526, 282] width 26 height 14
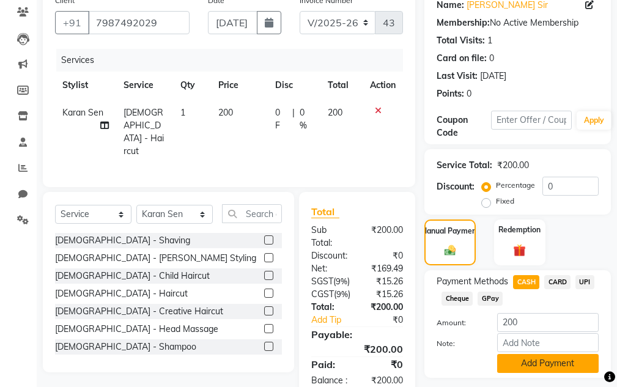
click at [530, 358] on button "Add Payment" at bounding box center [547, 363] width 101 height 19
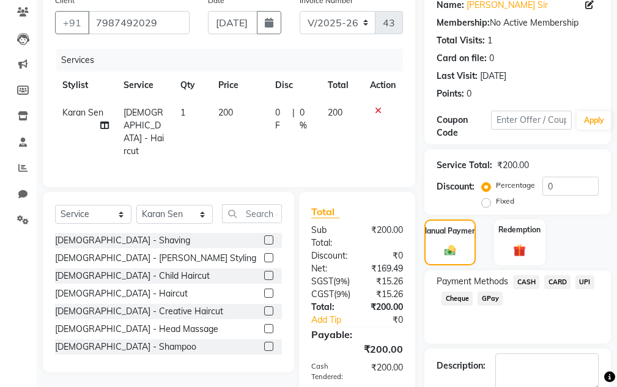
scroll to position [248, 0]
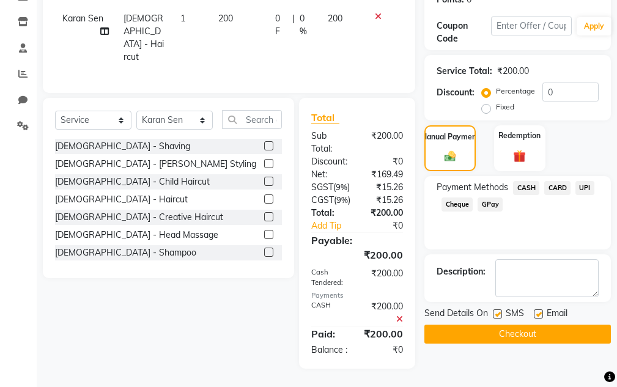
click at [517, 325] on button "Checkout" at bounding box center [517, 334] width 186 height 19
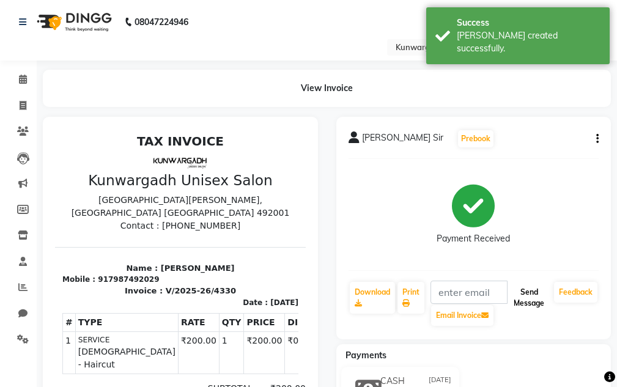
click at [512, 294] on button "Send Message" at bounding box center [529, 298] width 40 height 32
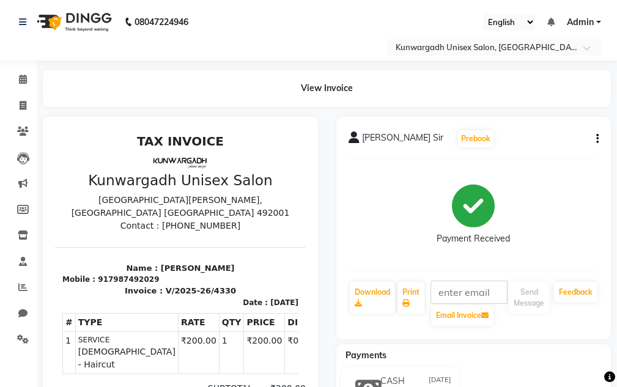
click at [29, 90] on li "Calendar" at bounding box center [18, 80] width 37 height 26
click at [26, 77] on icon at bounding box center [23, 79] width 8 height 9
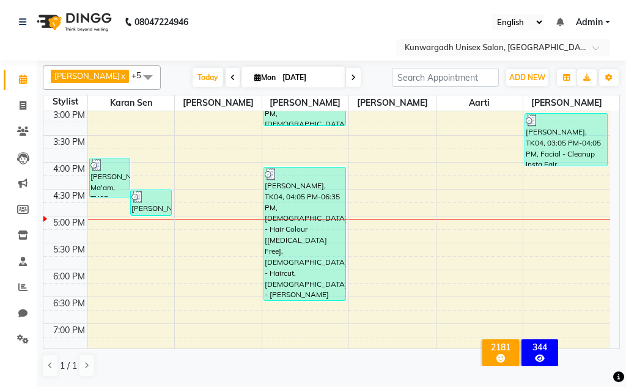
scroll to position [611, 0]
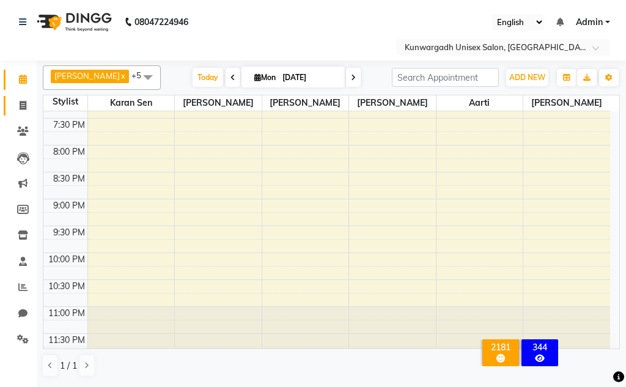
click at [27, 99] on span at bounding box center [22, 106] width 21 height 14
select select "service"
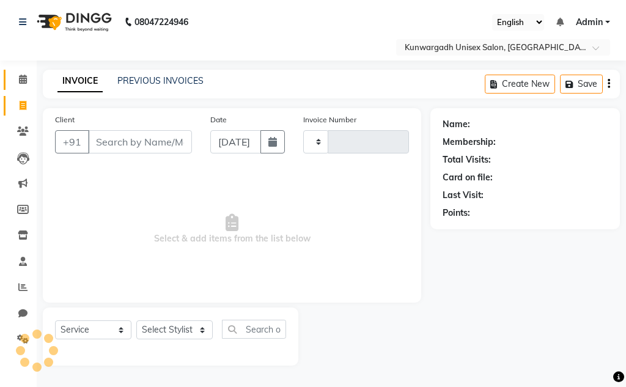
type input "4331"
select select "7931"
click at [169, 83] on link "PREVIOUS INVOICES" at bounding box center [160, 80] width 86 height 11
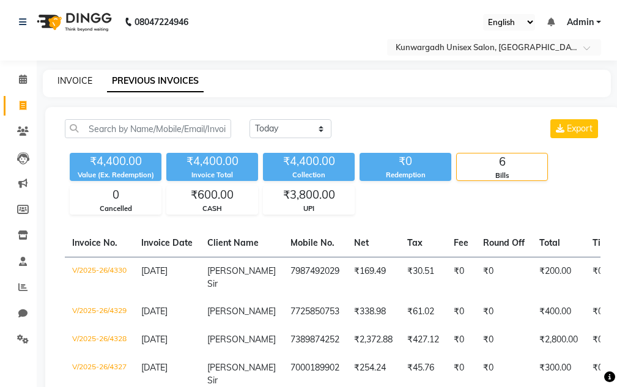
click at [70, 78] on link "INVOICE" at bounding box center [74, 80] width 35 height 11
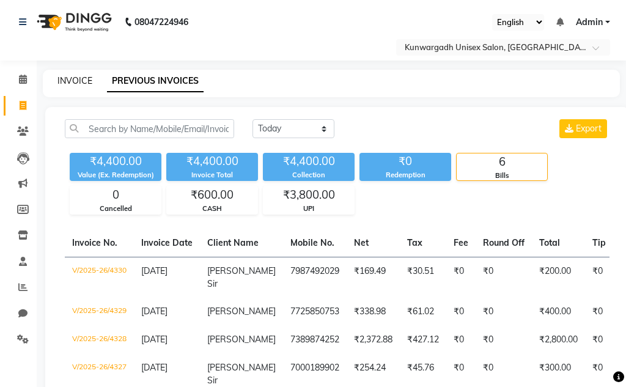
select select "7931"
select select "service"
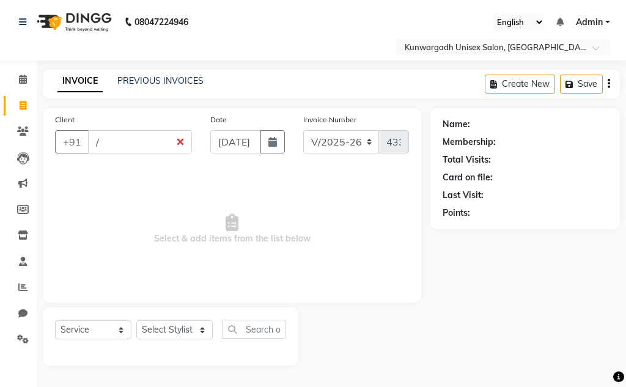
type input "/"
click at [125, 147] on input "/" at bounding box center [140, 141] width 104 height 23
click at [147, 144] on span "Add Client" at bounding box center [160, 142] width 48 height 12
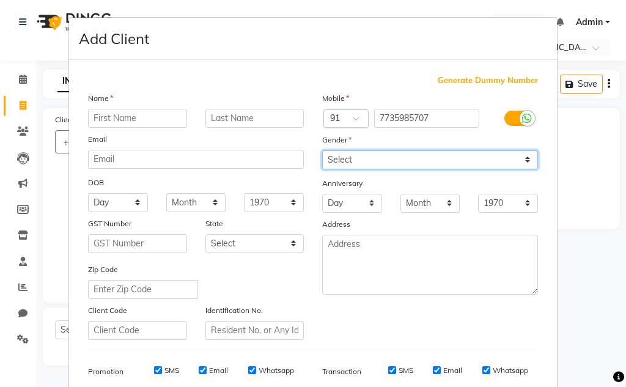
drag, startPoint x: 408, startPoint y: 159, endPoint x: 391, endPoint y: 169, distance: 19.2
click at [408, 159] on select "Select [DEMOGRAPHIC_DATA] [DEMOGRAPHIC_DATA] Other Prefer Not To Say" at bounding box center [430, 159] width 216 height 19
click at [322, 150] on select "Select [DEMOGRAPHIC_DATA] [DEMOGRAPHIC_DATA] Other Prefer Not To Say" at bounding box center [430, 159] width 216 height 19
drag, startPoint x: 372, startPoint y: 158, endPoint x: 372, endPoint y: 167, distance: 9.2
click at [372, 158] on select "Select [DEMOGRAPHIC_DATA] [DEMOGRAPHIC_DATA] Other Prefer Not To Say" at bounding box center [430, 159] width 216 height 19
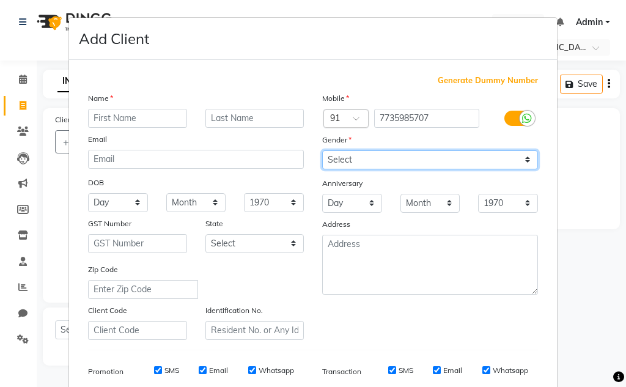
click at [322, 150] on select "Select [DEMOGRAPHIC_DATA] [DEMOGRAPHIC_DATA] Other Prefer Not To Say" at bounding box center [430, 159] width 216 height 19
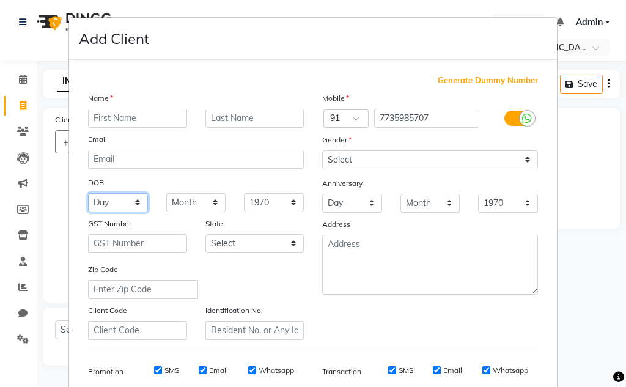
drag, startPoint x: 117, startPoint y: 204, endPoint x: 116, endPoint y: 196, distance: 8.6
click at [117, 204] on select "Day 01 02 03 04 05 06 07 08 09 10 11 12 13 14 15 16 17 18 19 20 21 22 23 24 25 …" at bounding box center [118, 202] width 60 height 19
click at [112, 200] on select "Day 01 02 03 04 05 06 07 08 09 10 11 12 13 14 15 16 17 18 19 20 21 22 23 24 25 …" at bounding box center [118, 202] width 60 height 19
click at [161, 177] on div "DOB" at bounding box center [196, 184] width 234 height 20
click at [114, 198] on select "Day 01 02 03 04 05 06 07 08 09 10 11 12 13 14 15 16 17 18 19 20 21 22 23 24 25 …" at bounding box center [118, 202] width 60 height 19
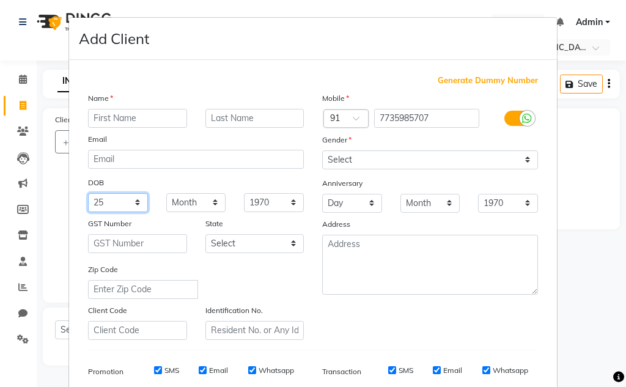
click at [88, 193] on select "Day 01 02 03 04 05 06 07 08 09 10 11 12 13 14 15 16 17 18 19 20 21 22 23 24 25 …" at bounding box center [118, 202] width 60 height 19
drag, startPoint x: 194, startPoint y: 200, endPoint x: 194, endPoint y: 194, distance: 6.1
click at [194, 200] on select "Month January February March April May June July August September October Novem…" at bounding box center [196, 202] width 60 height 19
click at [140, 114] on input "text" at bounding box center [137, 118] width 99 height 19
click at [170, 202] on select "Month January February March April May June July August September October Novem…" at bounding box center [196, 202] width 60 height 19
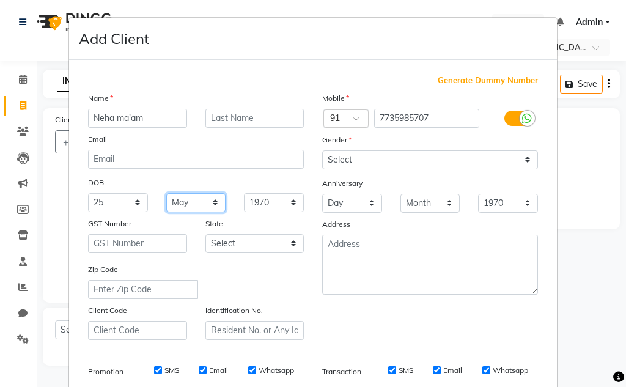
click at [166, 193] on select "Month January February March April May June July August September October Novem…" at bounding box center [196, 202] width 60 height 19
click at [255, 198] on select "1940 1941 1942 1943 1944 1945 1946 1947 1948 1949 1950 1951 1952 1953 1954 1955…" at bounding box center [274, 202] width 60 height 19
click at [244, 193] on select "1940 1941 1942 1943 1944 1945 1946 1947 1948 1949 1950 1951 1952 1953 1954 1955…" at bounding box center [274, 202] width 60 height 19
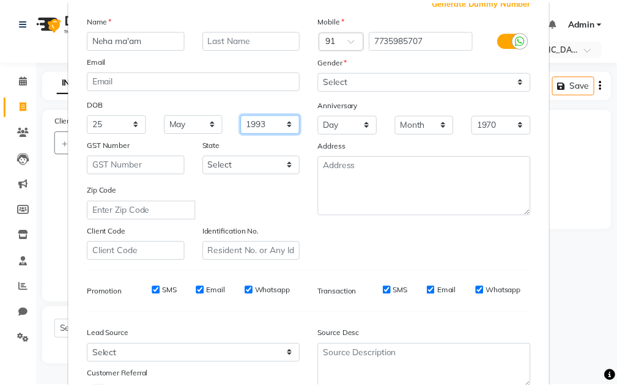
scroll to position [177, 0]
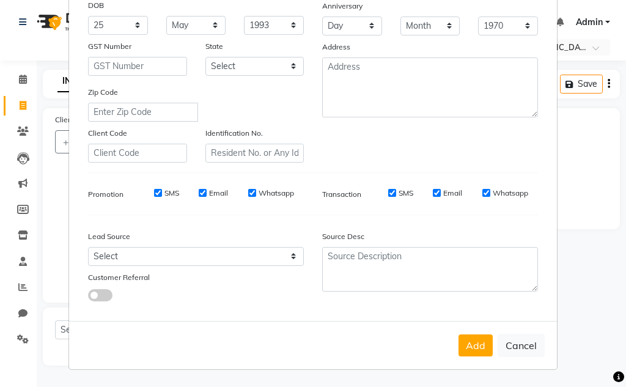
click at [460, 342] on button "Add" at bounding box center [475, 345] width 34 height 22
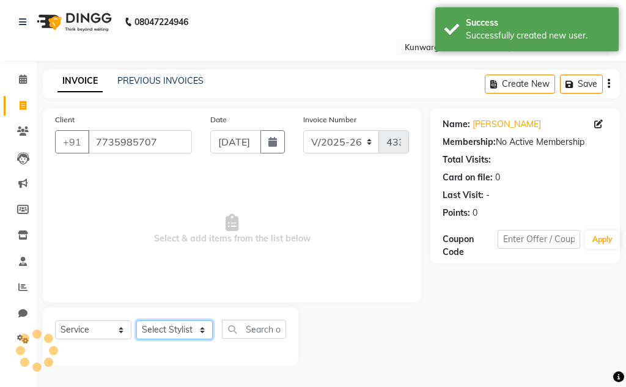
drag, startPoint x: 186, startPoint y: 328, endPoint x: 183, endPoint y: 323, distance: 6.3
click at [186, 329] on select "Select Stylist Aarti [PERSON_NAME] Sir Chiku [PERSON_NAME] [PERSON_NAME] [PERSO…" at bounding box center [174, 329] width 76 height 19
click at [136, 320] on select "Select Stylist Aarti [PERSON_NAME] Sir Chiku [PERSON_NAME] [PERSON_NAME] [PERSO…" at bounding box center [174, 329] width 76 height 19
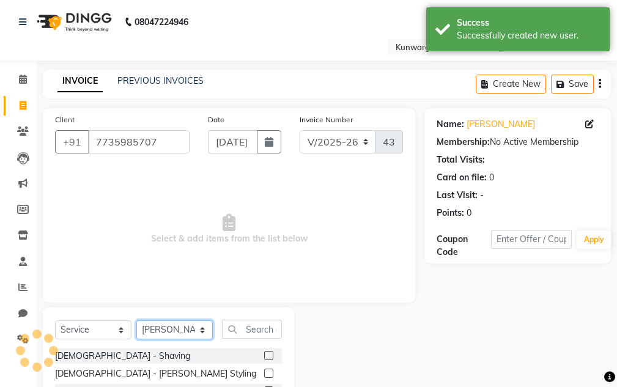
scroll to position [119, 0]
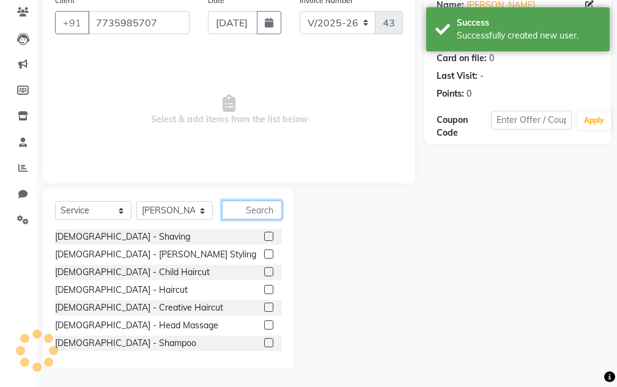
click at [244, 214] on input "text" at bounding box center [252, 209] width 60 height 19
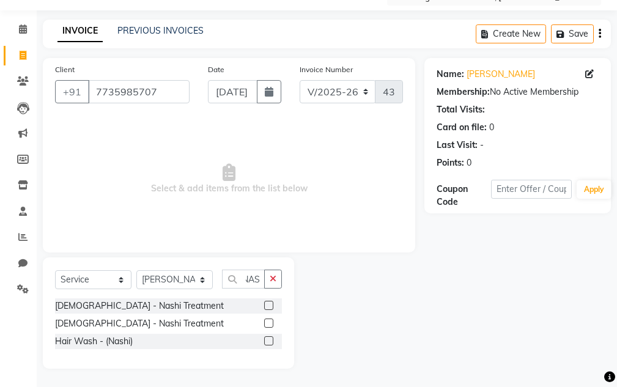
scroll to position [0, 0]
click at [270, 323] on label at bounding box center [268, 322] width 9 height 9
click at [270, 323] on input "checkbox" at bounding box center [268, 324] width 8 height 8
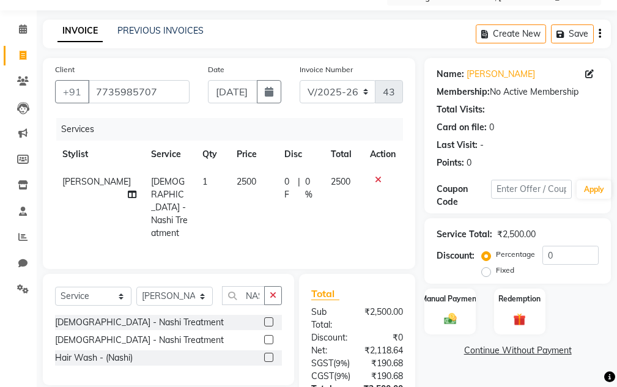
click at [335, 182] on span "2500" at bounding box center [341, 181] width 20 height 11
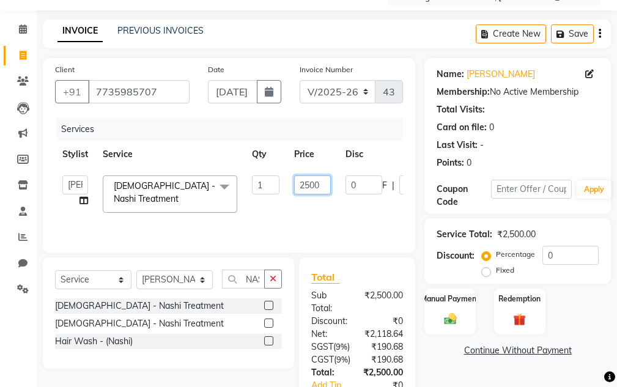
click at [307, 185] on input "2500" at bounding box center [312, 184] width 37 height 19
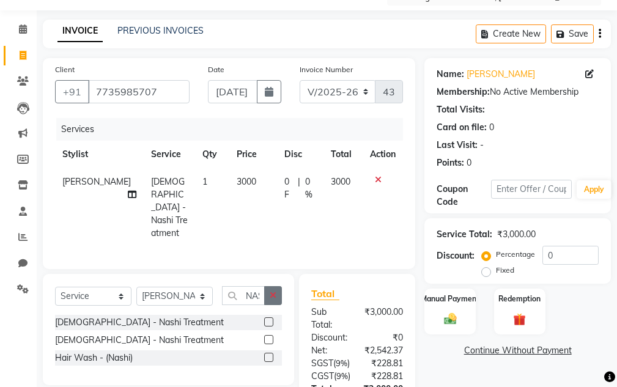
click at [273, 291] on icon "button" at bounding box center [273, 295] width 7 height 9
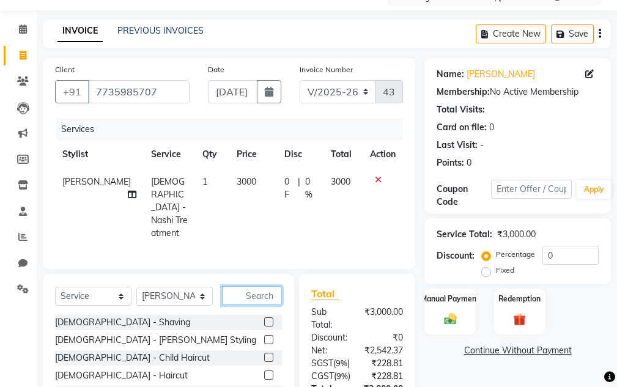
click at [254, 286] on input "text" at bounding box center [252, 295] width 60 height 19
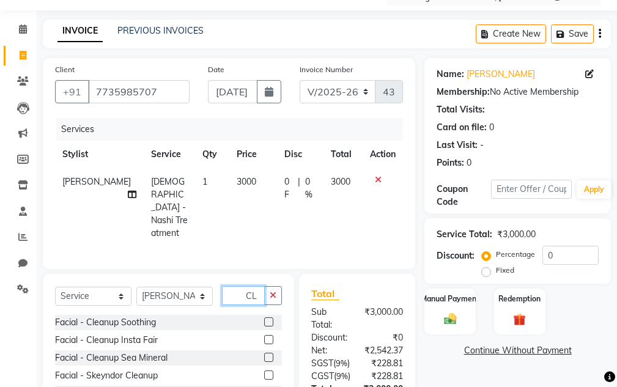
scroll to position [172, 0]
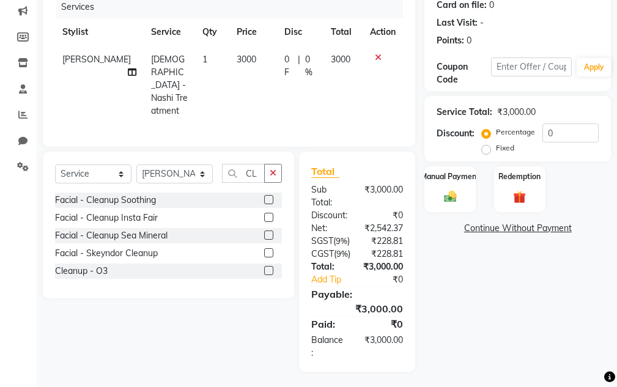
click at [265, 230] on label at bounding box center [268, 234] width 9 height 9
click at [265, 232] on input "checkbox" at bounding box center [268, 236] width 8 height 8
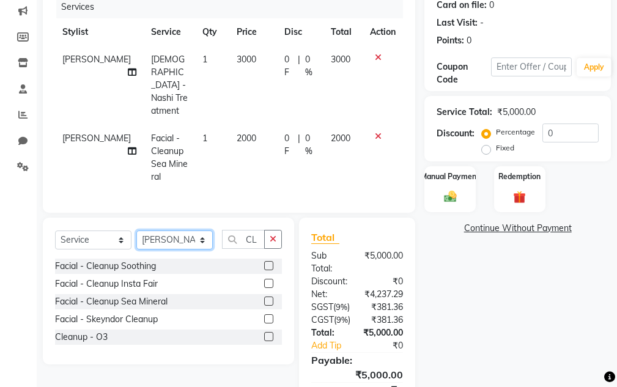
click at [185, 230] on select "Select Stylist Aarti [PERSON_NAME] Sir Chiku [PERSON_NAME] [PERSON_NAME] [PERSO…" at bounding box center [174, 239] width 76 height 19
click at [136, 230] on select "Select Stylist Aarti [PERSON_NAME] Sir Chiku [PERSON_NAME] [PERSON_NAME] [PERSO…" at bounding box center [174, 239] width 76 height 19
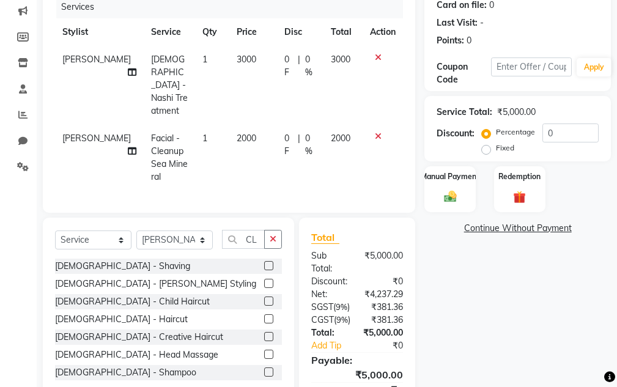
click at [269, 230] on button "button" at bounding box center [273, 239] width 18 height 19
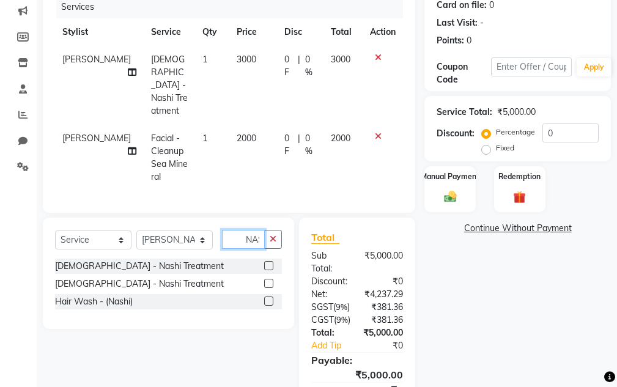
scroll to position [0, 4]
drag, startPoint x: 267, startPoint y: 254, endPoint x: 279, endPoint y: 244, distance: 15.3
click at [267, 279] on label at bounding box center [268, 283] width 9 height 9
click at [267, 280] on input "checkbox" at bounding box center [268, 284] width 8 height 8
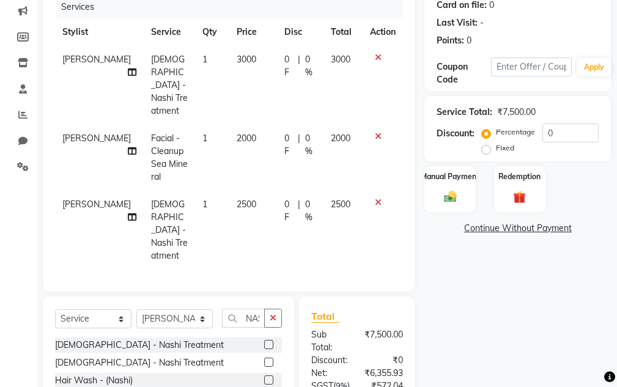
click at [336, 199] on span "2500" at bounding box center [341, 204] width 20 height 11
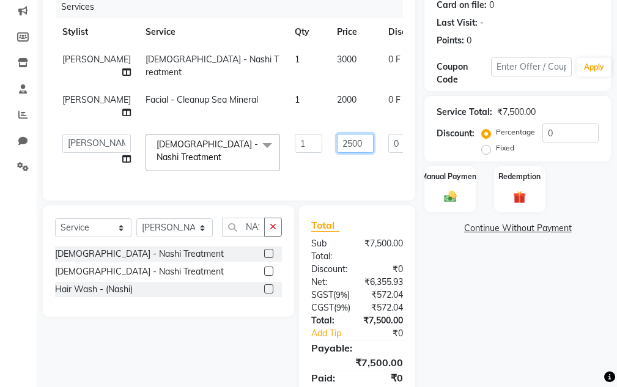
click at [337, 141] on input "2500" at bounding box center [355, 143] width 37 height 19
click at [274, 238] on div "Client [PHONE_NUMBER] Date [DATE] Invoice Number V/2025 V/[PHONE_NUMBER] Servic…" at bounding box center [229, 181] width 391 height 490
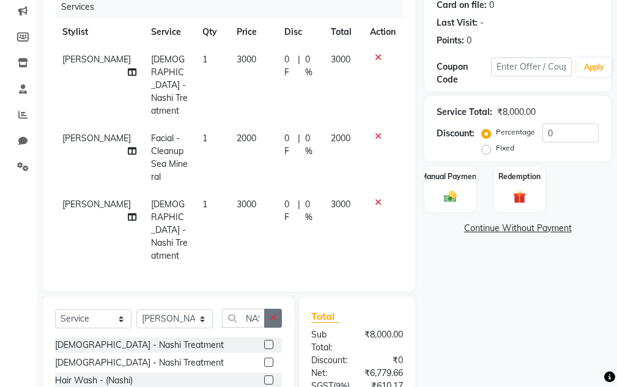
click at [271, 314] on icon "button" at bounding box center [273, 318] width 7 height 9
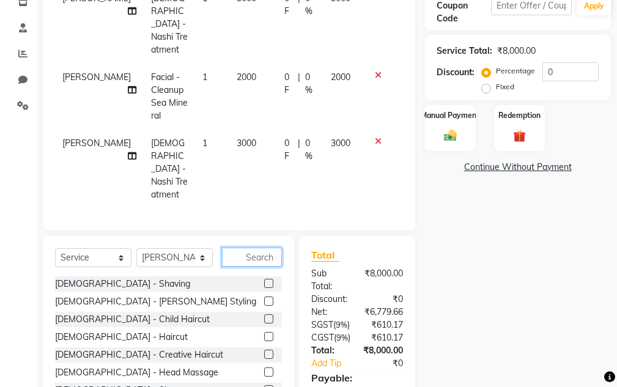
scroll to position [172, 0]
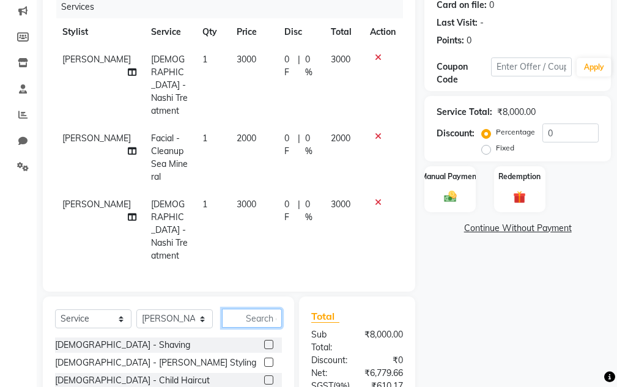
click at [244, 309] on input "text" at bounding box center [252, 318] width 60 height 19
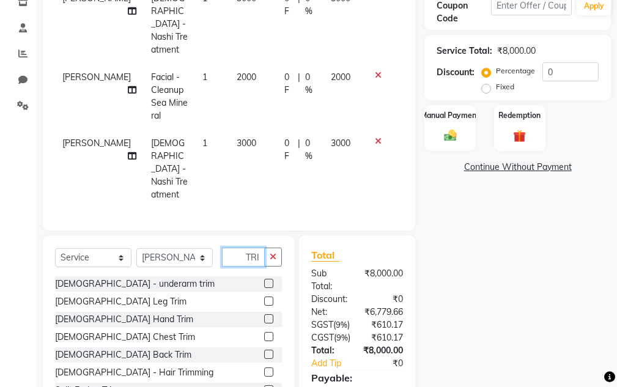
scroll to position [2, 0]
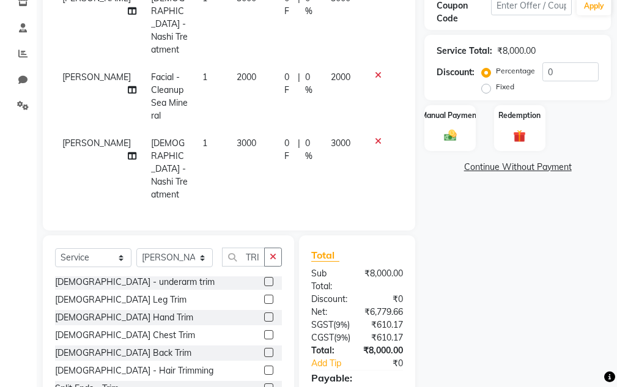
click at [264, 365] on label at bounding box center [268, 369] width 9 height 9
click at [264, 367] on input "checkbox" at bounding box center [268, 371] width 8 height 8
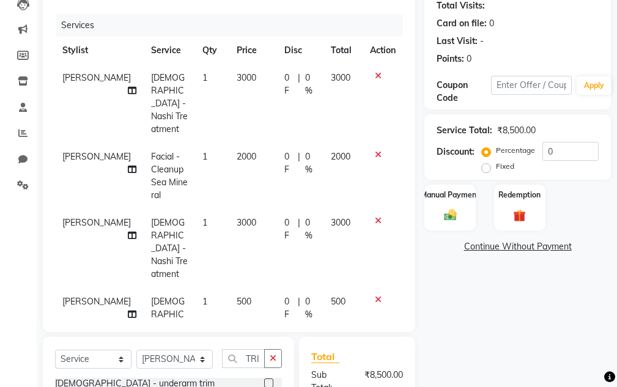
scroll to position [111, 0]
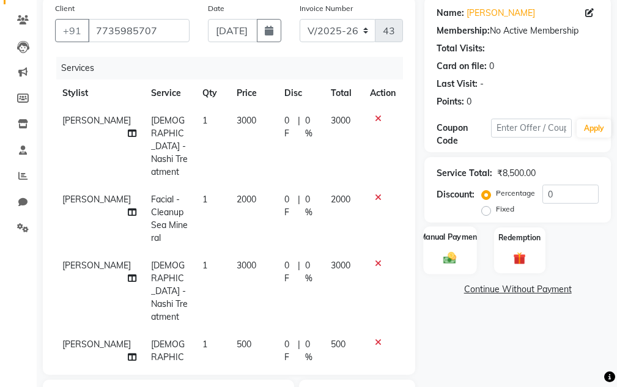
drag, startPoint x: 430, startPoint y: 257, endPoint x: 491, endPoint y: 260, distance: 61.2
click at [433, 257] on div "Manual Payment" at bounding box center [450, 250] width 53 height 48
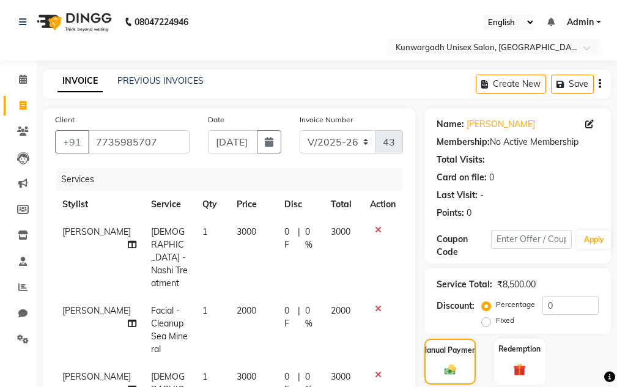
scroll to position [244, 0]
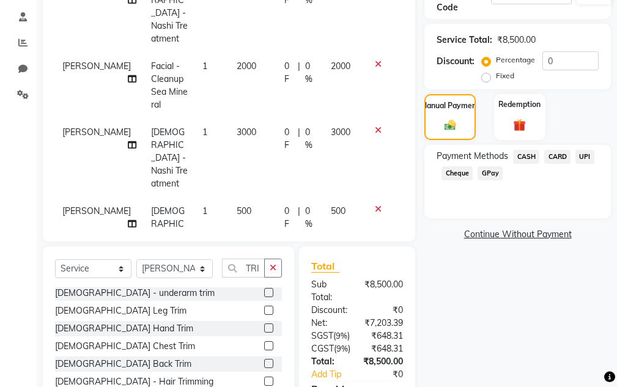
click at [582, 154] on span "UPI" at bounding box center [584, 157] width 19 height 14
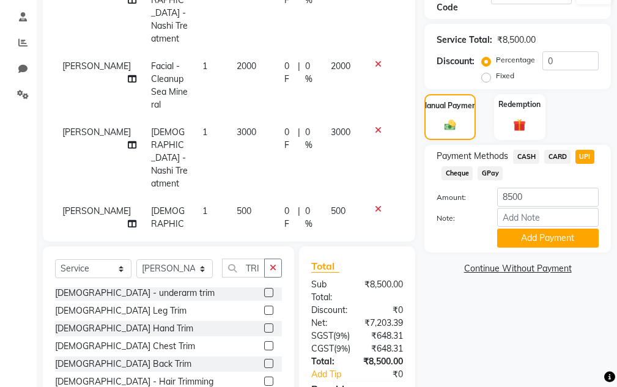
click at [524, 156] on span "CASH" at bounding box center [526, 157] width 26 height 14
click at [593, 157] on span "UPI" at bounding box center [584, 157] width 19 height 14
click at [586, 158] on span "UPI" at bounding box center [584, 157] width 19 height 14
click at [570, 60] on input "0" at bounding box center [570, 60] width 56 height 19
click at [496, 78] on label "Fixed" at bounding box center [505, 75] width 18 height 11
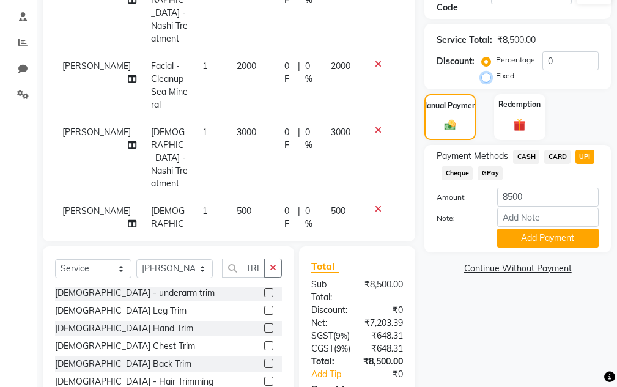
click at [484, 78] on input "Fixed" at bounding box center [488, 76] width 9 height 9
click at [569, 61] on input "0" at bounding box center [570, 60] width 56 height 19
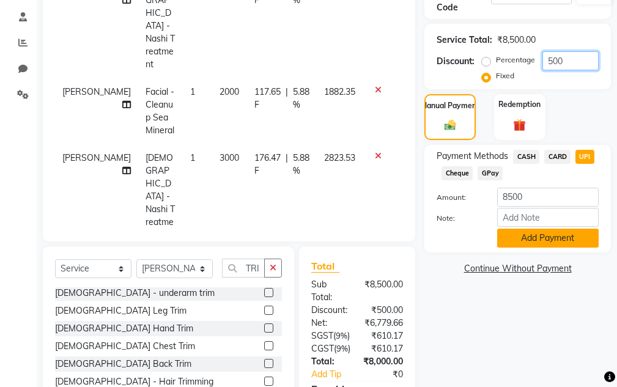
scroll to position [357, 0]
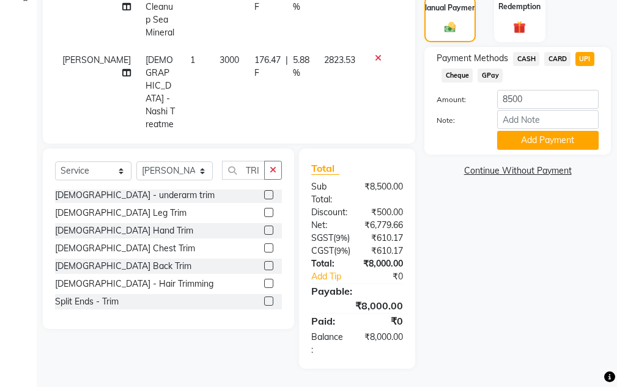
drag, startPoint x: 528, startPoint y: 124, endPoint x: 536, endPoint y: 98, distance: 27.5
click at [528, 131] on button "Add Payment" at bounding box center [547, 140] width 101 height 19
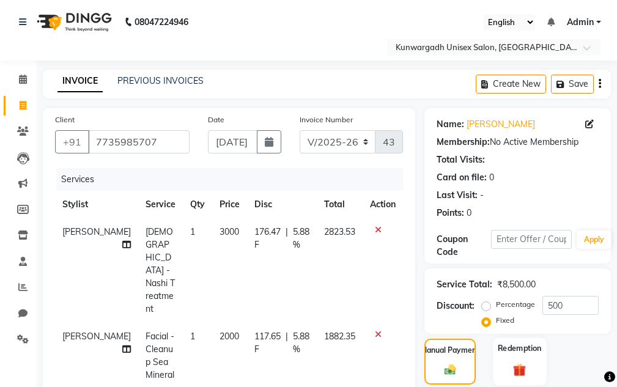
scroll to position [183, 0]
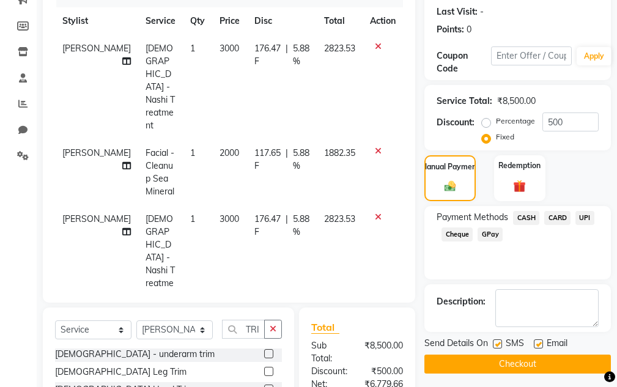
click at [584, 217] on span "UPI" at bounding box center [584, 218] width 19 height 14
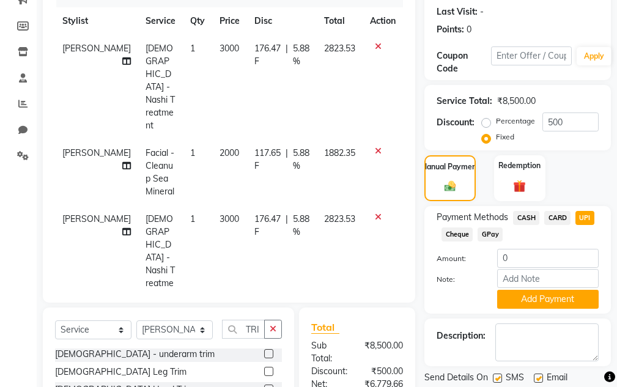
scroll to position [367, 0]
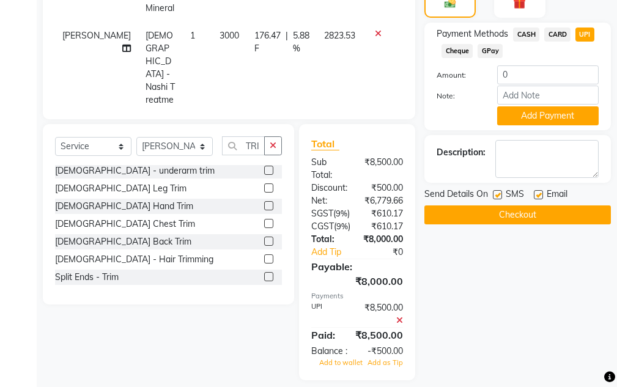
click at [402, 325] on icon at bounding box center [399, 320] width 7 height 9
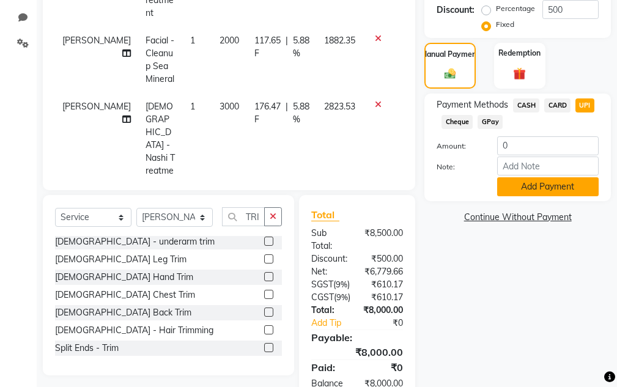
scroll to position [235, 0]
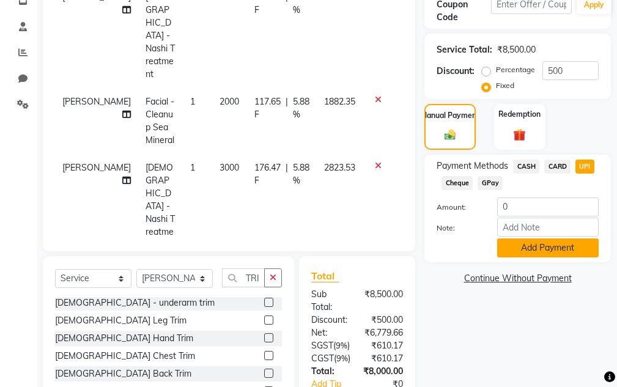
click at [567, 249] on button "Add Payment" at bounding box center [547, 247] width 101 height 19
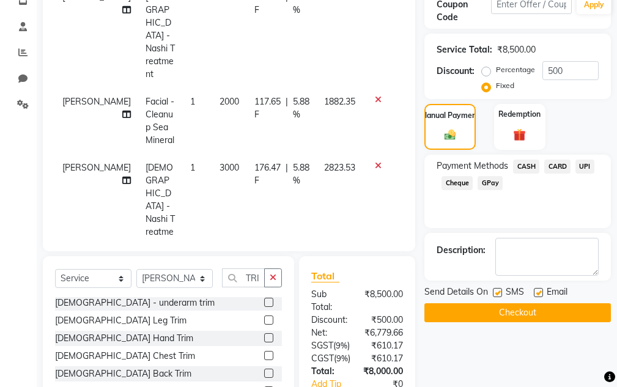
scroll to position [383, 0]
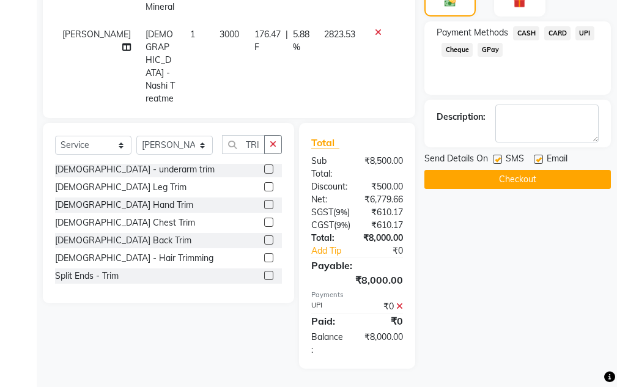
click at [519, 170] on button "Checkout" at bounding box center [517, 179] width 186 height 19
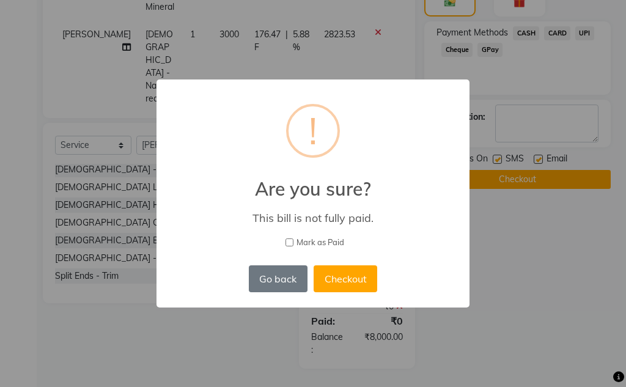
drag, startPoint x: 373, startPoint y: 276, endPoint x: 378, endPoint y: 269, distance: 8.8
click at [372, 275] on button "Checkout" at bounding box center [346, 278] width 64 height 27
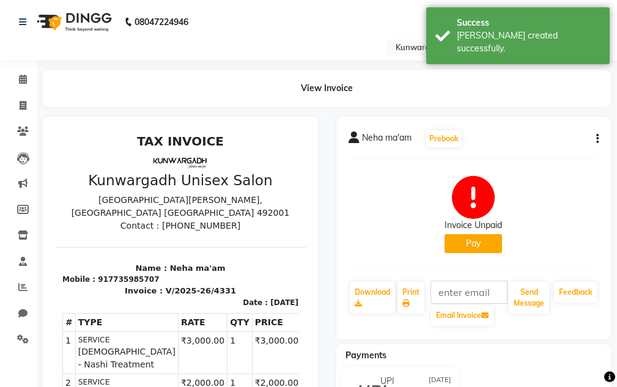
click at [487, 240] on button "Pay" at bounding box center [472, 243] width 57 height 19
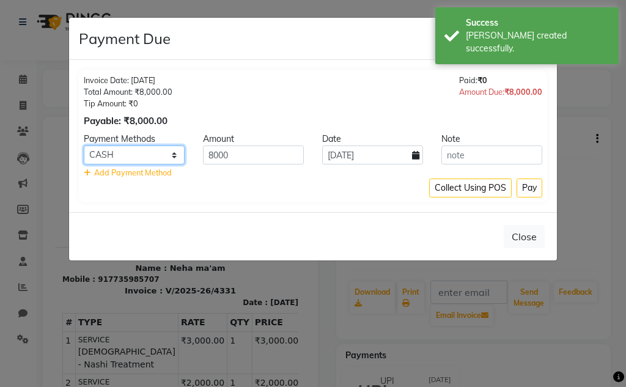
click at [156, 153] on select "CASH CARD UPI Cheque GPay" at bounding box center [134, 154] width 101 height 19
click at [84, 145] on select "CASH CARD UPI Cheque GPay" at bounding box center [134, 154] width 101 height 19
click at [526, 187] on button "Pay" at bounding box center [529, 187] width 26 height 19
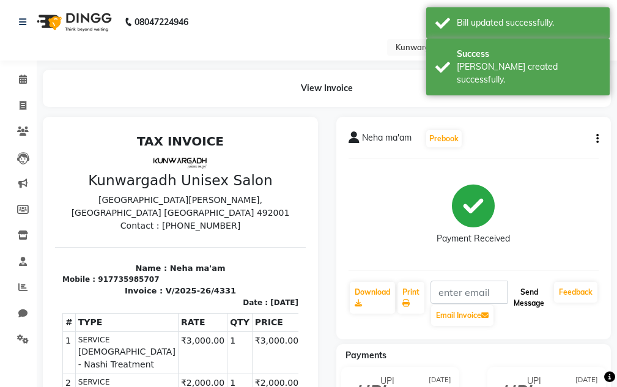
click at [535, 297] on button "Send Message" at bounding box center [529, 298] width 40 height 32
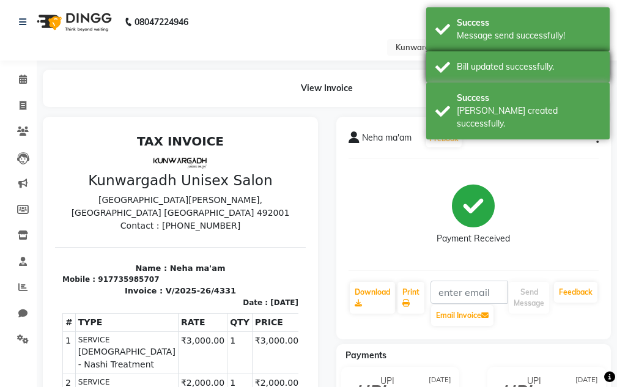
drag, startPoint x: 531, startPoint y: 103, endPoint x: 521, endPoint y: 75, distance: 29.8
click at [531, 101] on div "Success" at bounding box center [529, 98] width 144 height 13
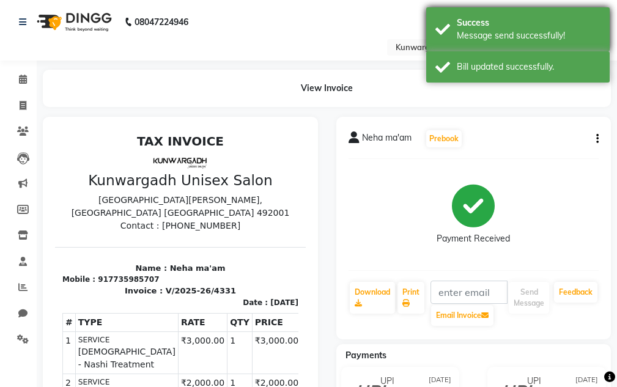
drag, startPoint x: 519, startPoint y: 61, endPoint x: 499, endPoint y: 24, distance: 41.3
click at [516, 56] on div "Bill updated successfully." at bounding box center [517, 66] width 183 height 31
click at [490, 17] on div "Success" at bounding box center [529, 23] width 144 height 13
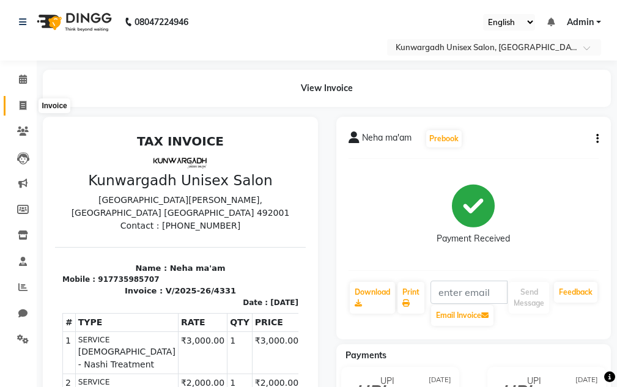
click at [23, 103] on icon at bounding box center [23, 105] width 7 height 9
